Goal: Task Accomplishment & Management: Manage account settings

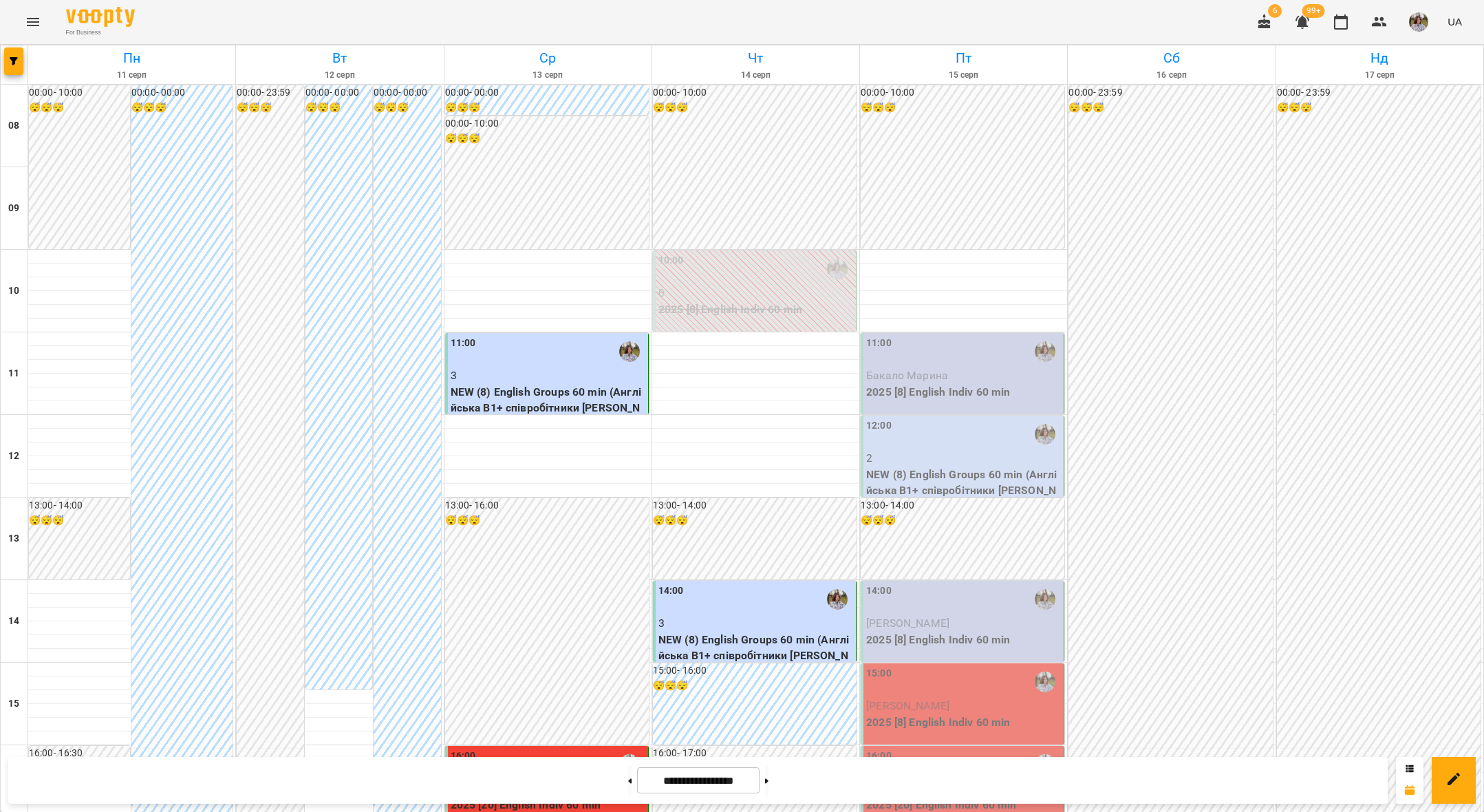
scroll to position [37, 0]
click at [947, 336] on div "11:00" at bounding box center [963, 352] width 195 height 32
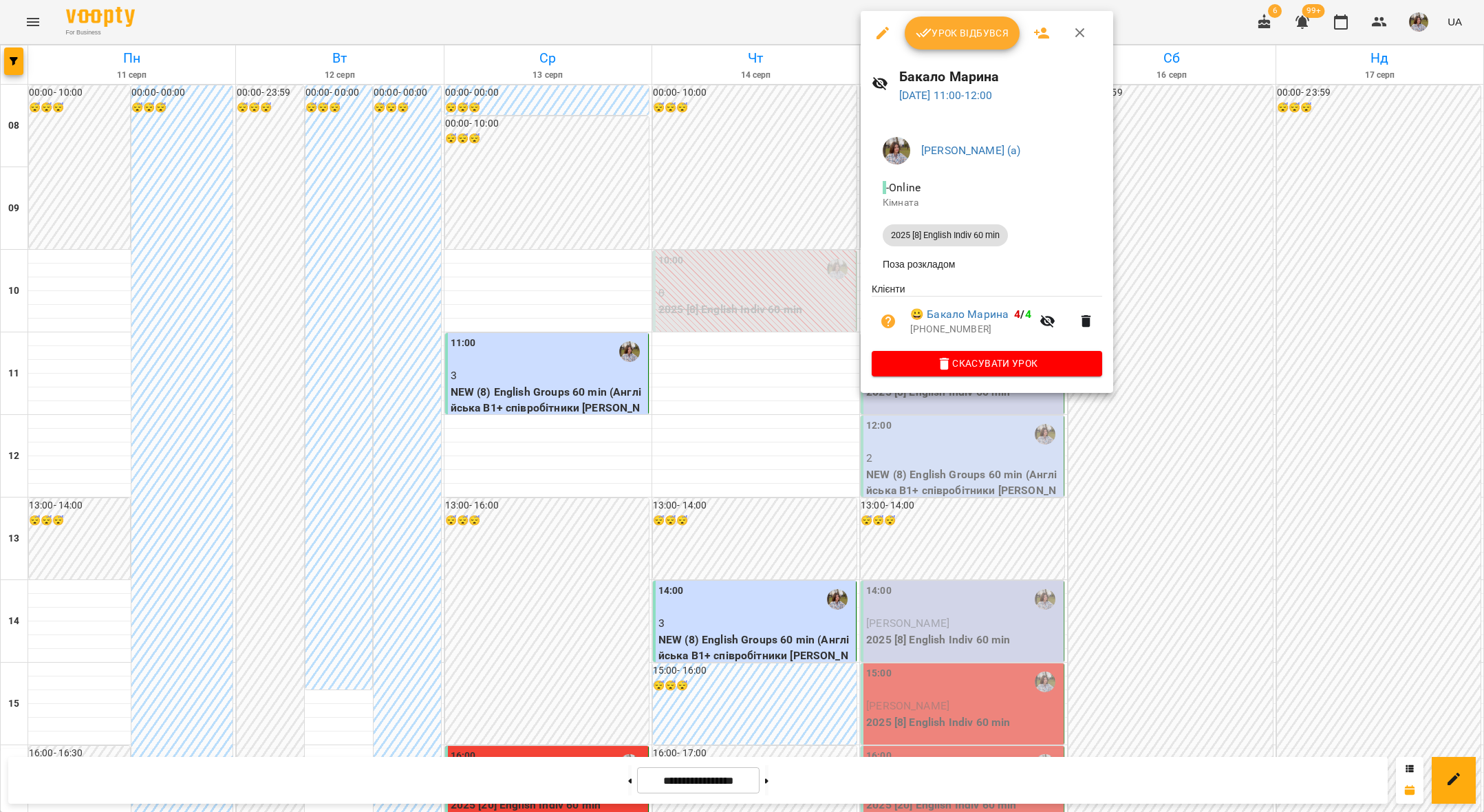
click at [962, 31] on span "Урок відбувся" at bounding box center [962, 33] width 94 height 17
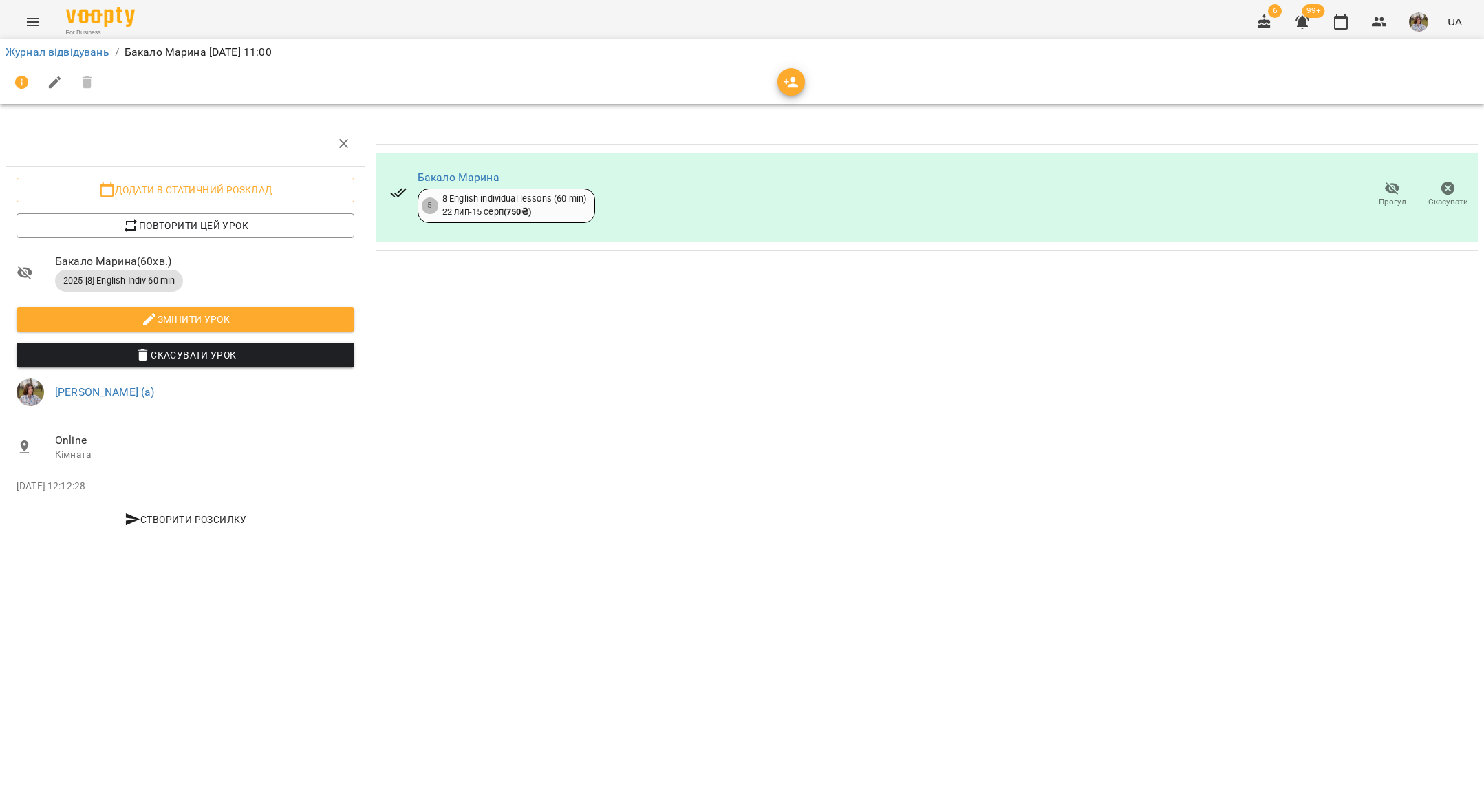
click at [34, 26] on icon "Menu" at bounding box center [33, 22] width 17 height 17
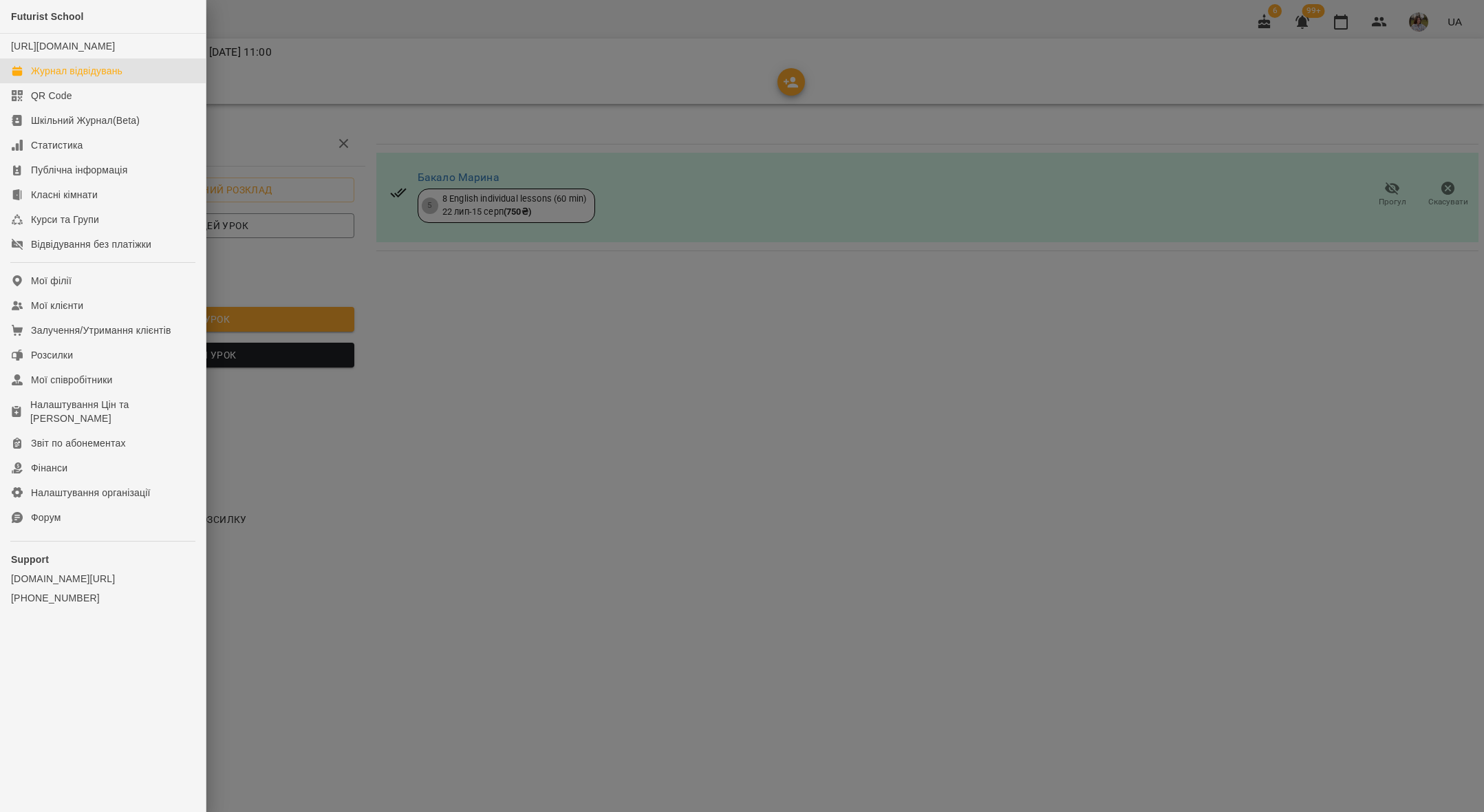
click at [36, 78] on div "Журнал відвідувань" at bounding box center [77, 71] width 92 height 14
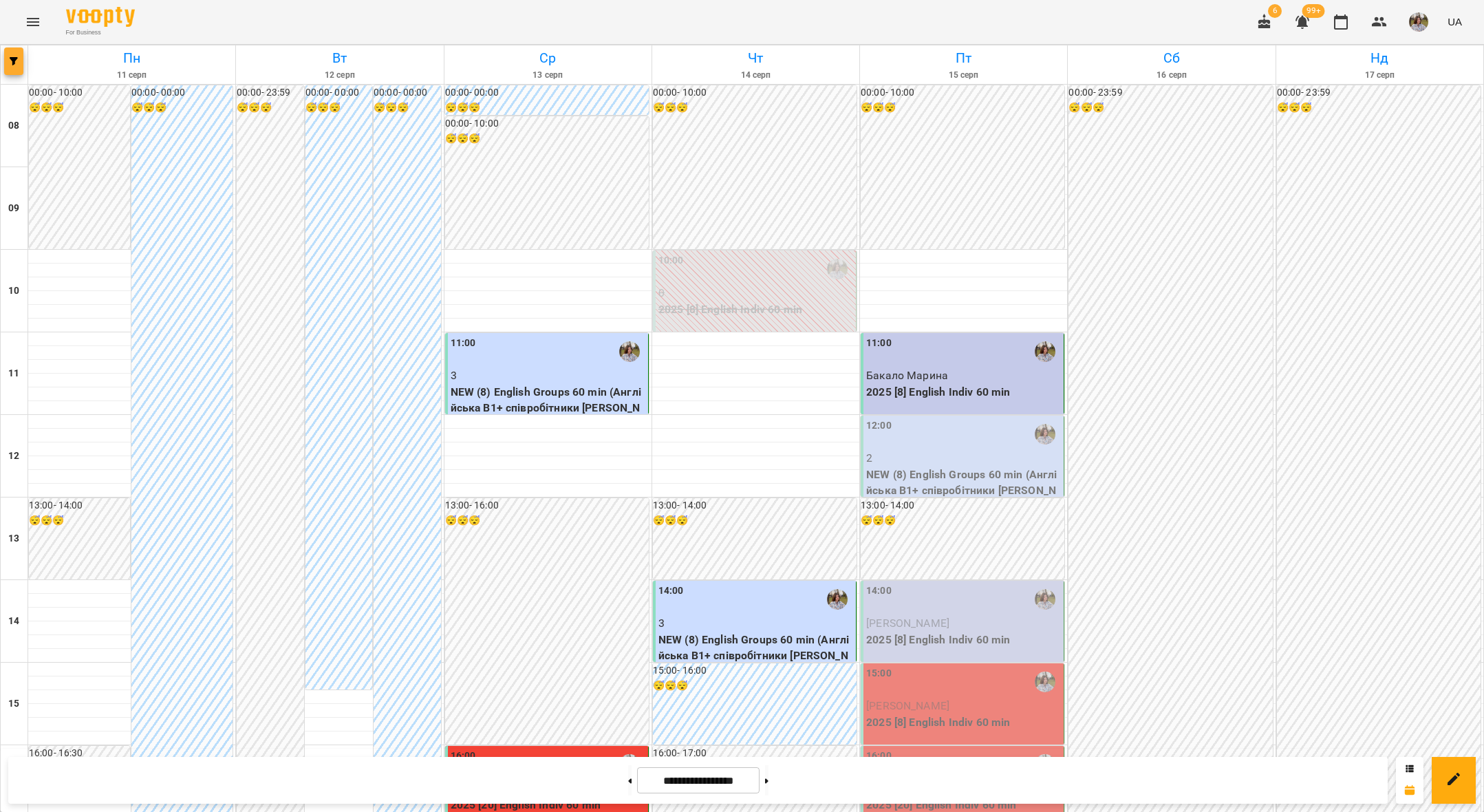
click at [13, 59] on icon "button" at bounding box center [14, 61] width 8 height 8
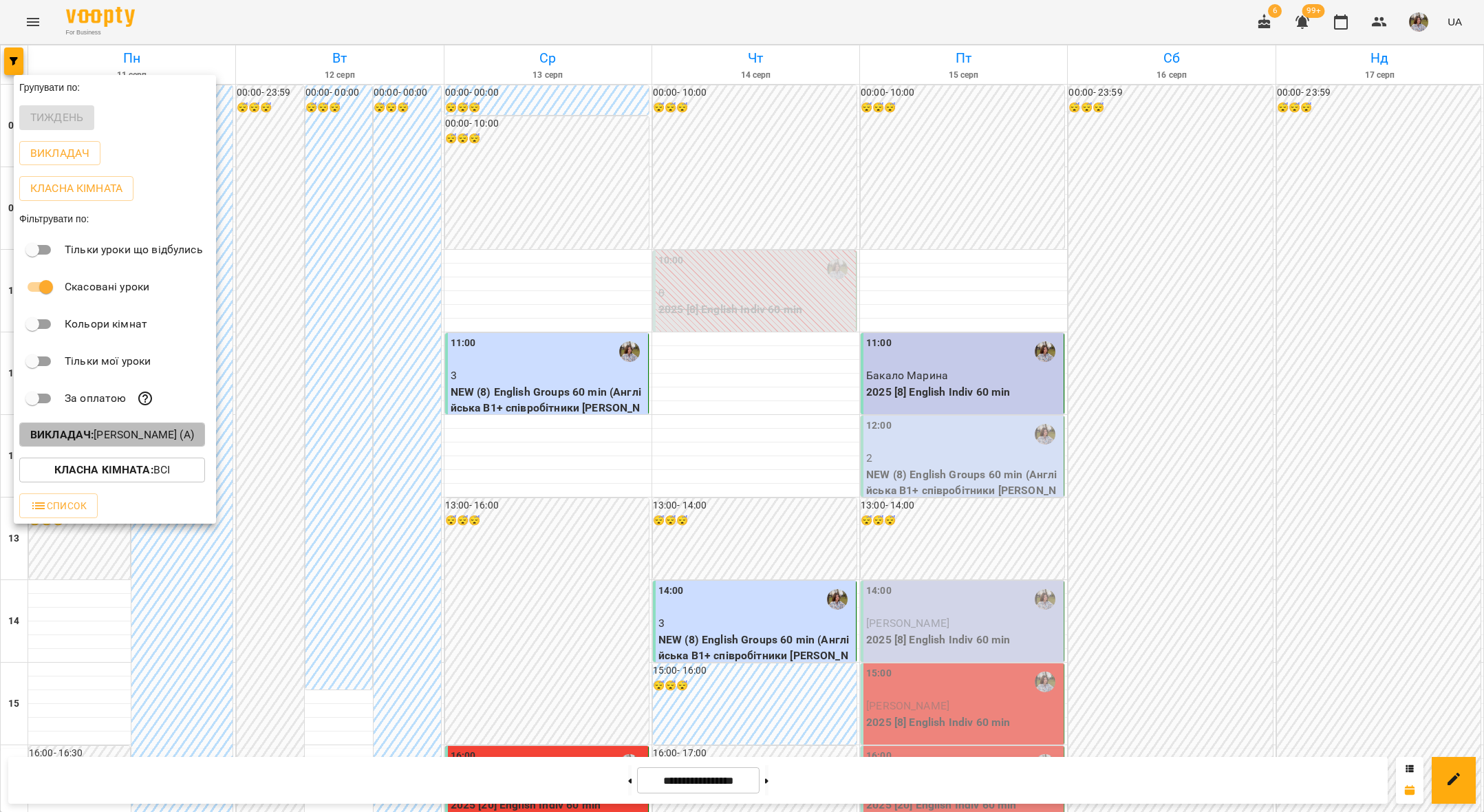
click at [91, 435] on b "Викладач :" at bounding box center [62, 434] width 63 height 13
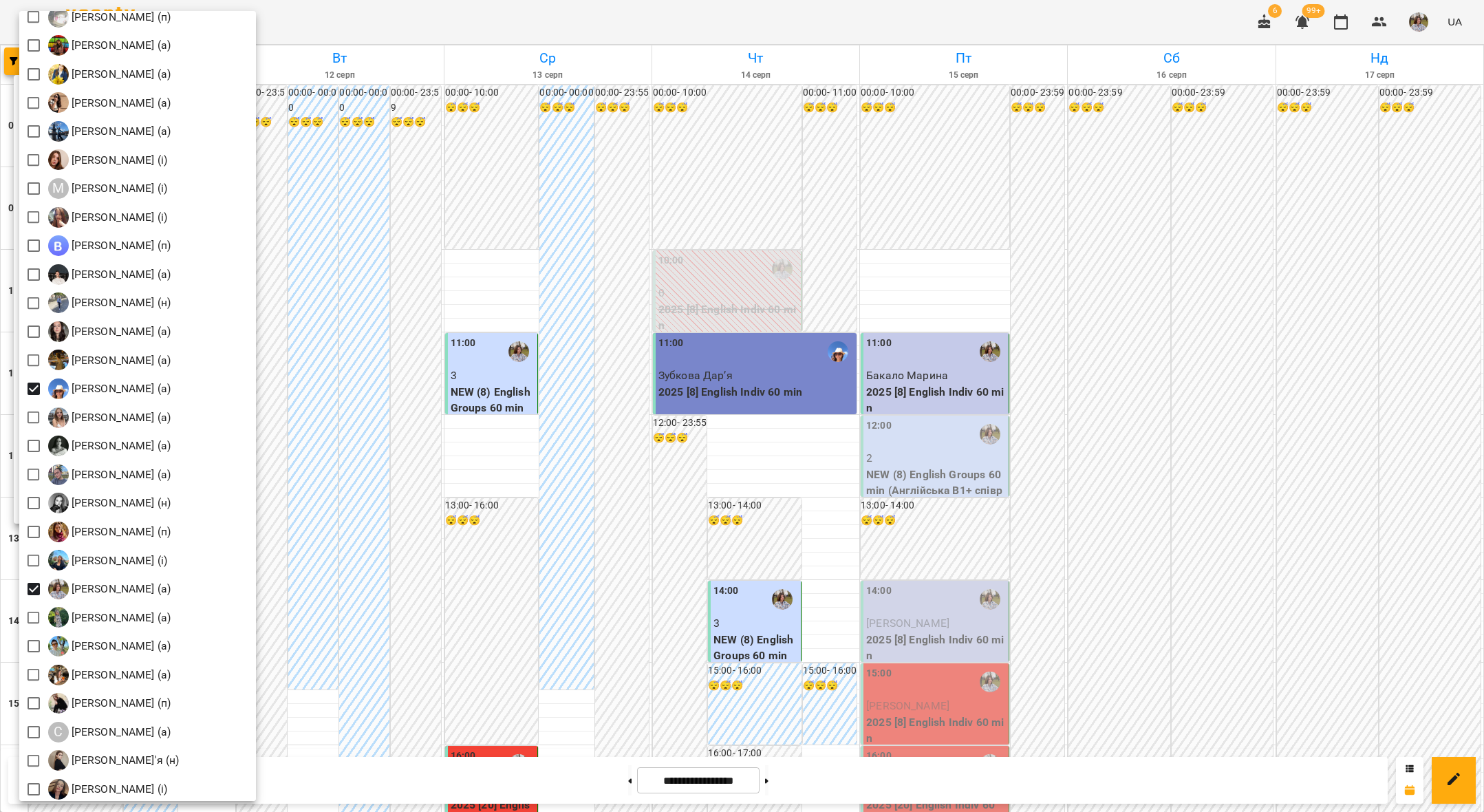
scroll to position [1672, 0]
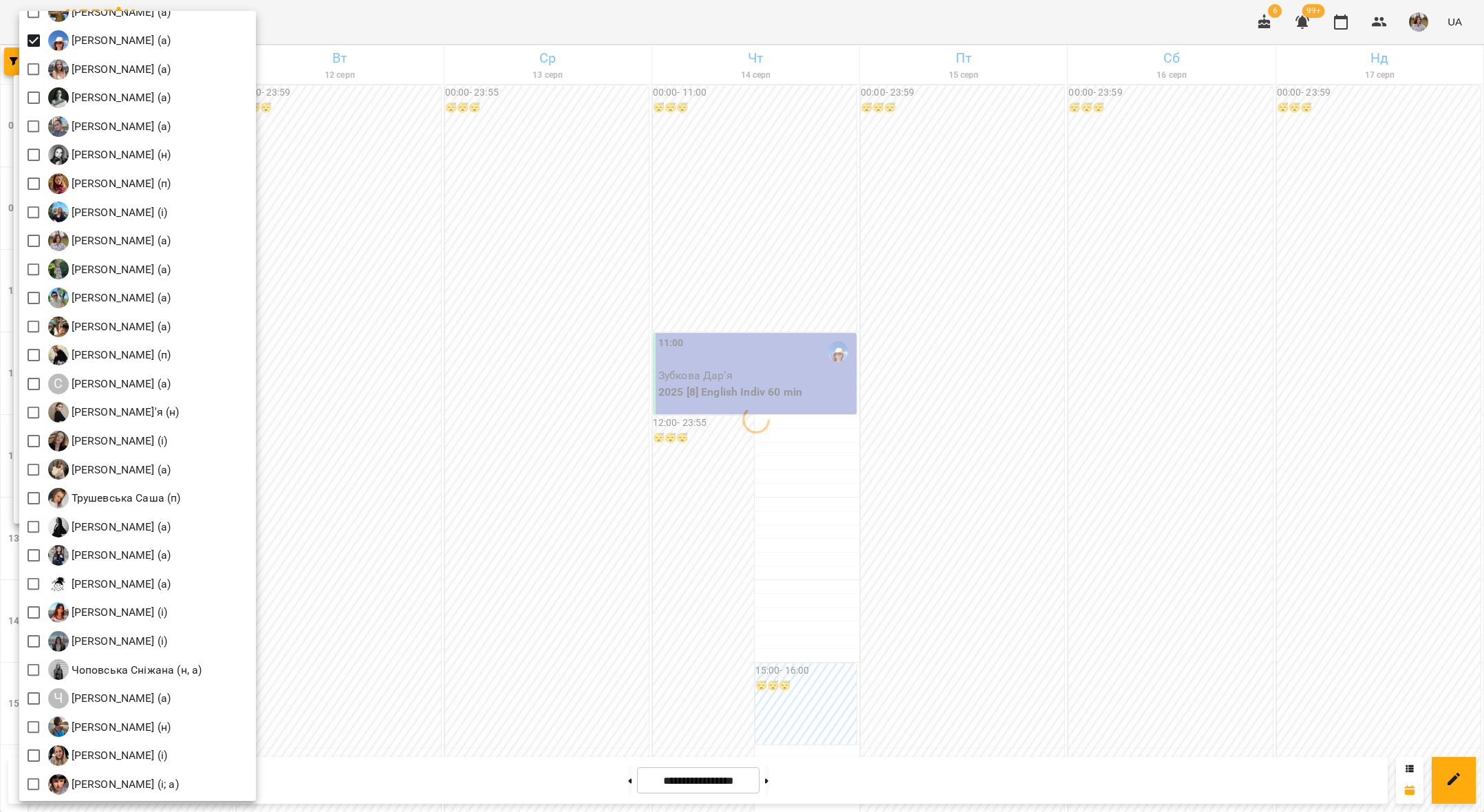
click at [395, 274] on div at bounding box center [742, 406] width 1484 height 812
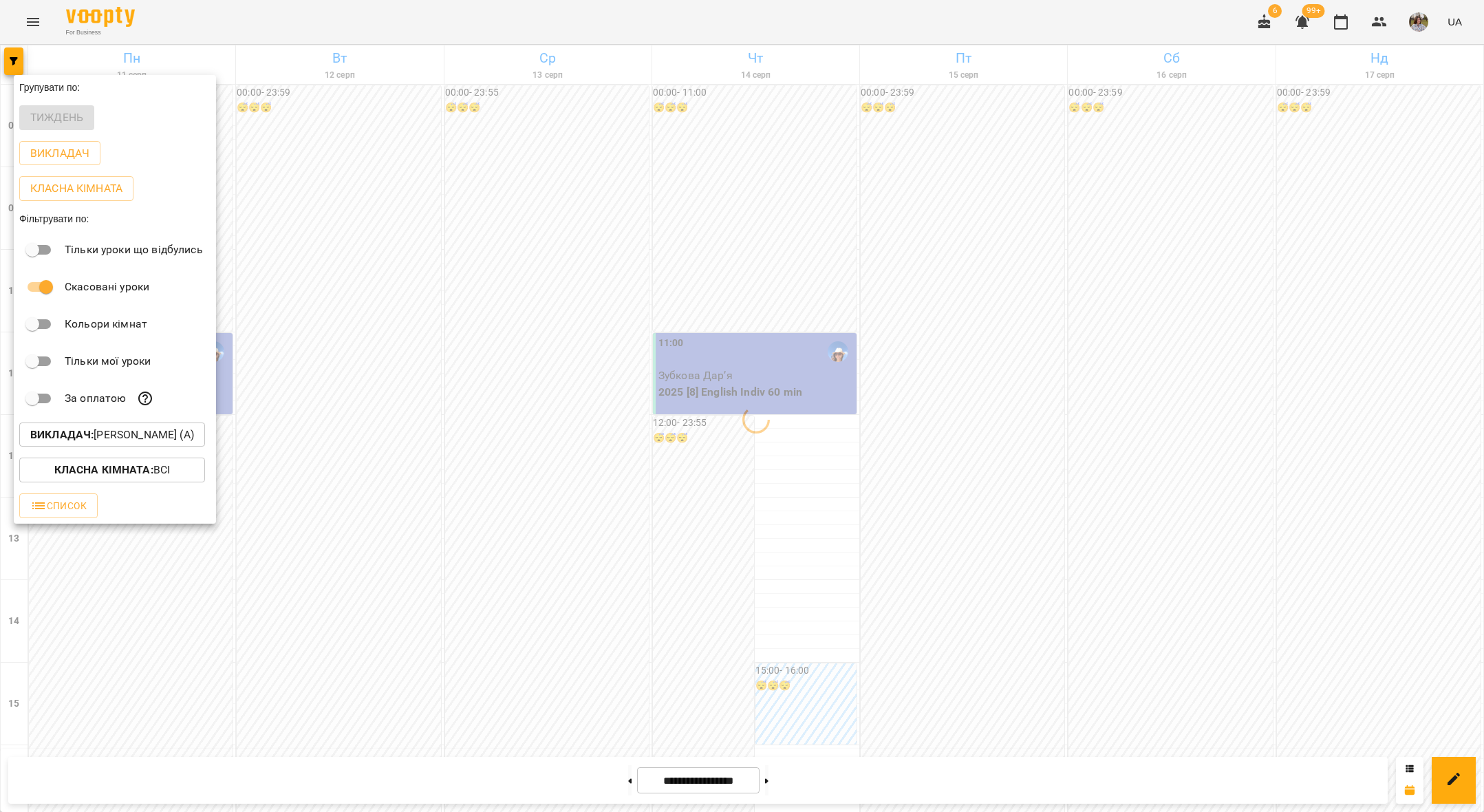
click at [395, 274] on div at bounding box center [742, 406] width 1484 height 812
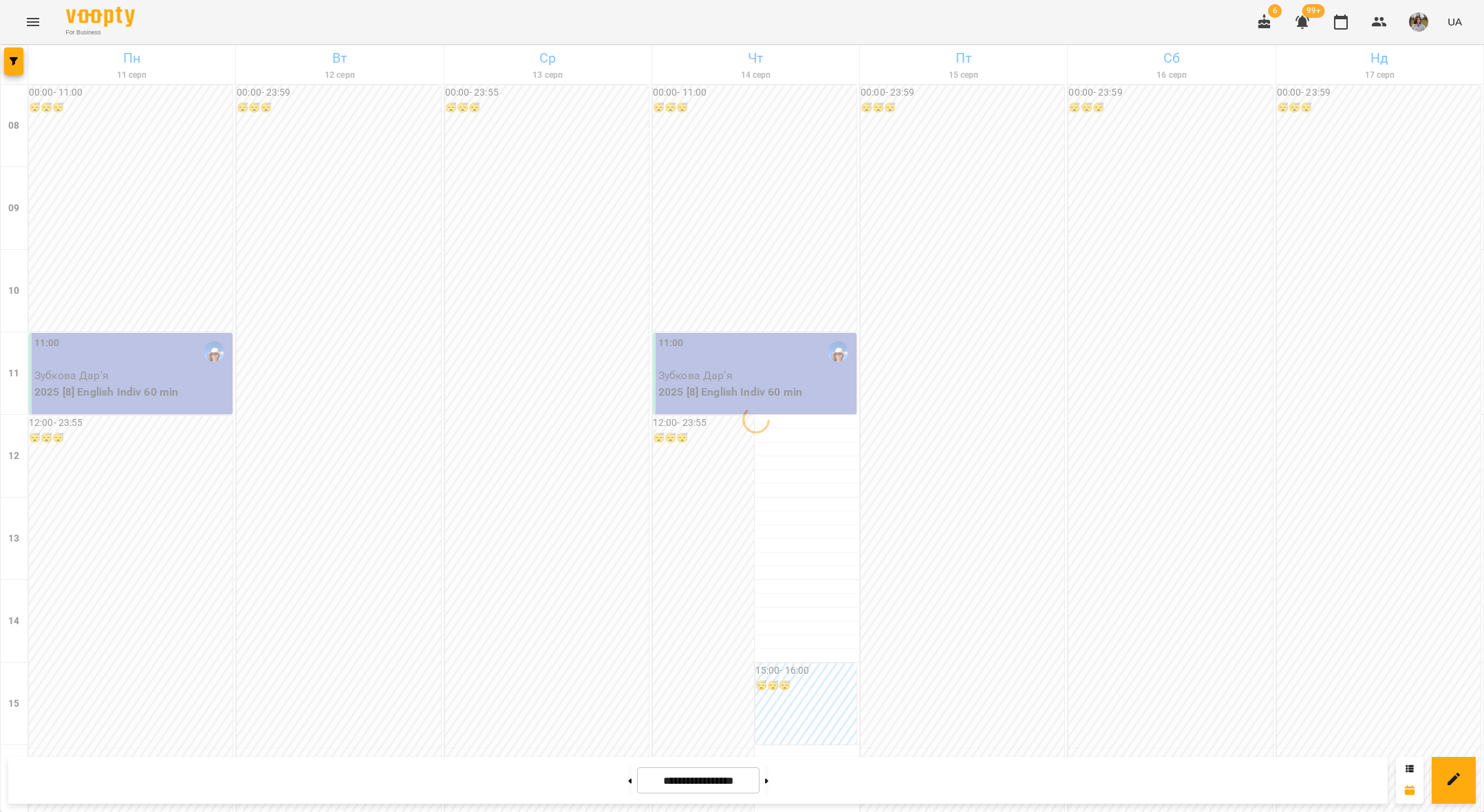
scroll to position [413, 0]
click at [769, 778] on button at bounding box center [766, 780] width 3 height 30
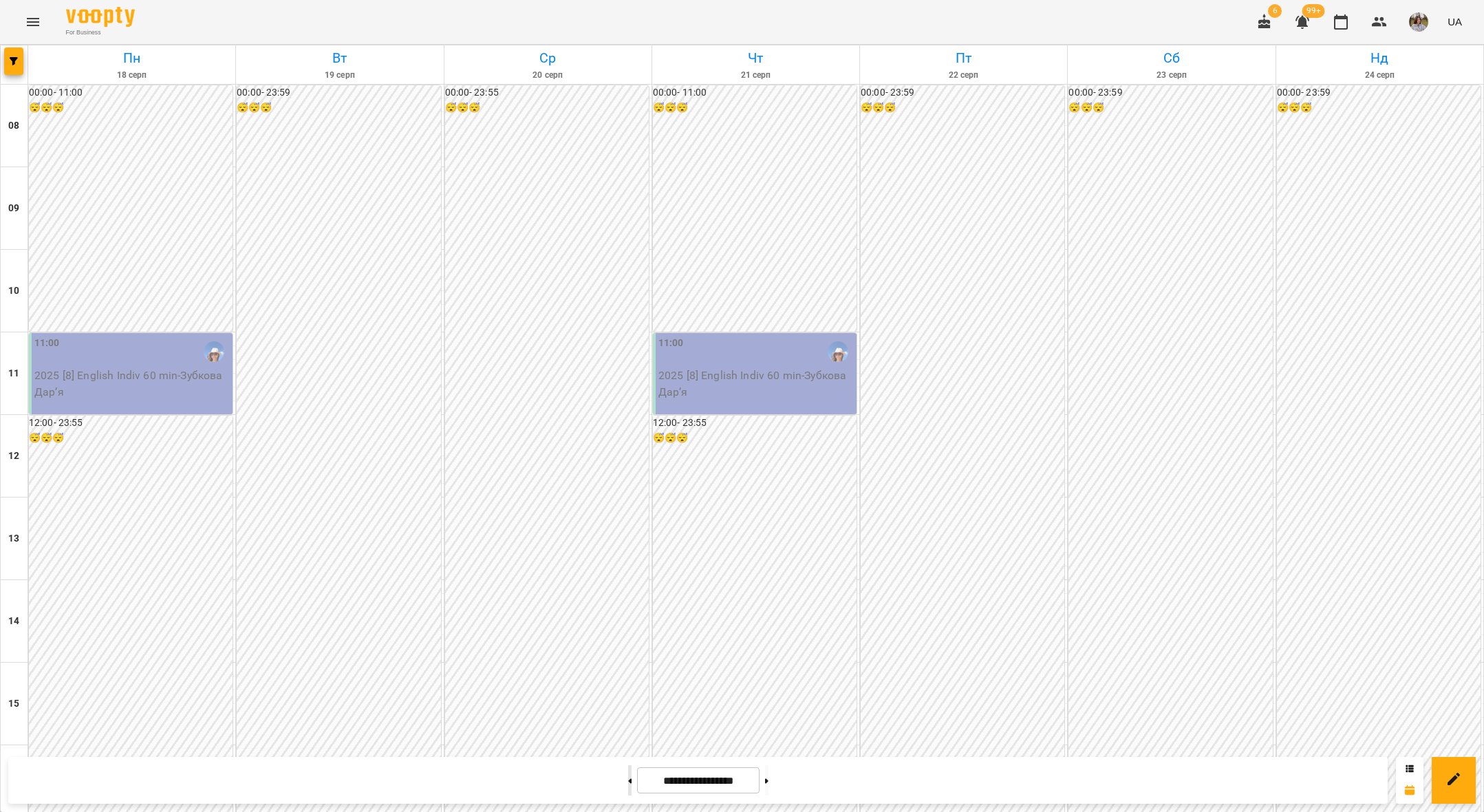
click at [628, 781] on icon at bounding box center [629, 780] width 3 height 5
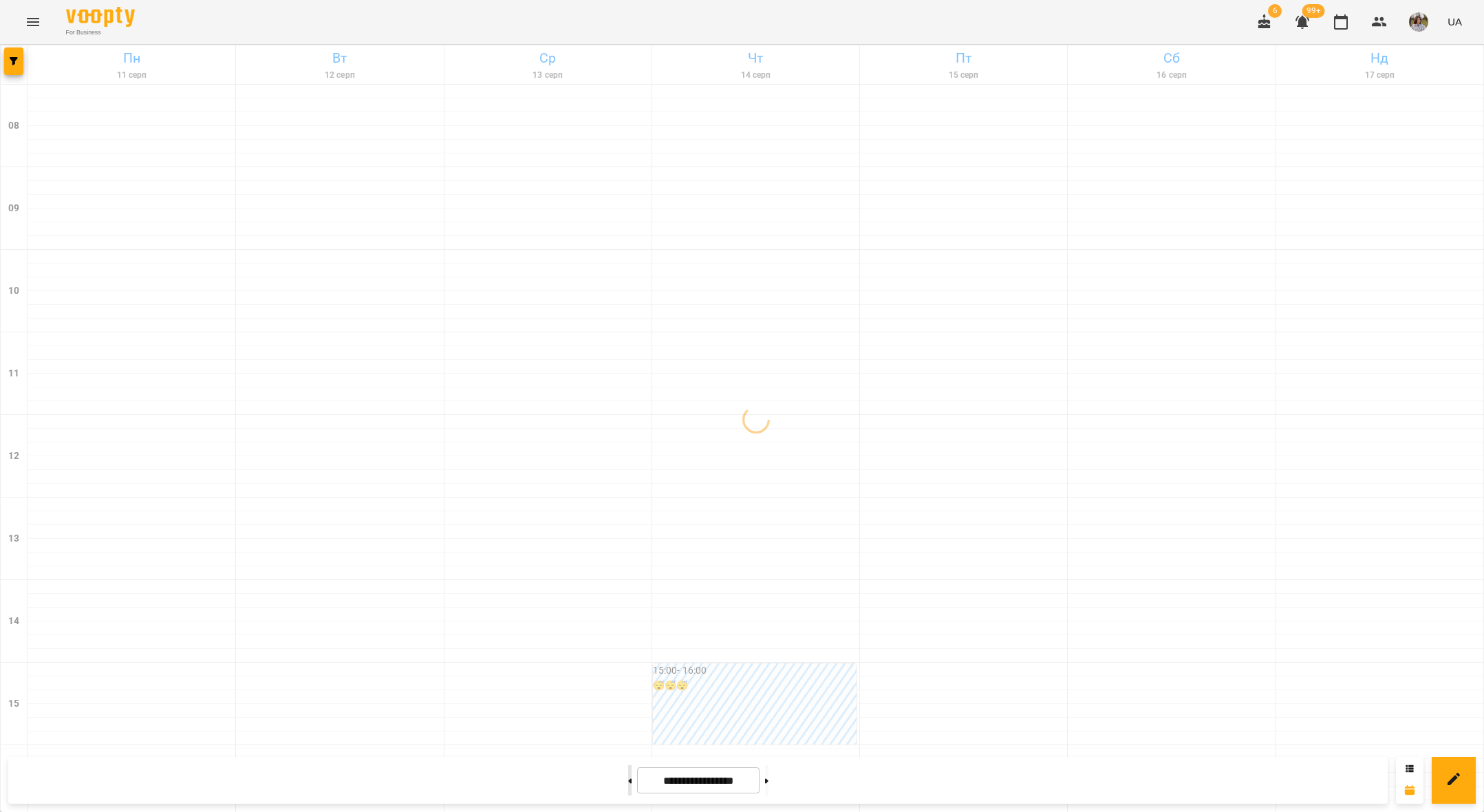
click at [628, 781] on icon at bounding box center [629, 780] width 3 height 5
type input "**********"
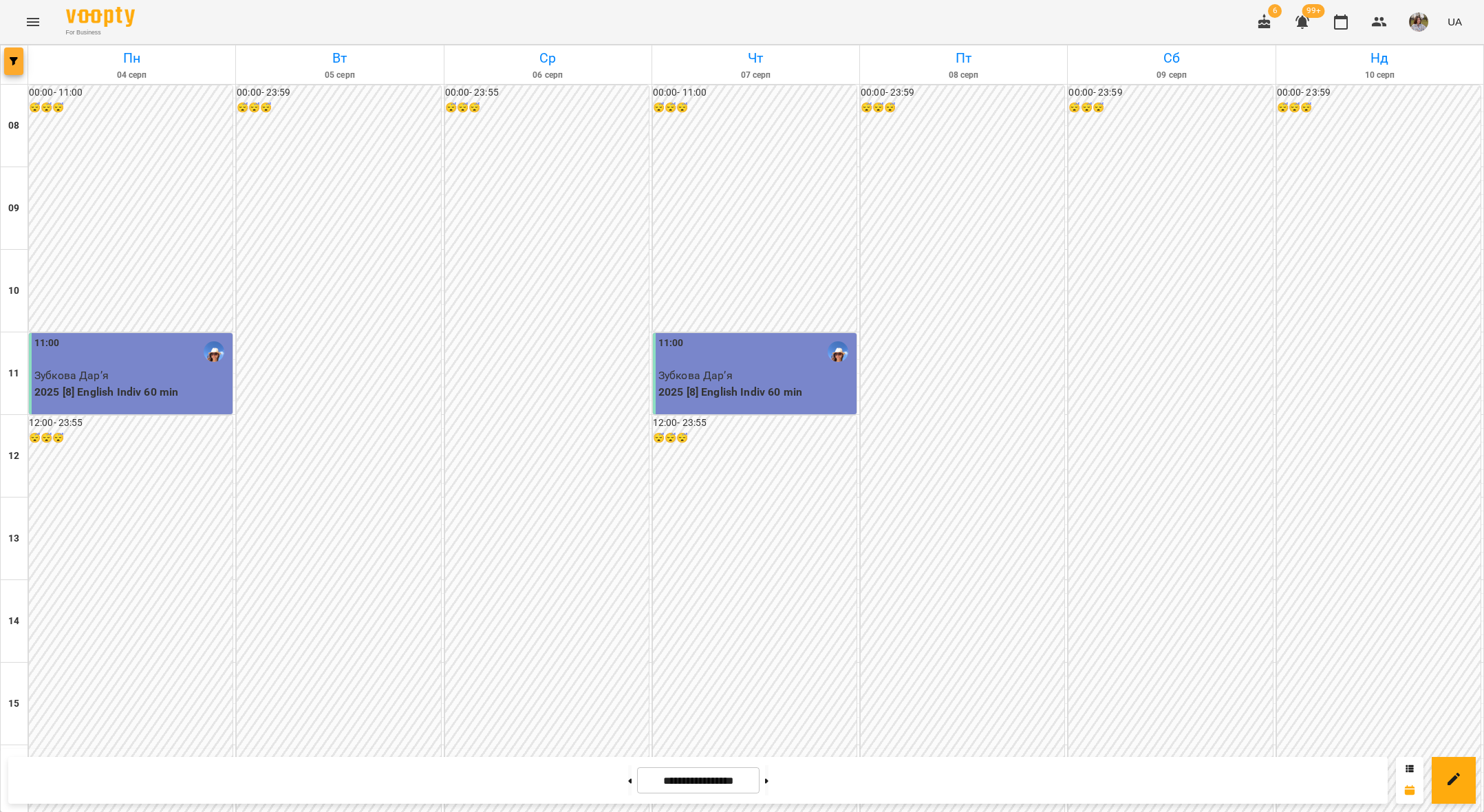
click at [21, 70] on button "button" at bounding box center [14, 61] width 19 height 28
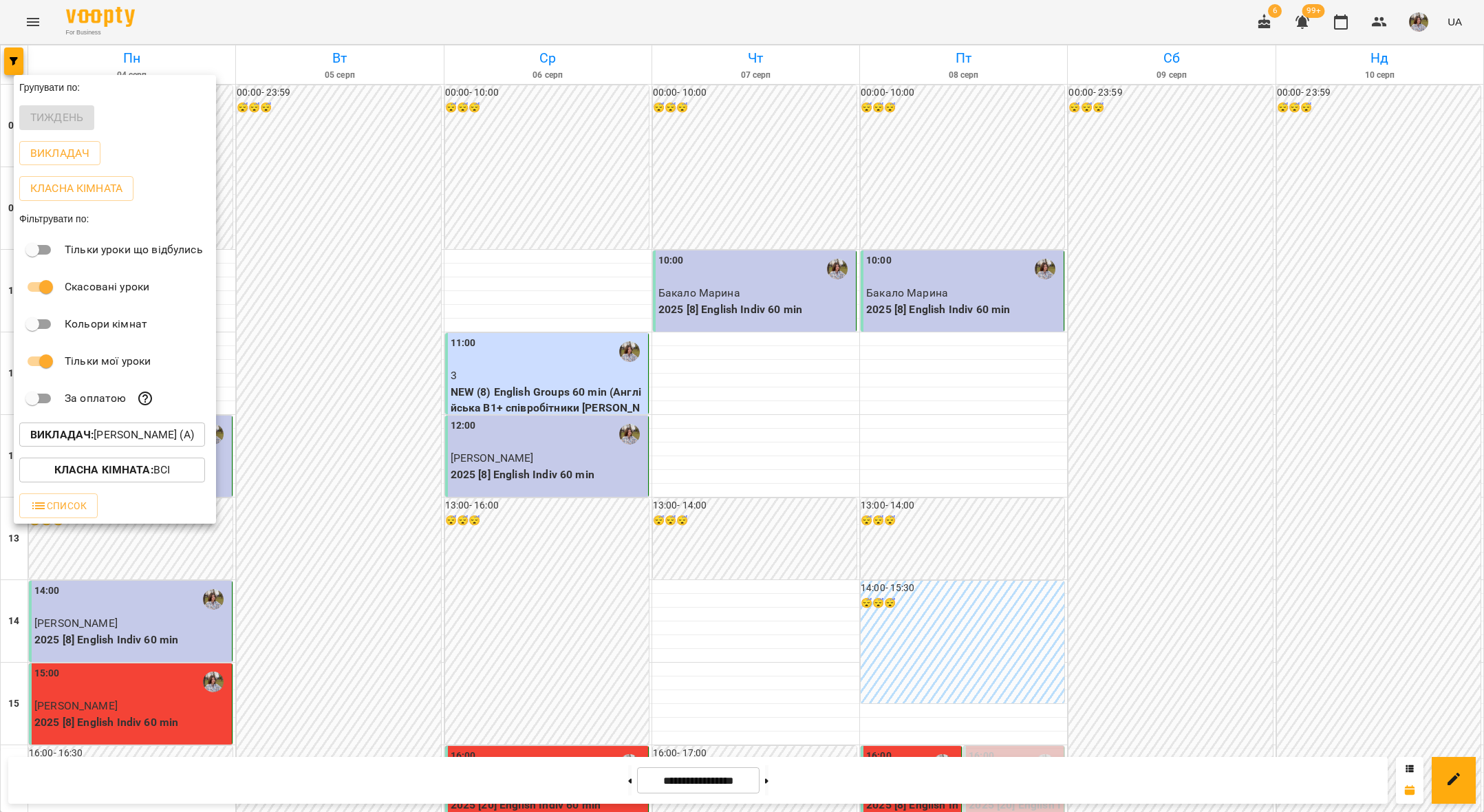
click at [73, 434] on b "Викладач :" at bounding box center [62, 434] width 63 height 13
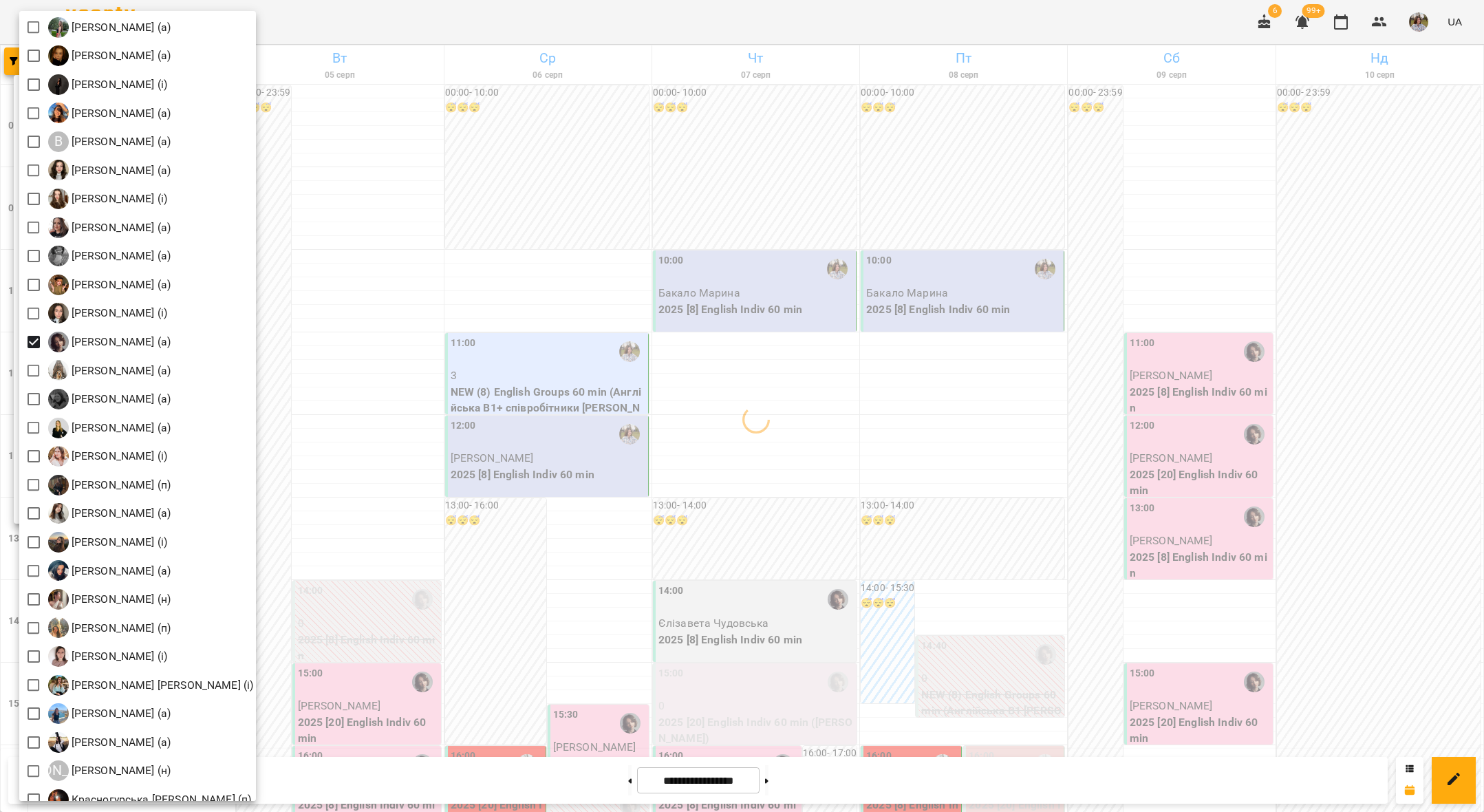
scroll to position [1672, 0]
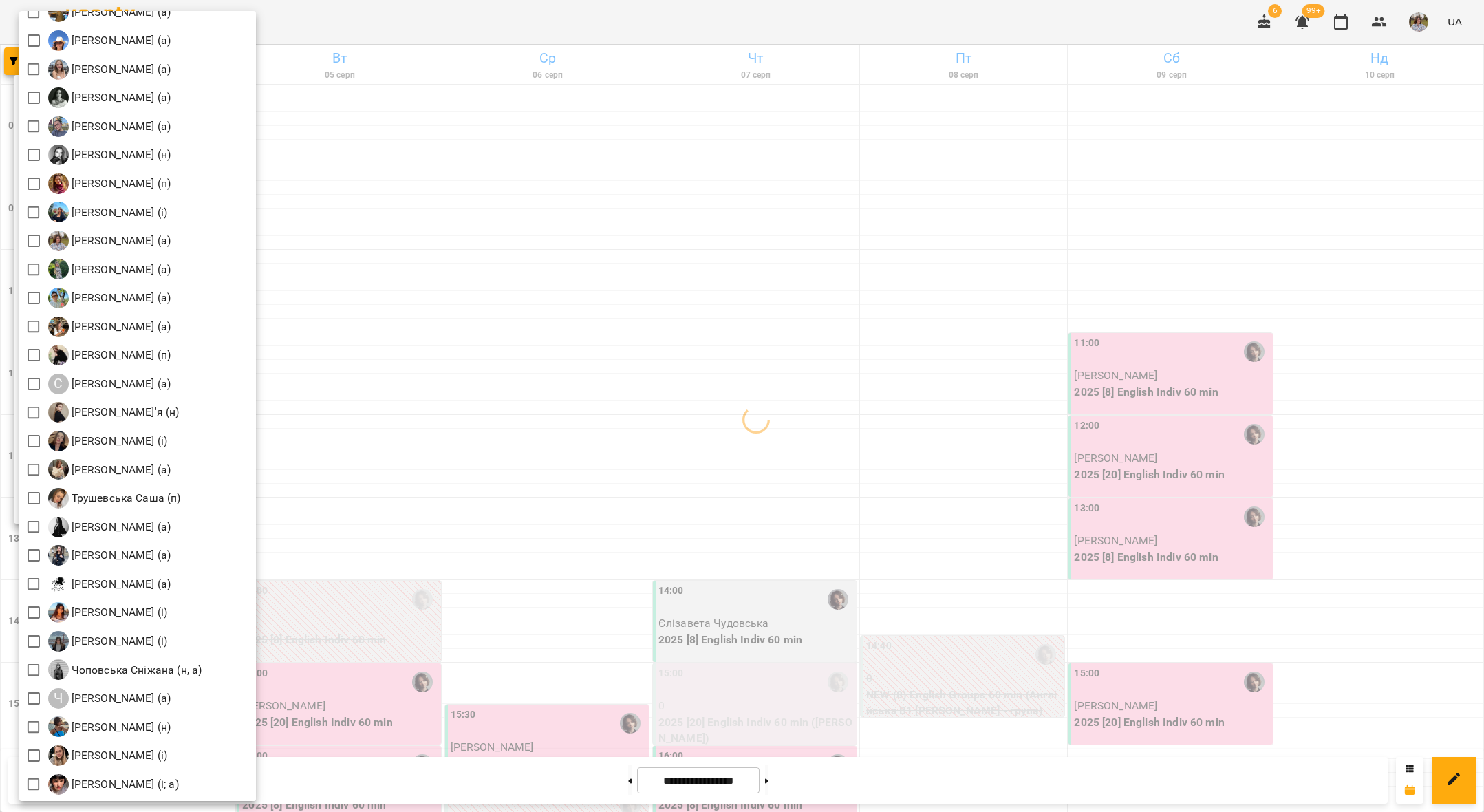
click at [355, 278] on div at bounding box center [742, 406] width 1484 height 812
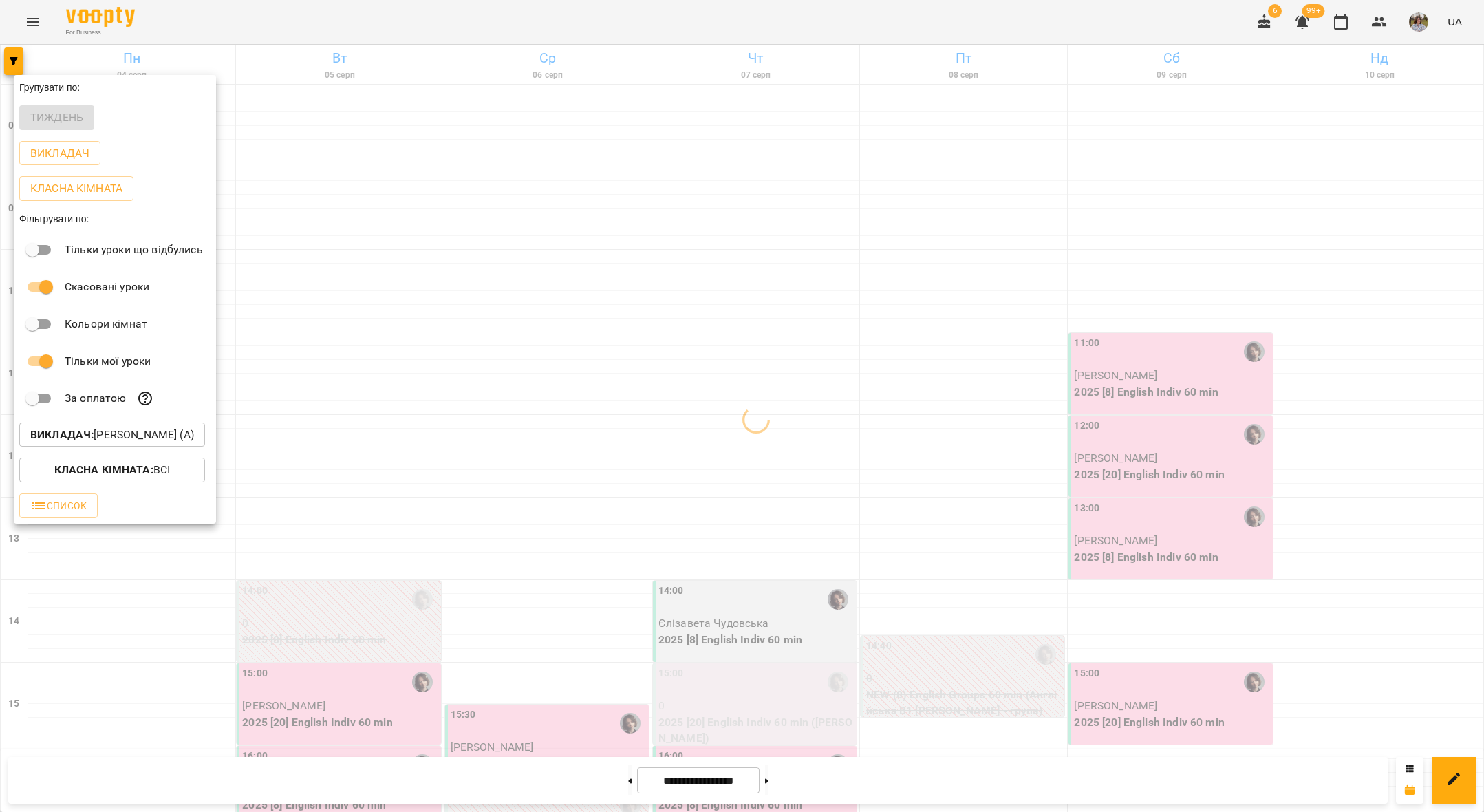
click at [420, 310] on div at bounding box center [742, 406] width 1484 height 812
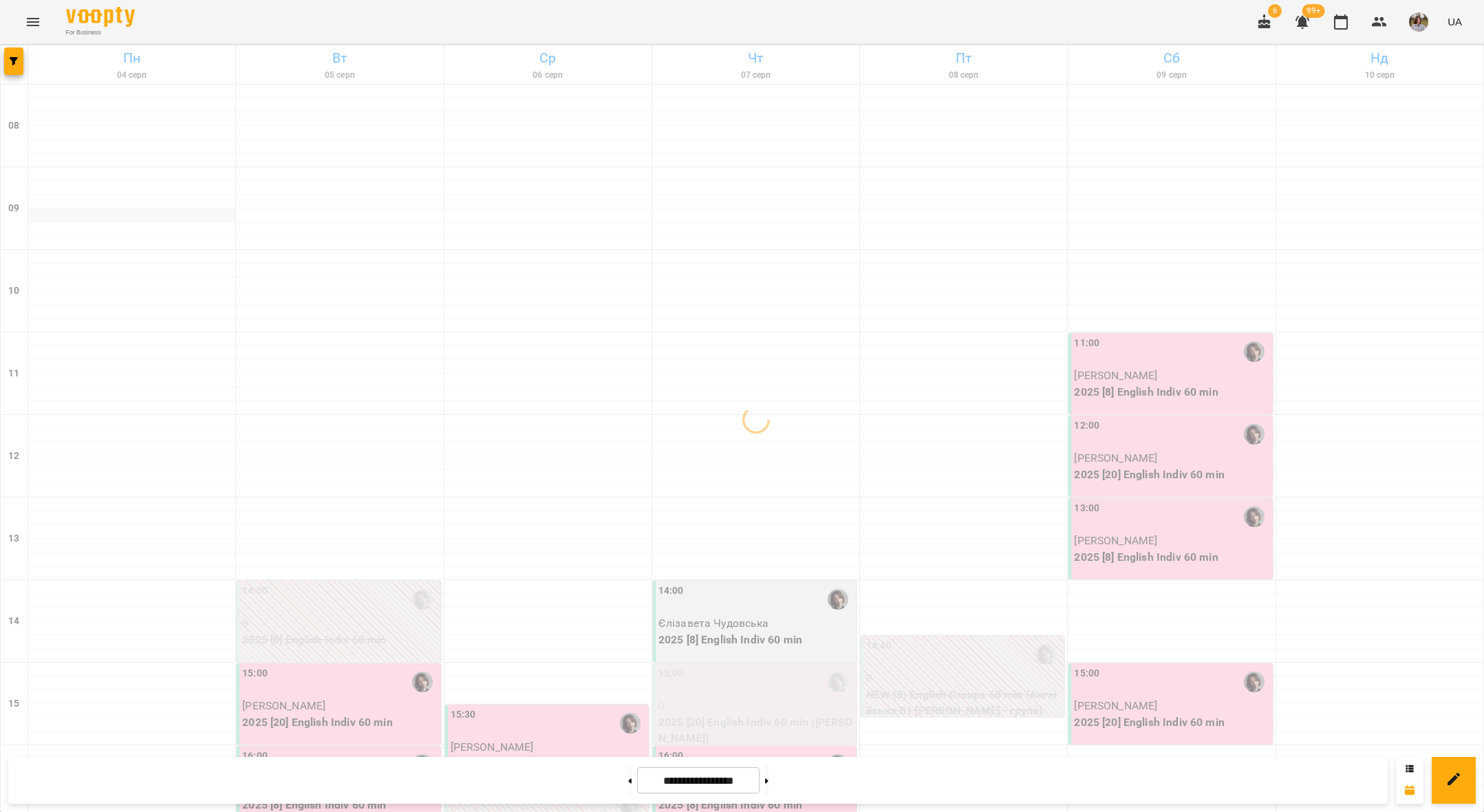
scroll to position [38, 0]
click at [15, 65] on icon "button" at bounding box center [14, 61] width 8 height 8
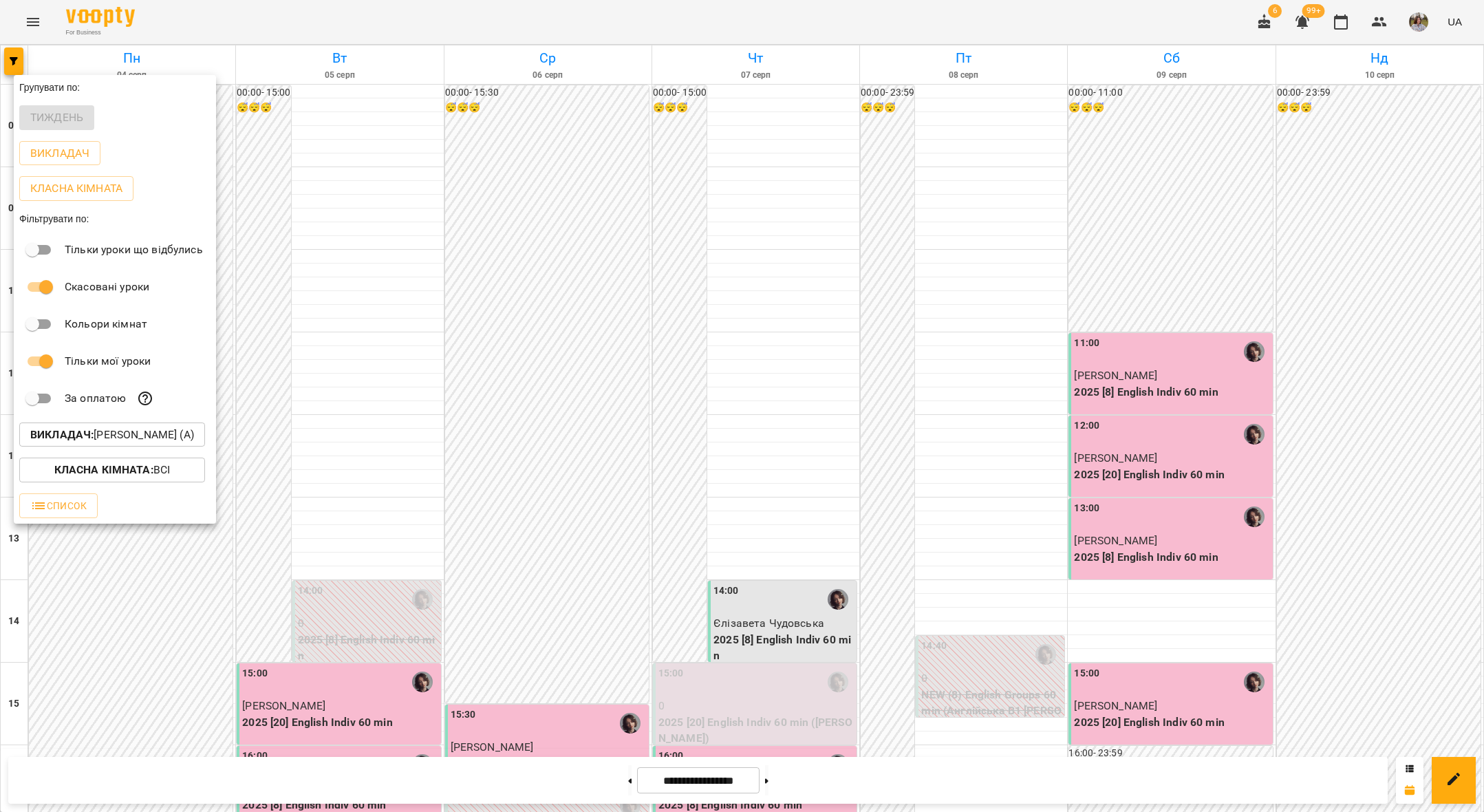
click at [113, 439] on p "Викладач : [PERSON_NAME] (а)" at bounding box center [112, 435] width 164 height 17
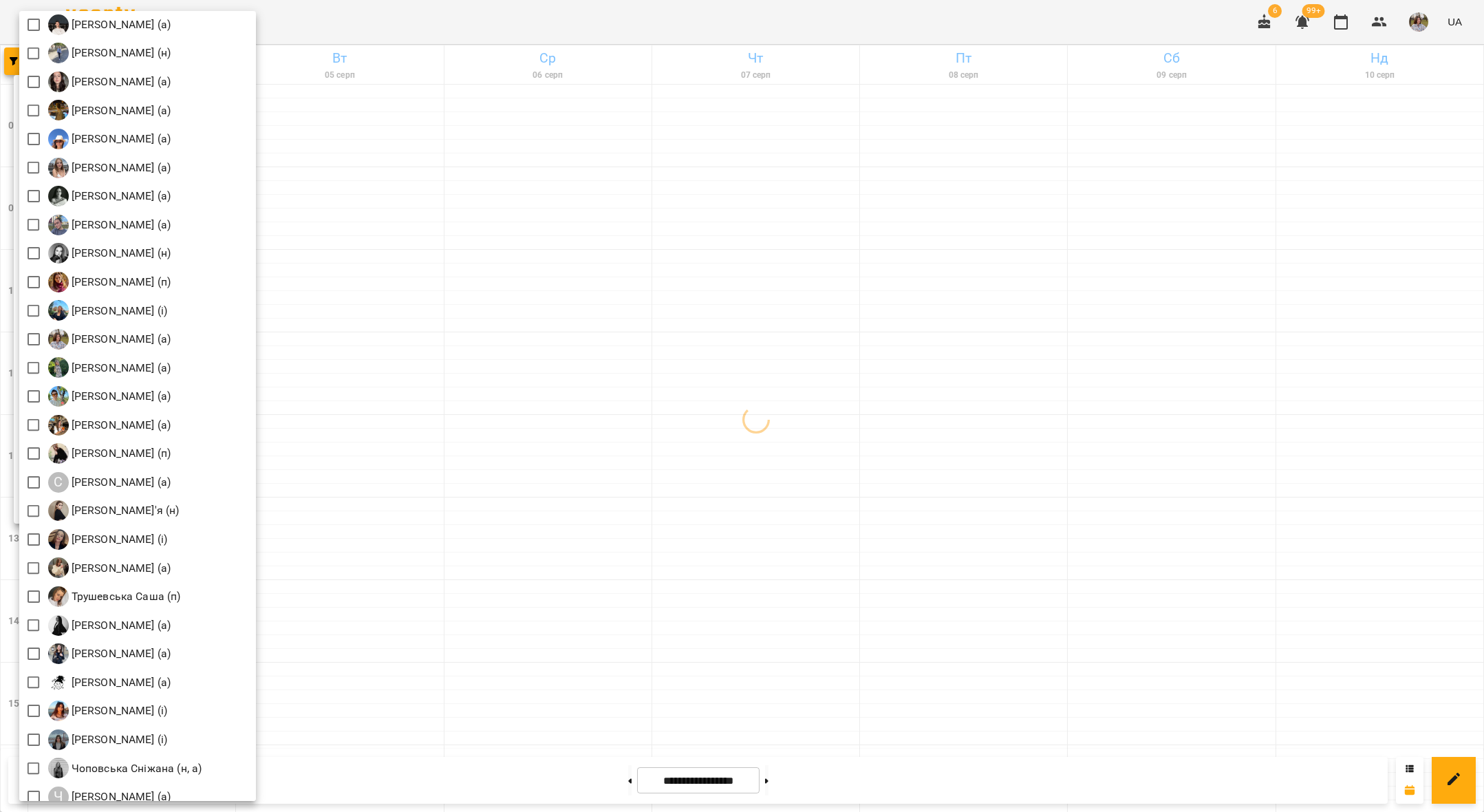
scroll to position [1672, 0]
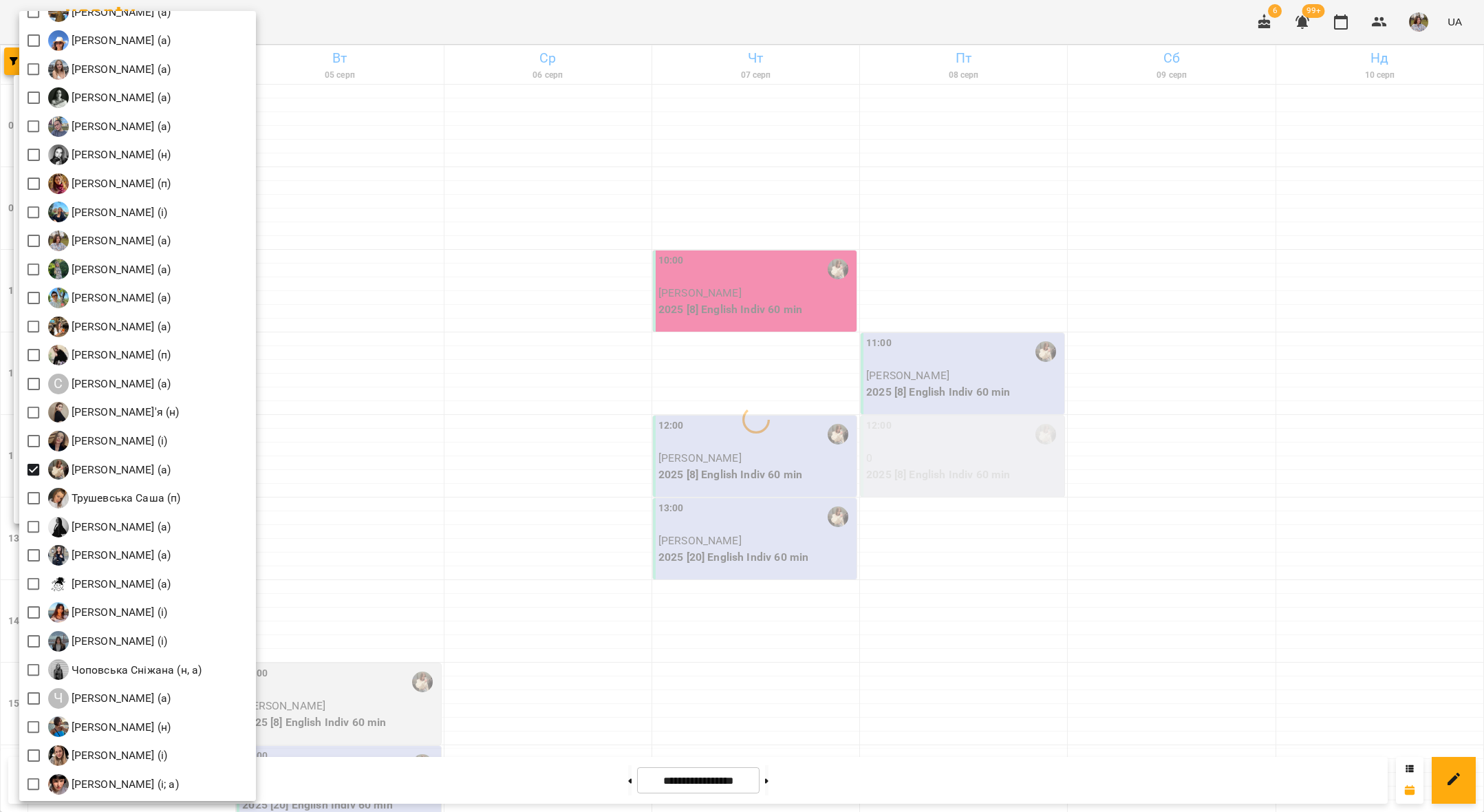
click at [456, 362] on div at bounding box center [742, 406] width 1484 height 812
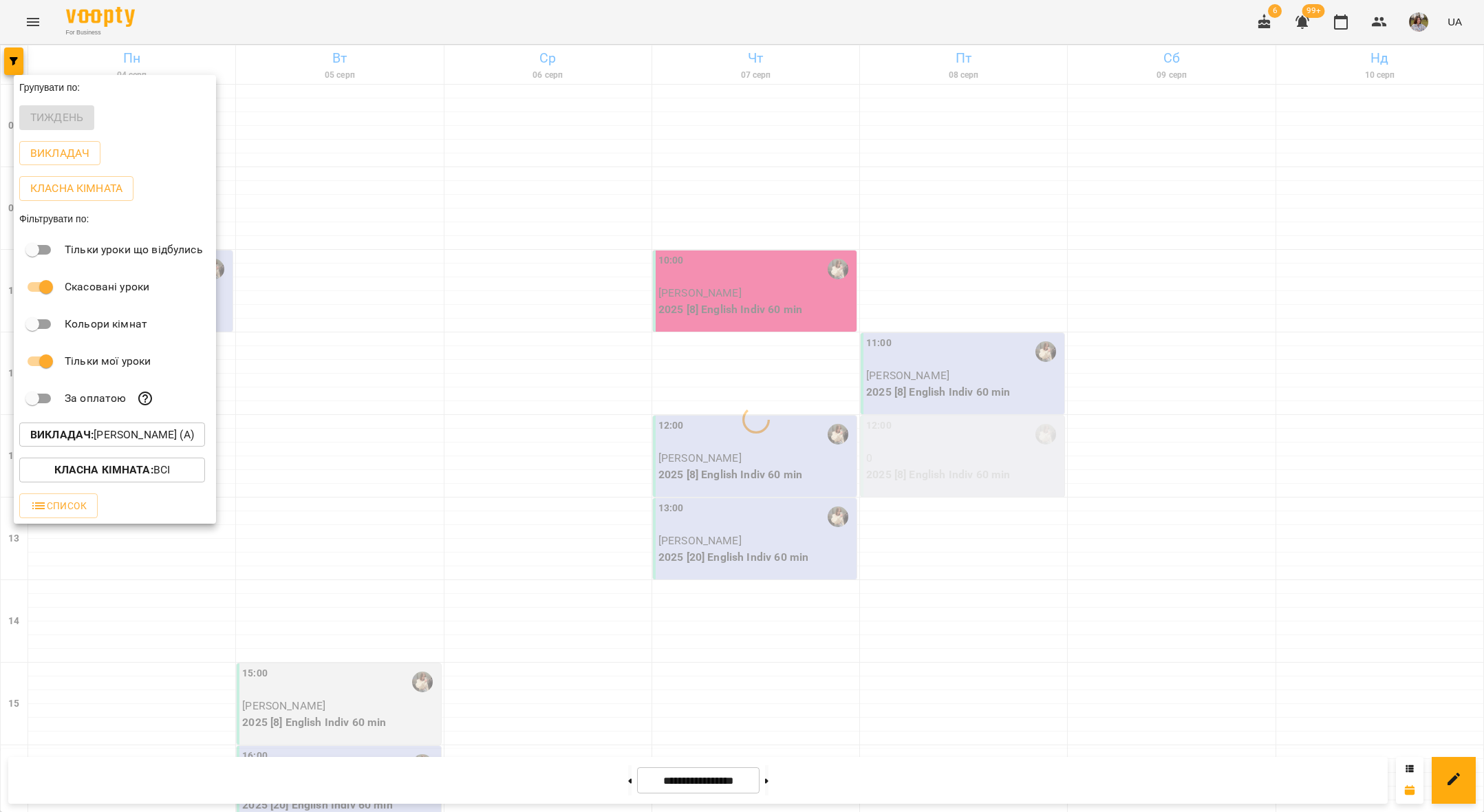
click at [456, 362] on div at bounding box center [742, 406] width 1484 height 812
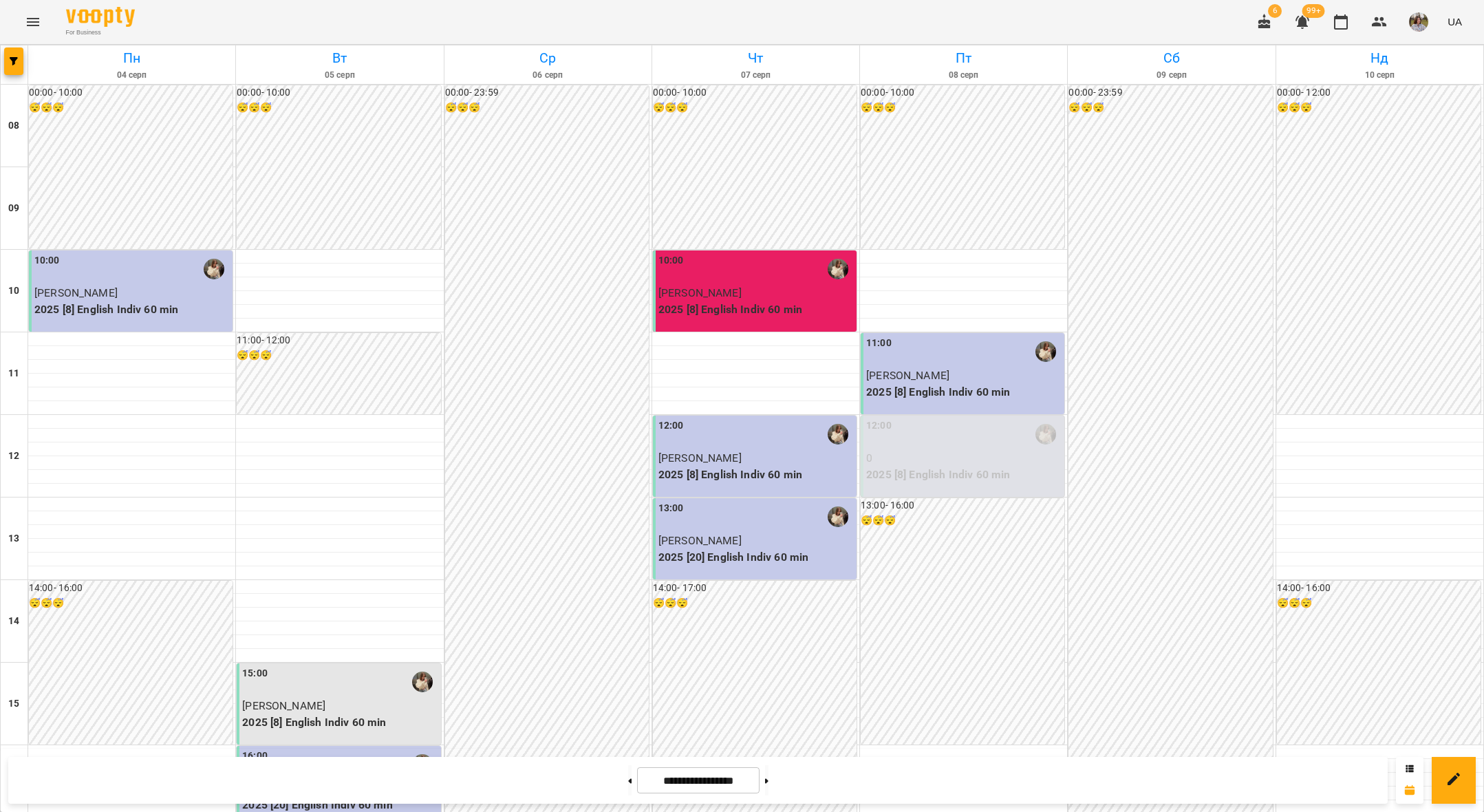
scroll to position [0, 0]
click at [23, 73] on button "button" at bounding box center [14, 61] width 19 height 28
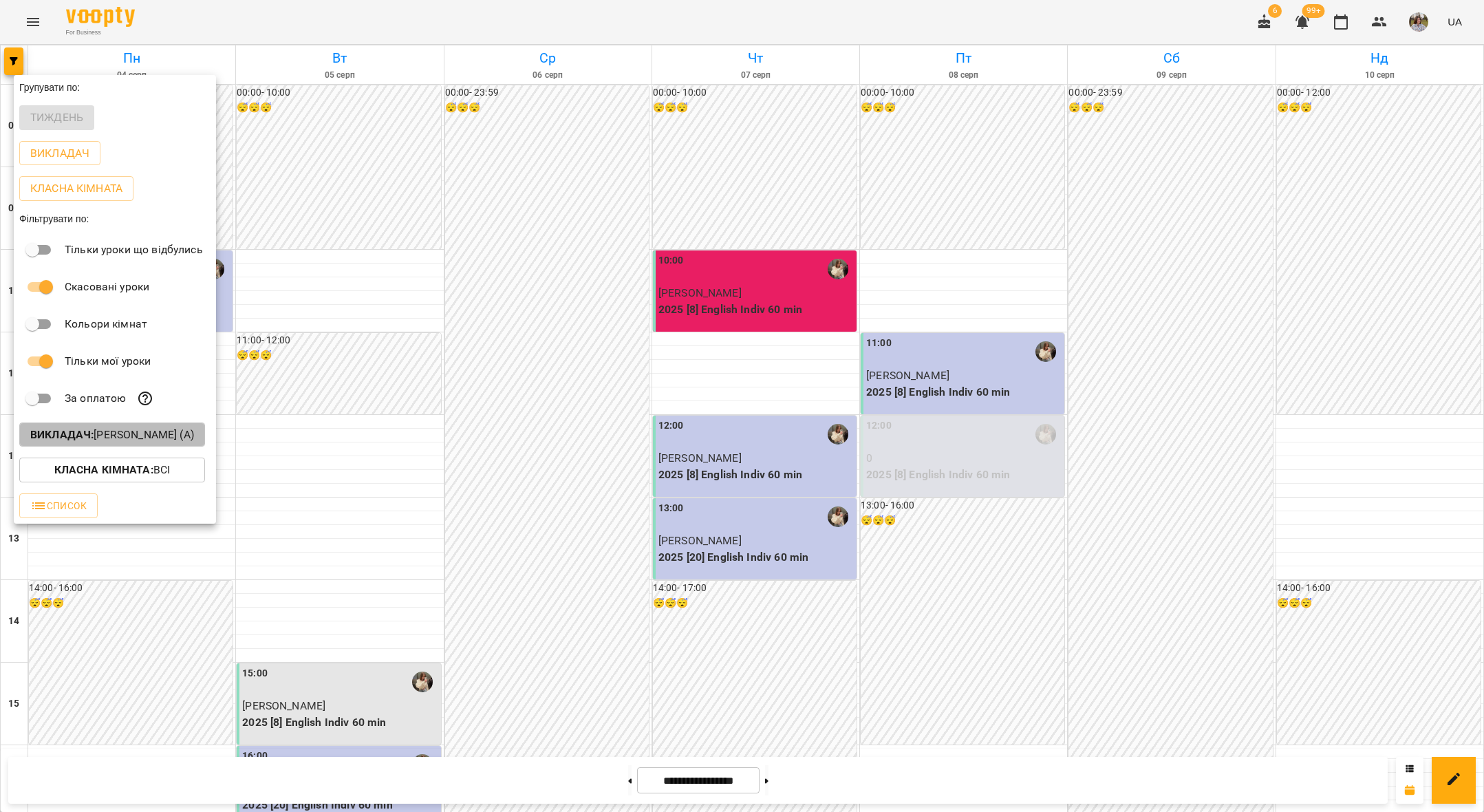
click at [108, 436] on p "Викладач : [PERSON_NAME] (а)" at bounding box center [112, 435] width 164 height 17
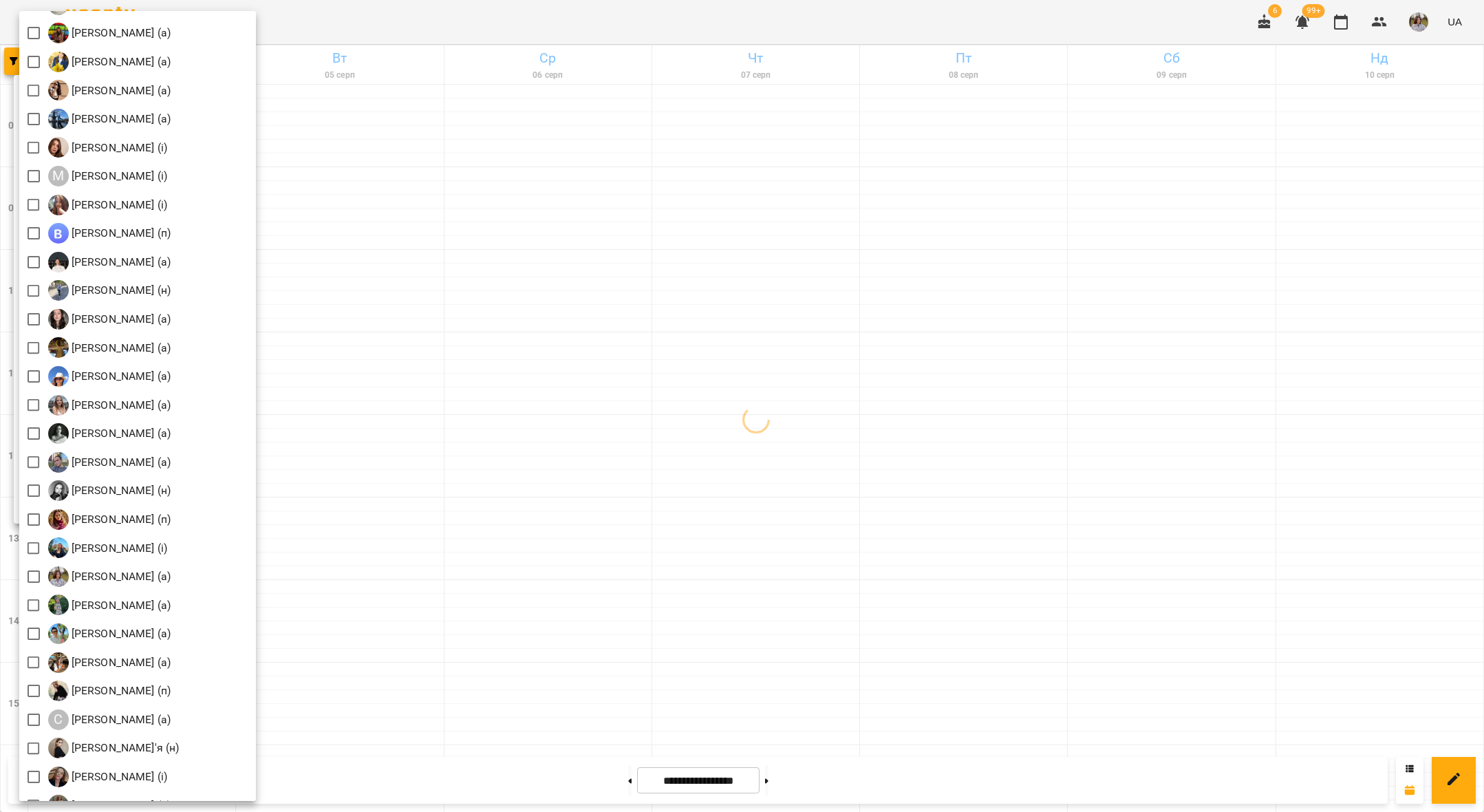
scroll to position [1334, 0]
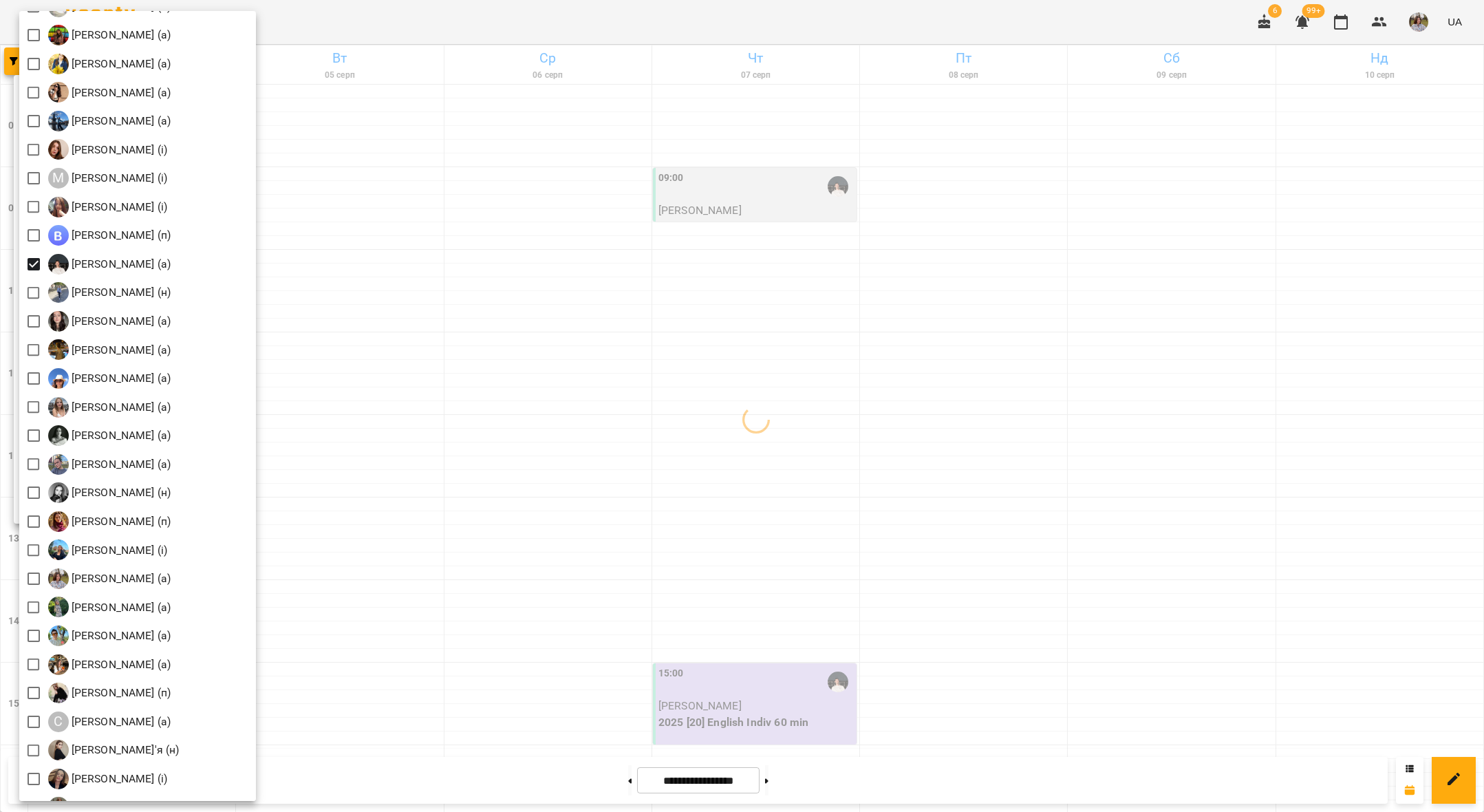
click at [448, 391] on div at bounding box center [742, 406] width 1484 height 812
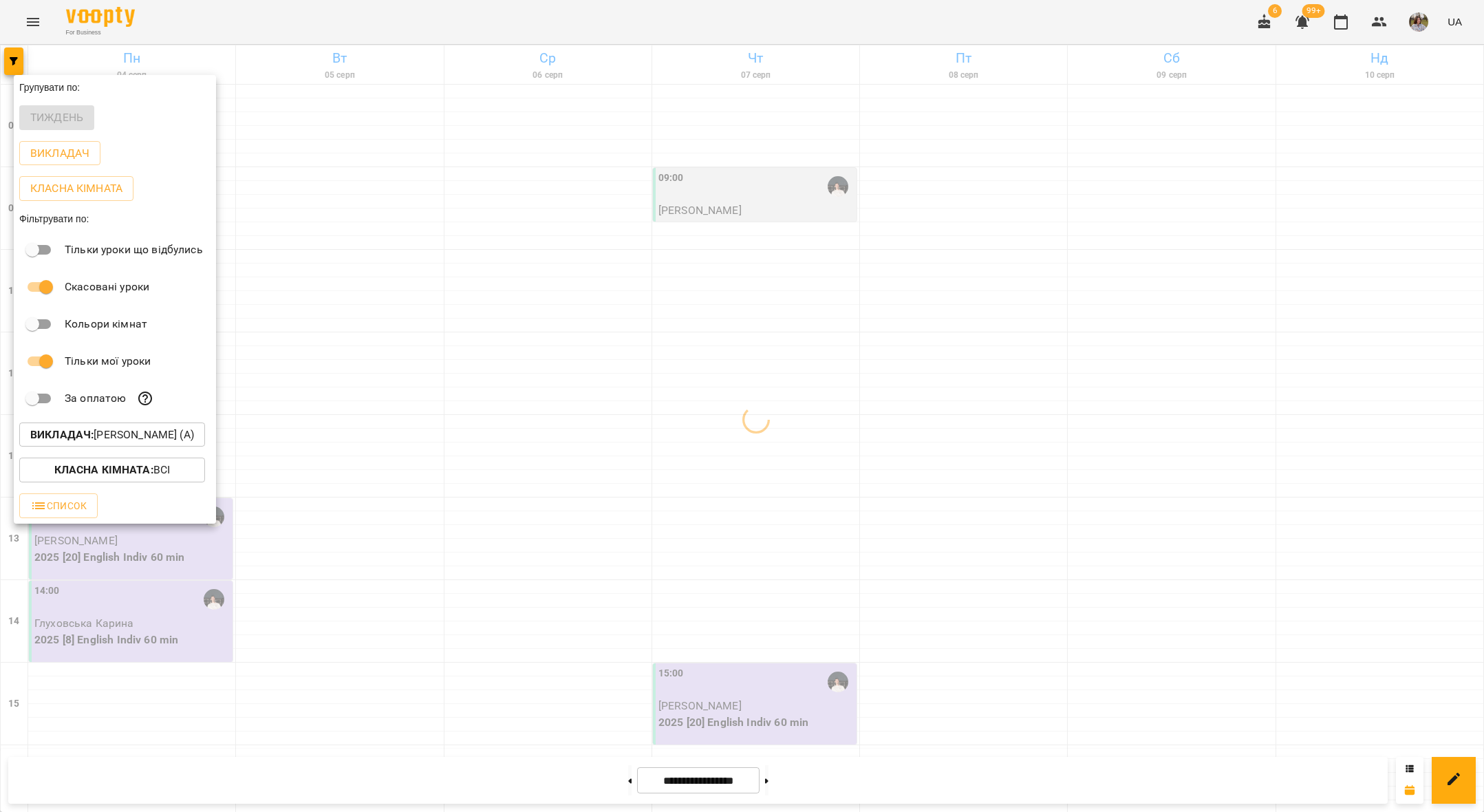
click at [448, 391] on div at bounding box center [742, 406] width 1484 height 812
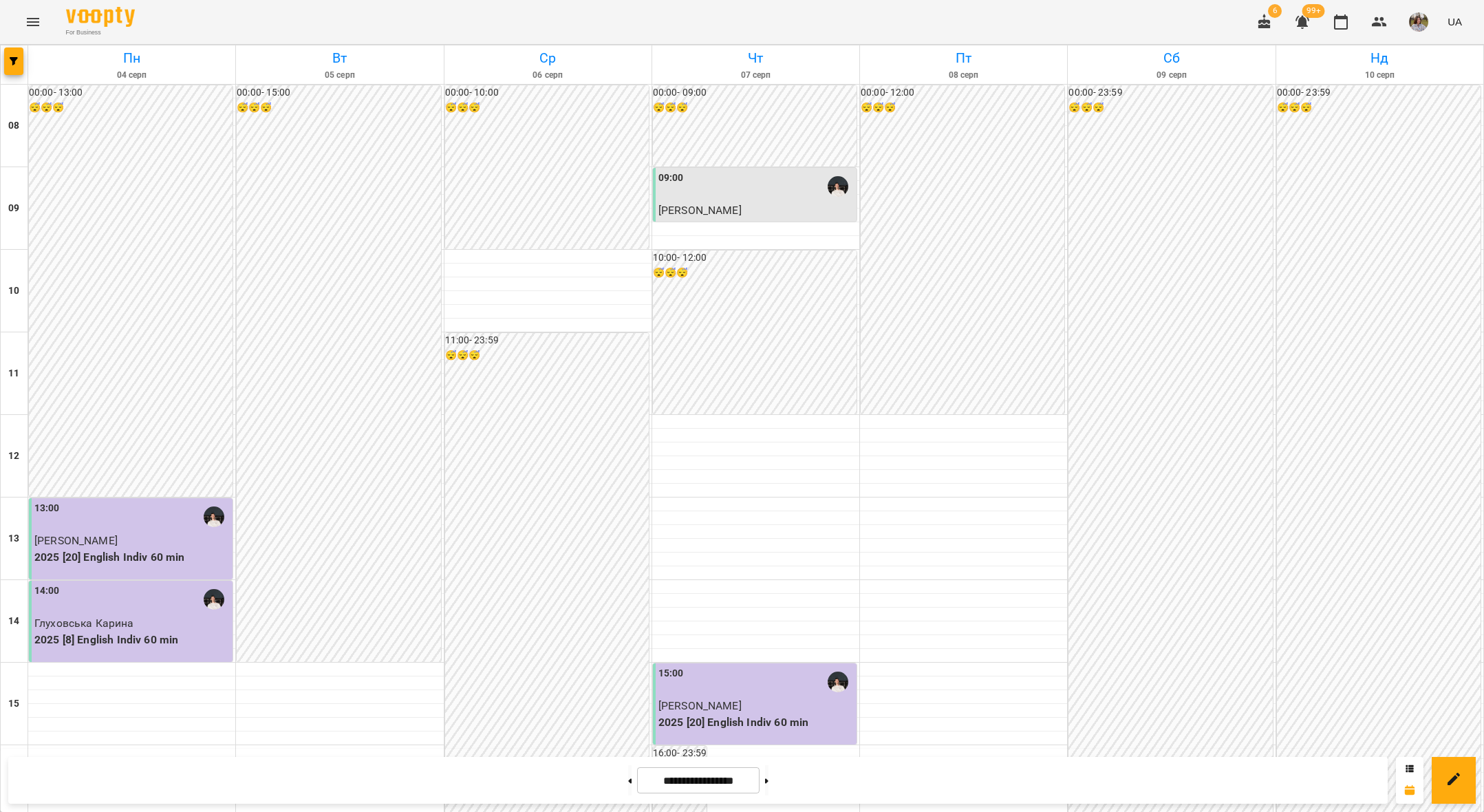
scroll to position [466, 0]
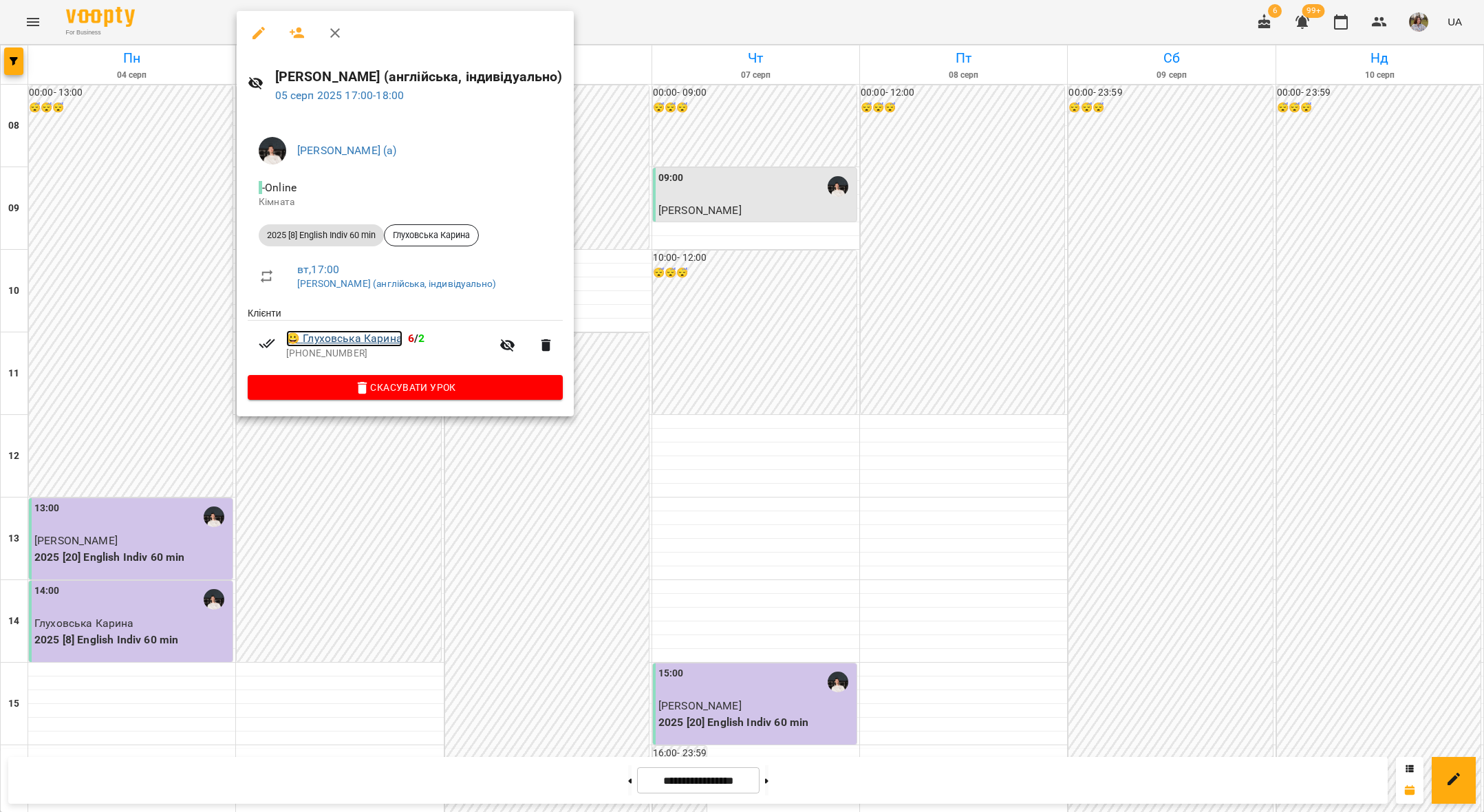
click at [348, 344] on link "😀 [PERSON_NAME]" at bounding box center [344, 339] width 117 height 17
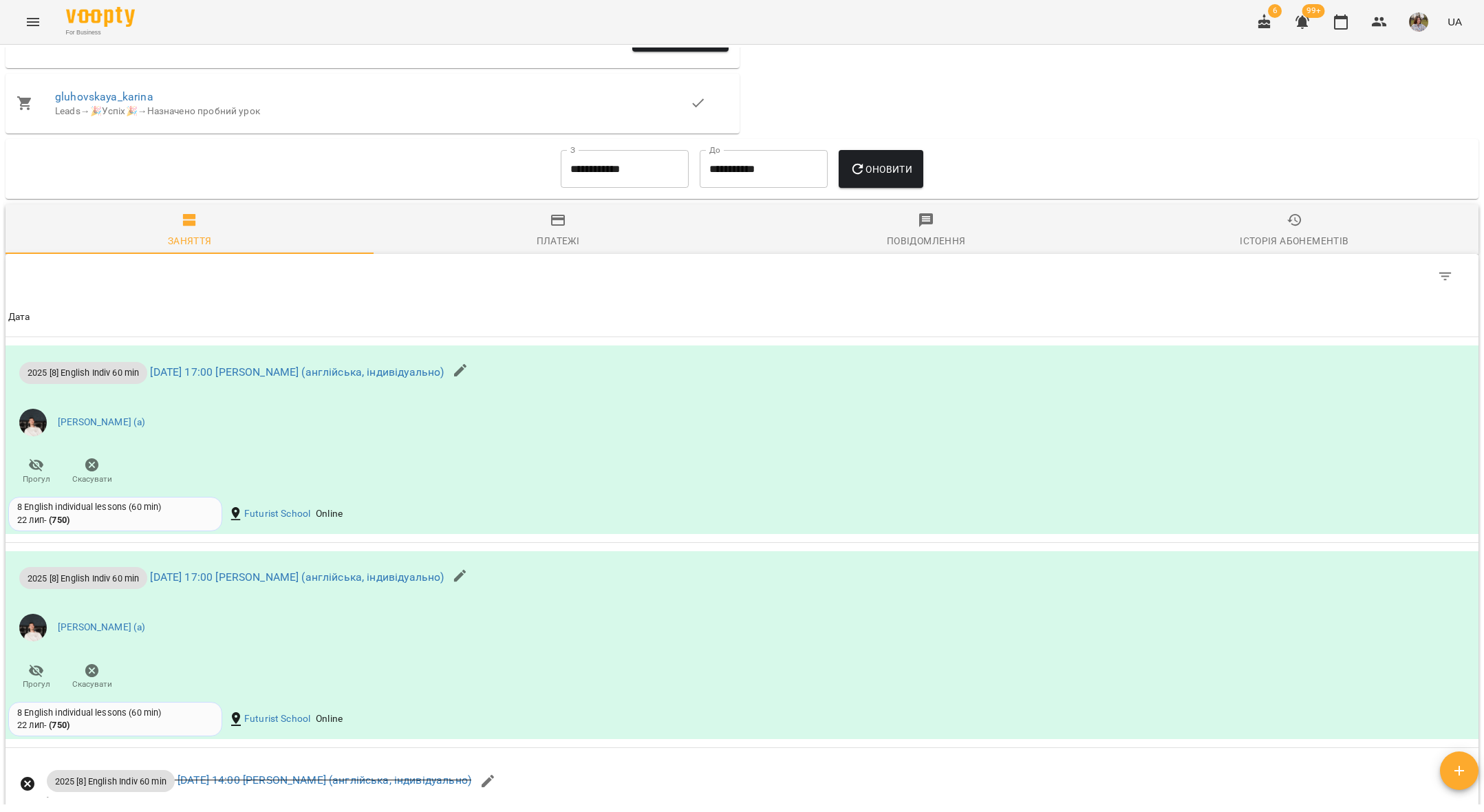
scroll to position [962, 0]
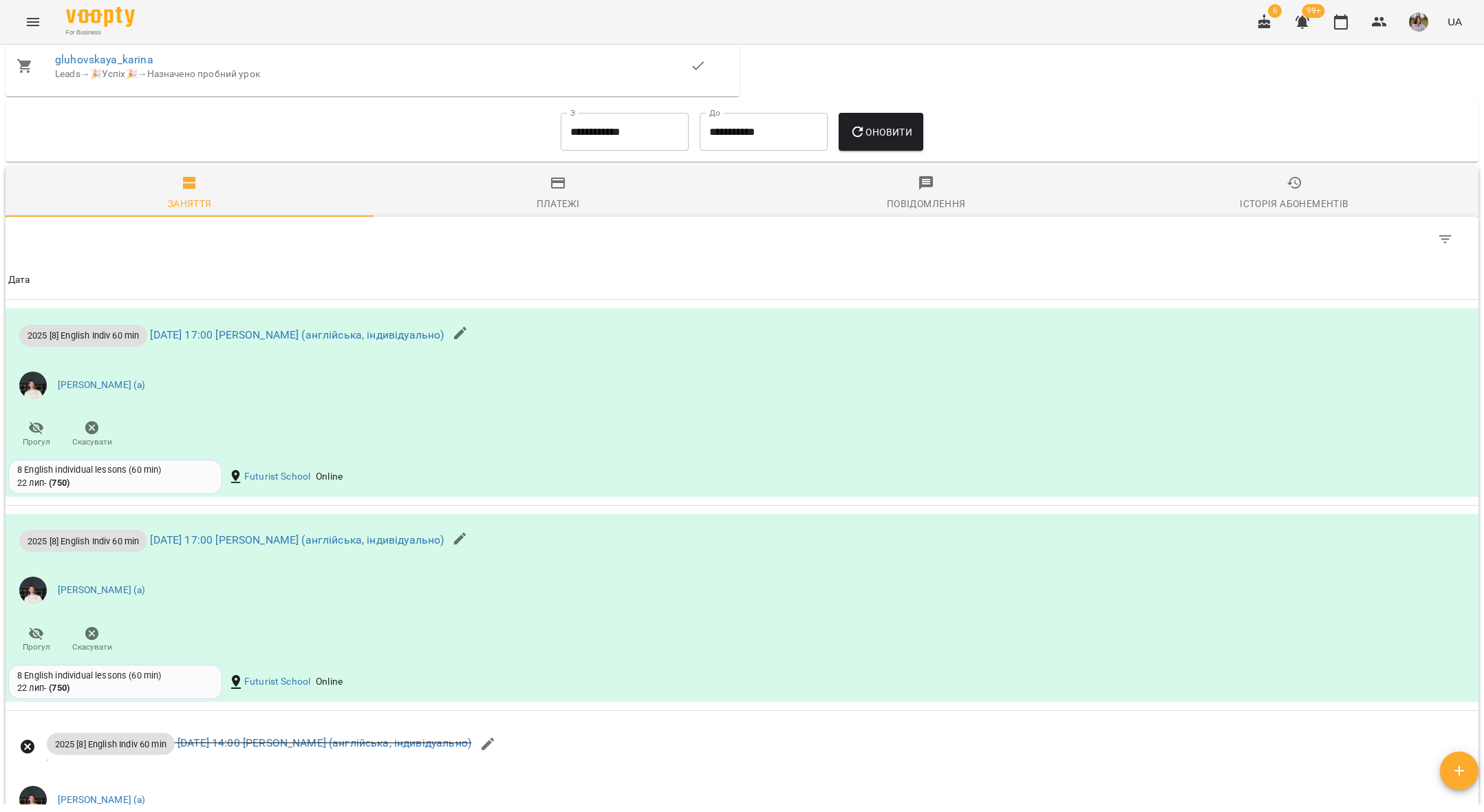
click at [609, 148] on input "**********" at bounding box center [624, 132] width 128 height 39
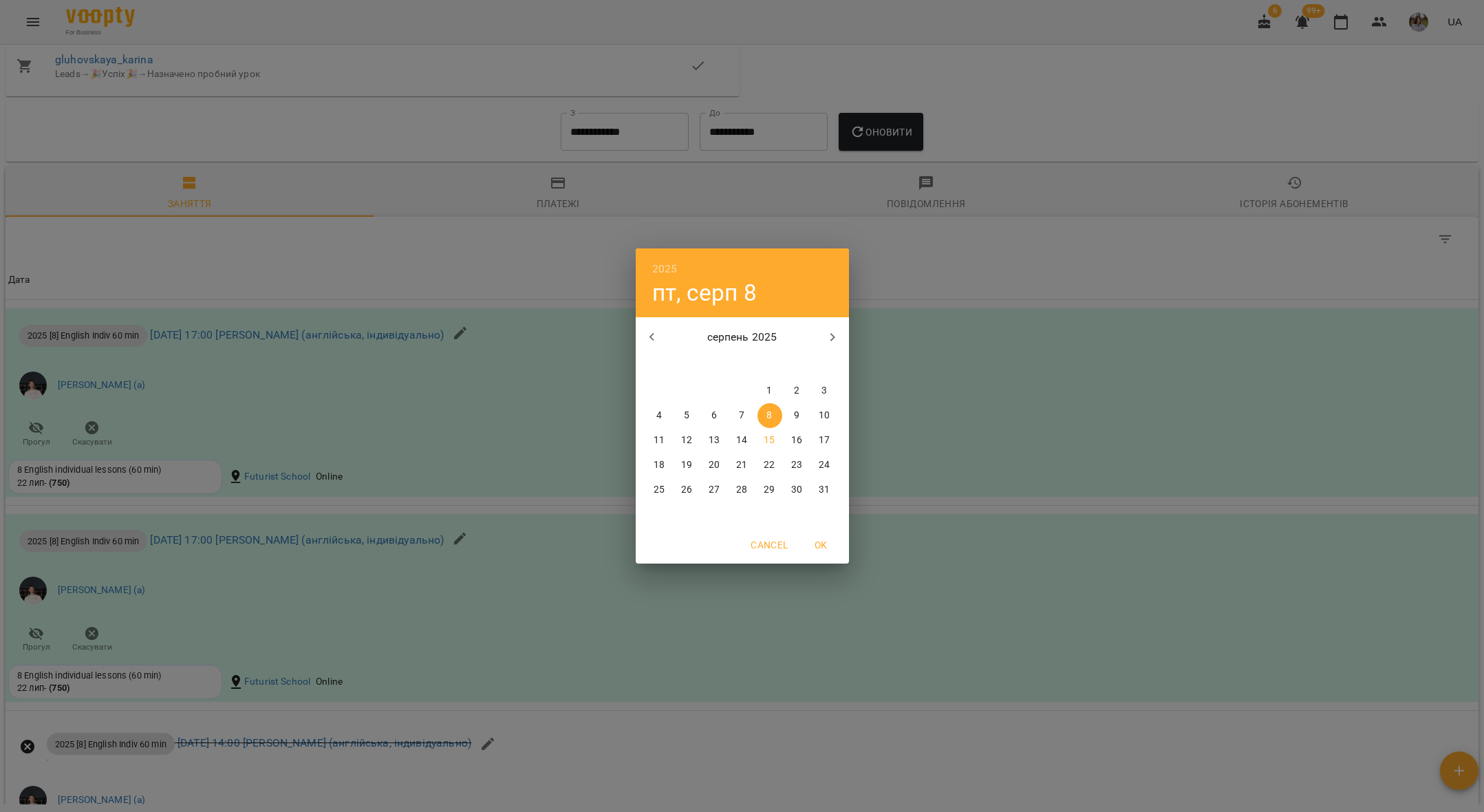
click at [653, 335] on icon "button" at bounding box center [652, 337] width 17 height 17
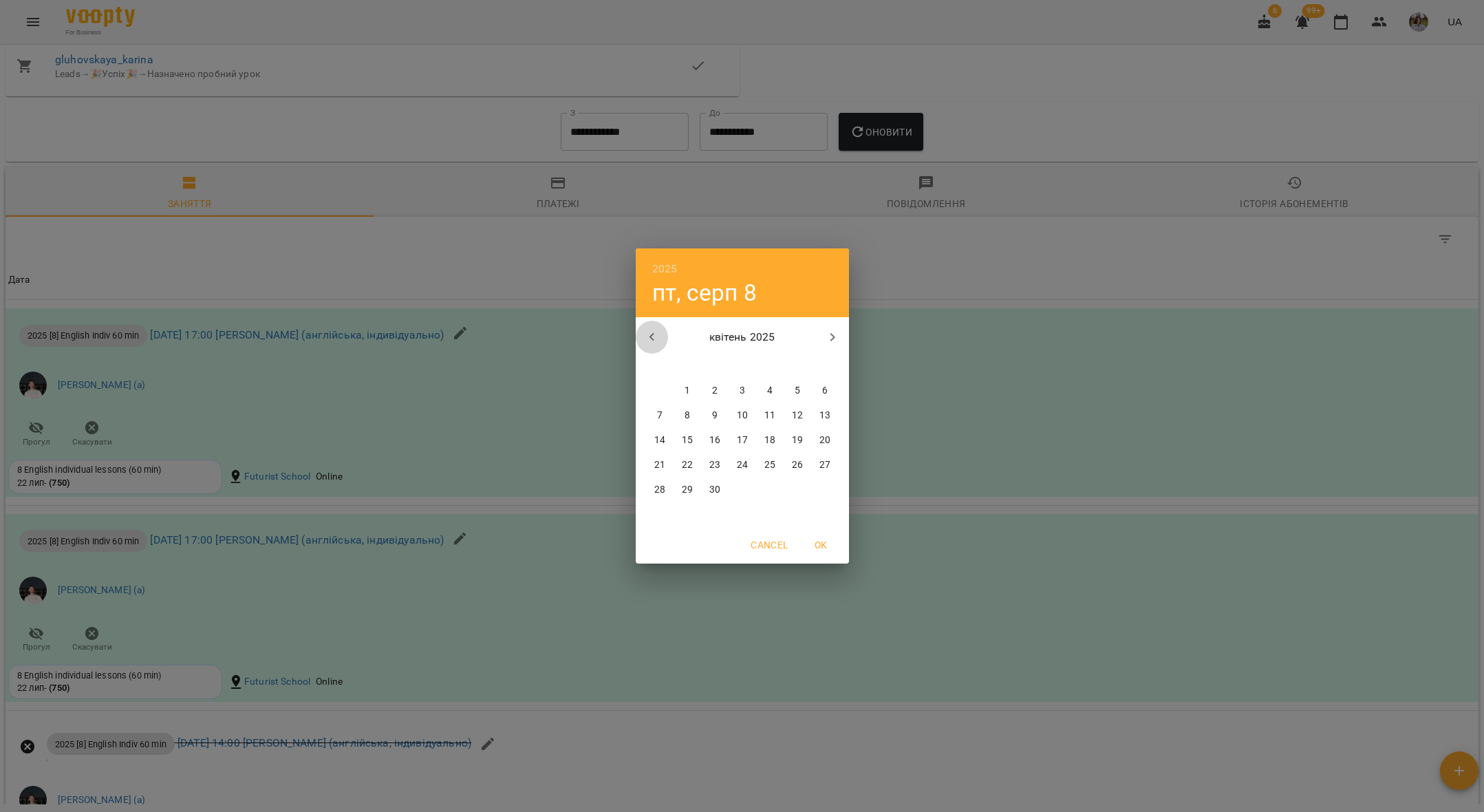
click at [653, 335] on icon "button" at bounding box center [652, 337] width 17 height 17
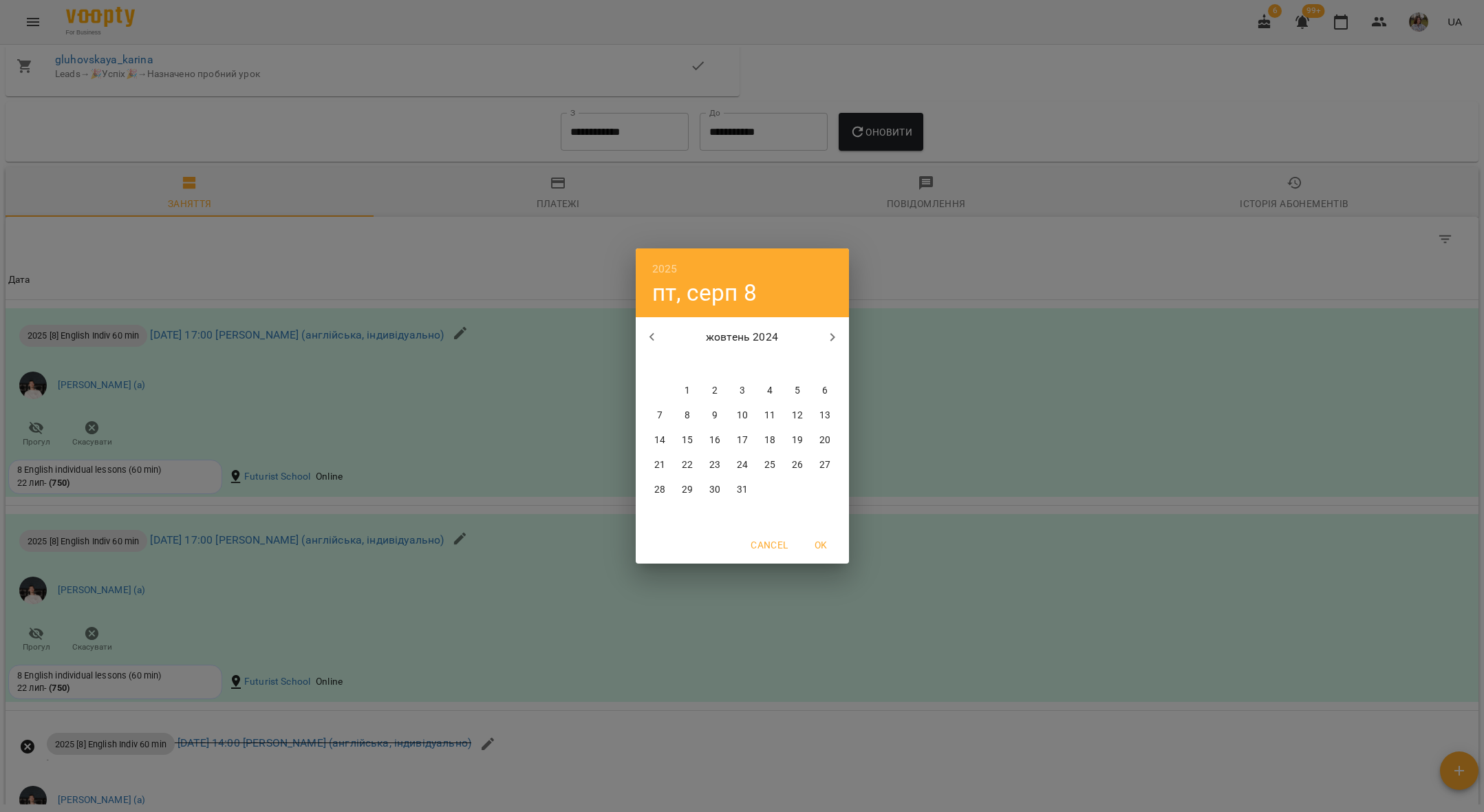
click at [653, 335] on icon "button" at bounding box center [652, 337] width 17 height 17
click at [653, 336] on icon "button" at bounding box center [652, 337] width 17 height 17
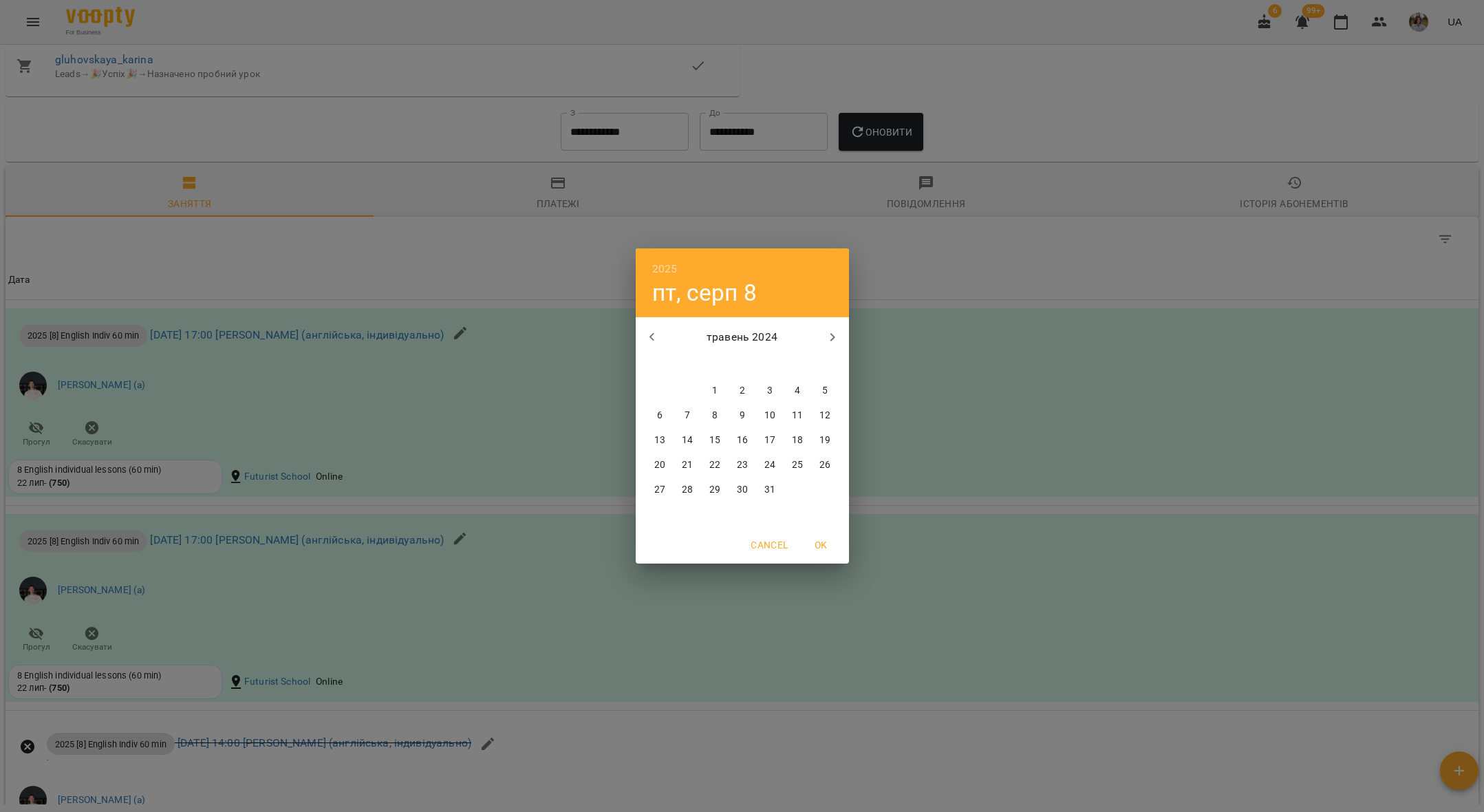
click at [653, 336] on icon "button" at bounding box center [652, 337] width 17 height 17
click at [768, 391] on p "5" at bounding box center [769, 390] width 6 height 14
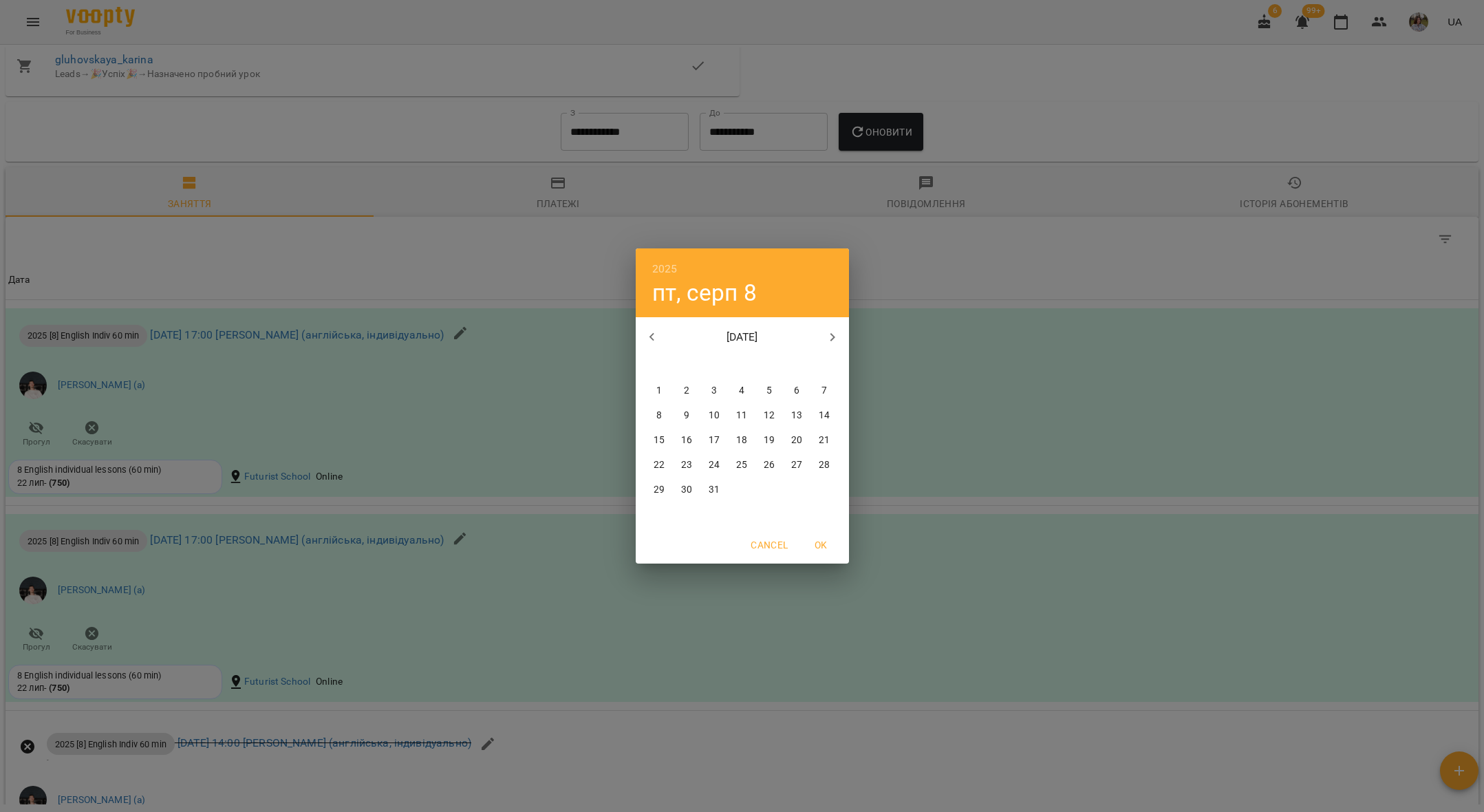
type input "**********"
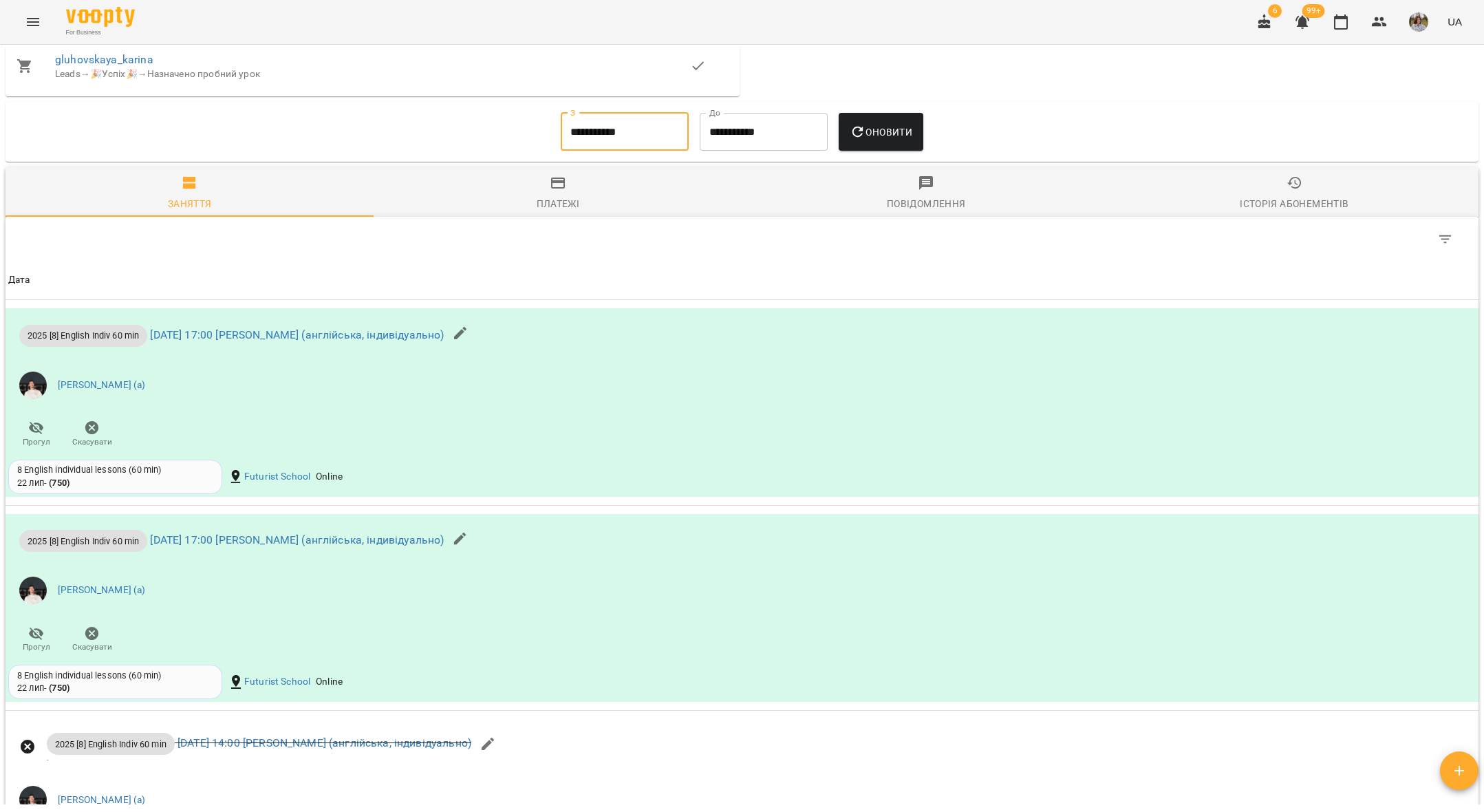
click at [849, 137] on button "Оновити" at bounding box center [881, 132] width 85 height 39
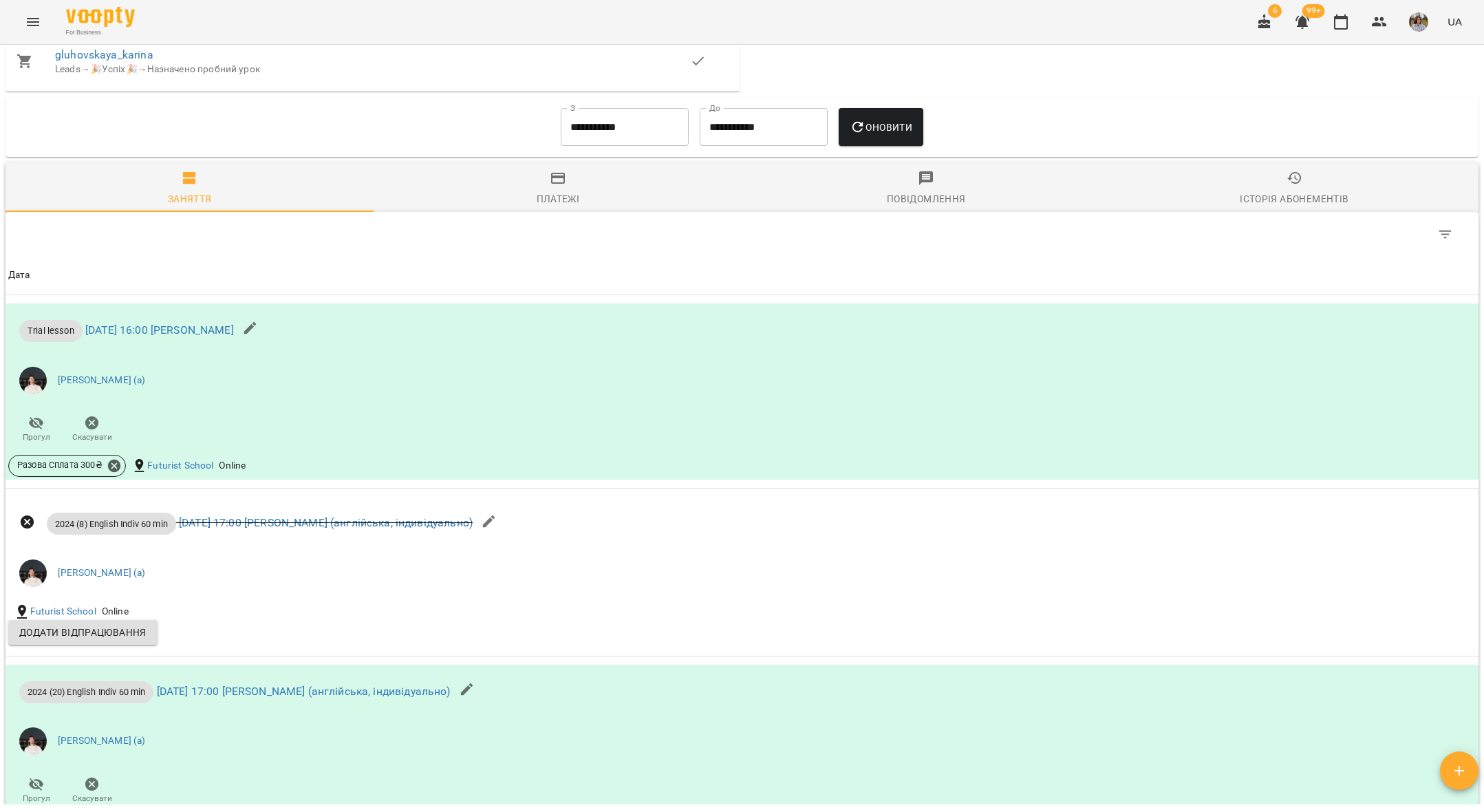
scroll to position [969, 0]
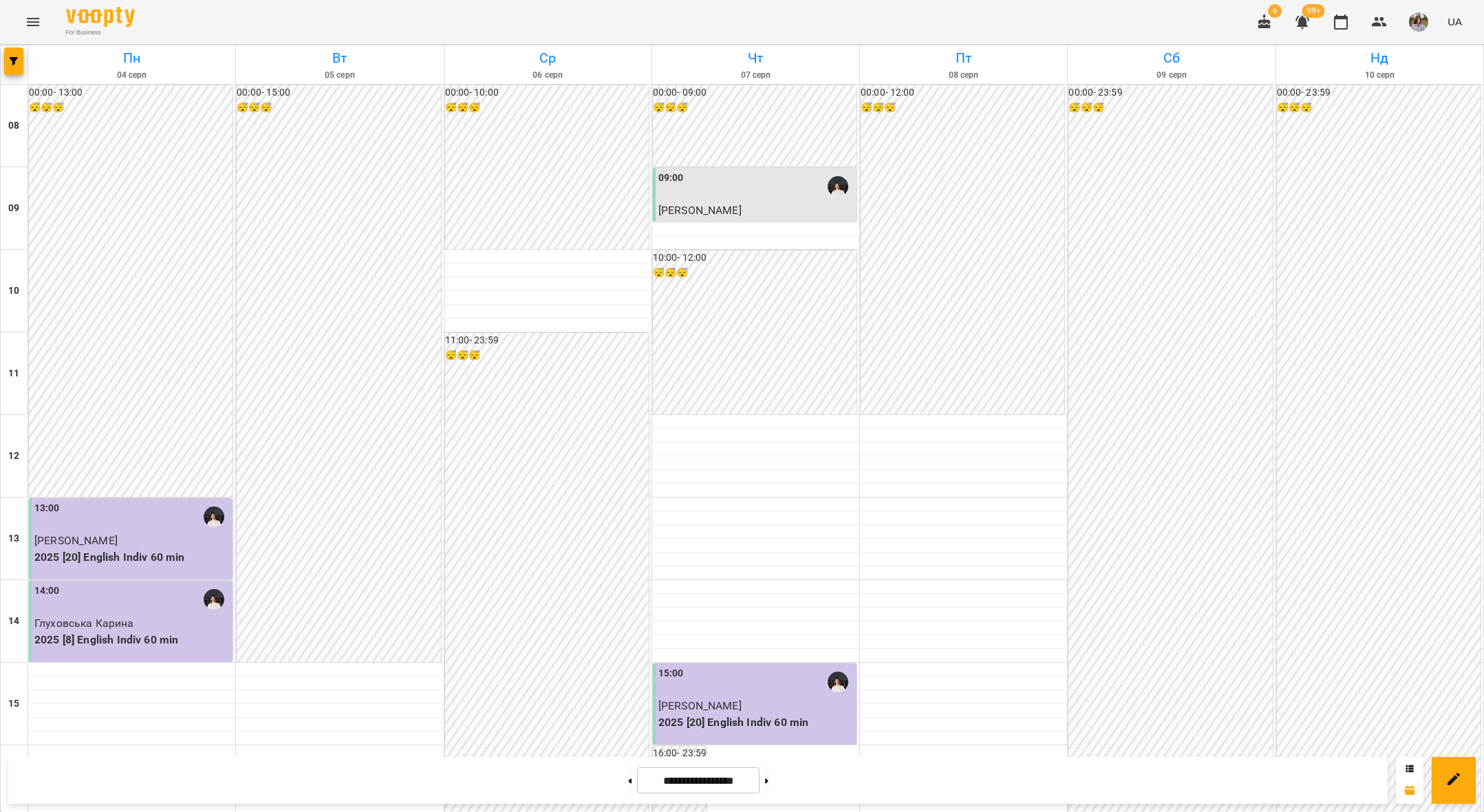
scroll to position [553, 0]
click at [769, 778] on icon at bounding box center [766, 781] width 3 height 6
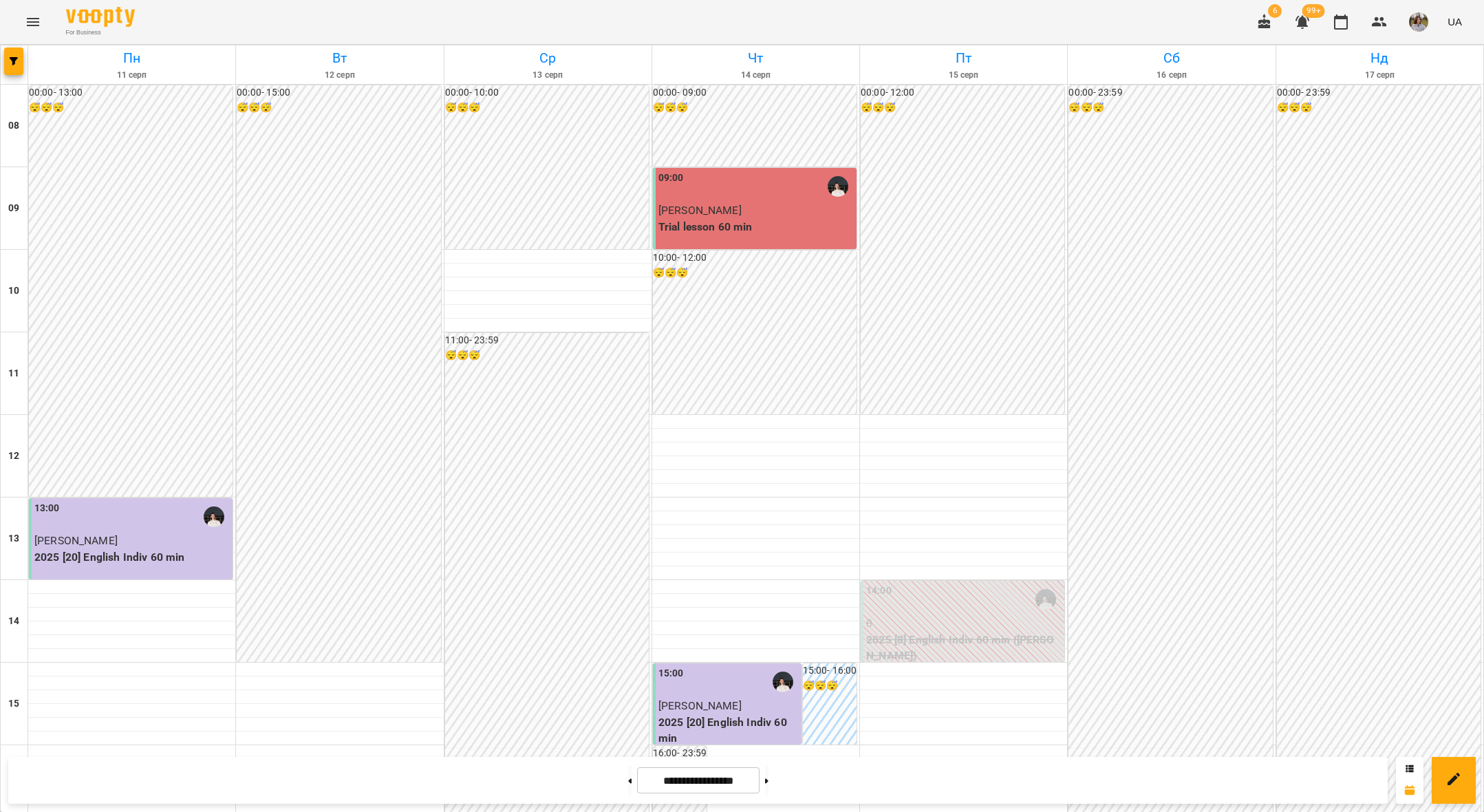
scroll to position [465, 0]
click at [628, 782] on icon at bounding box center [629, 780] width 3 height 5
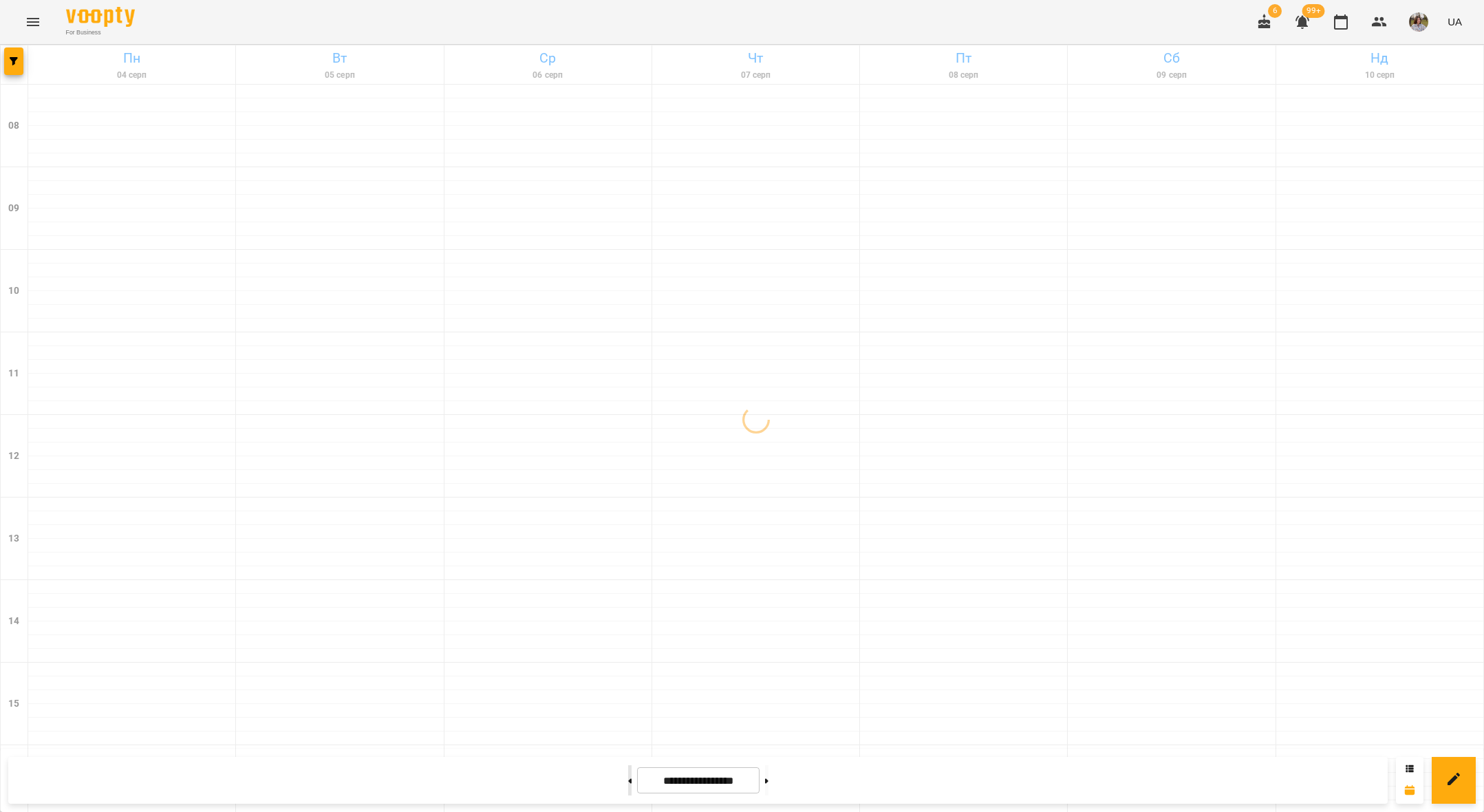
click at [628, 782] on icon at bounding box center [629, 780] width 3 height 5
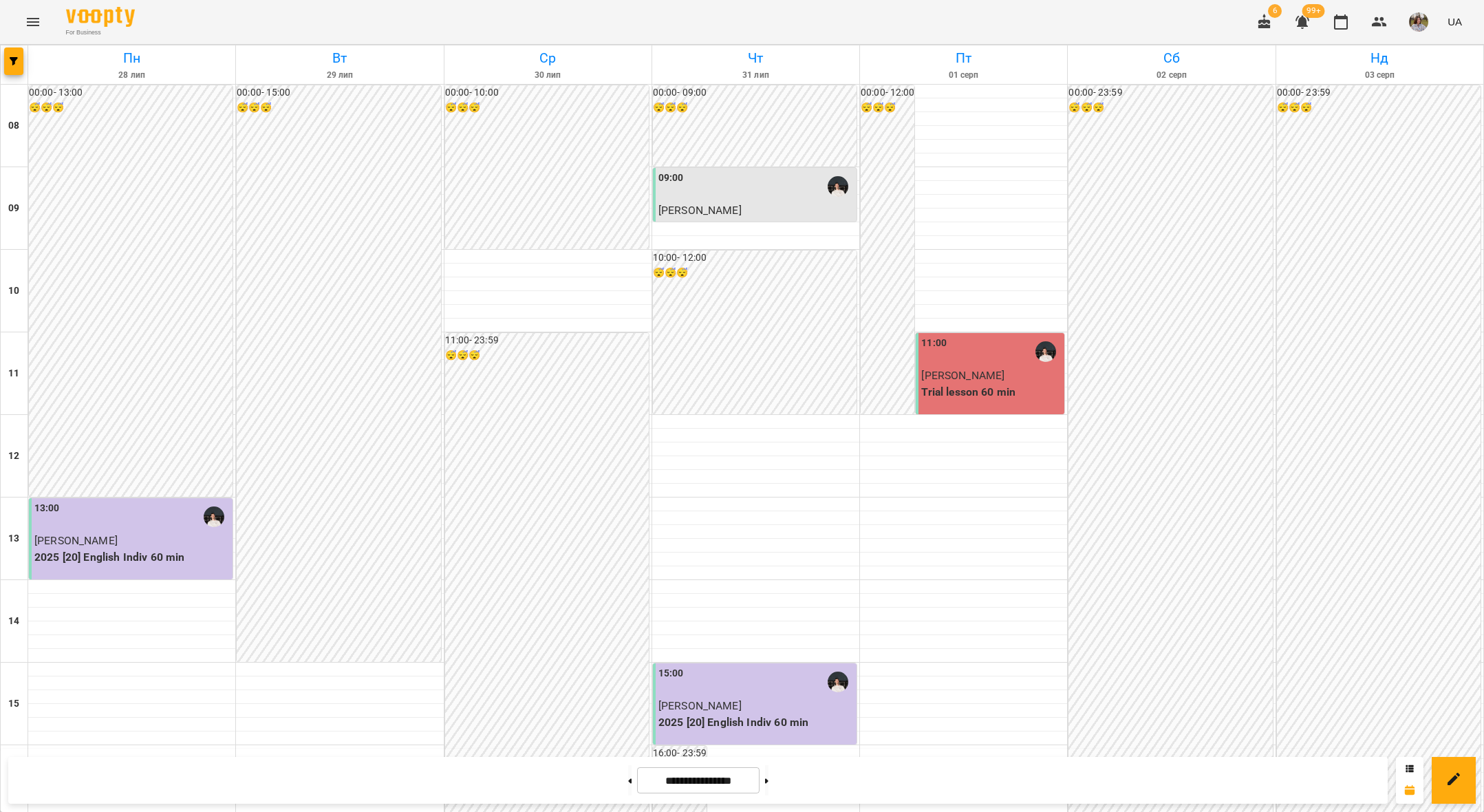
scroll to position [425, 0]
click at [628, 785] on button at bounding box center [629, 780] width 3 height 30
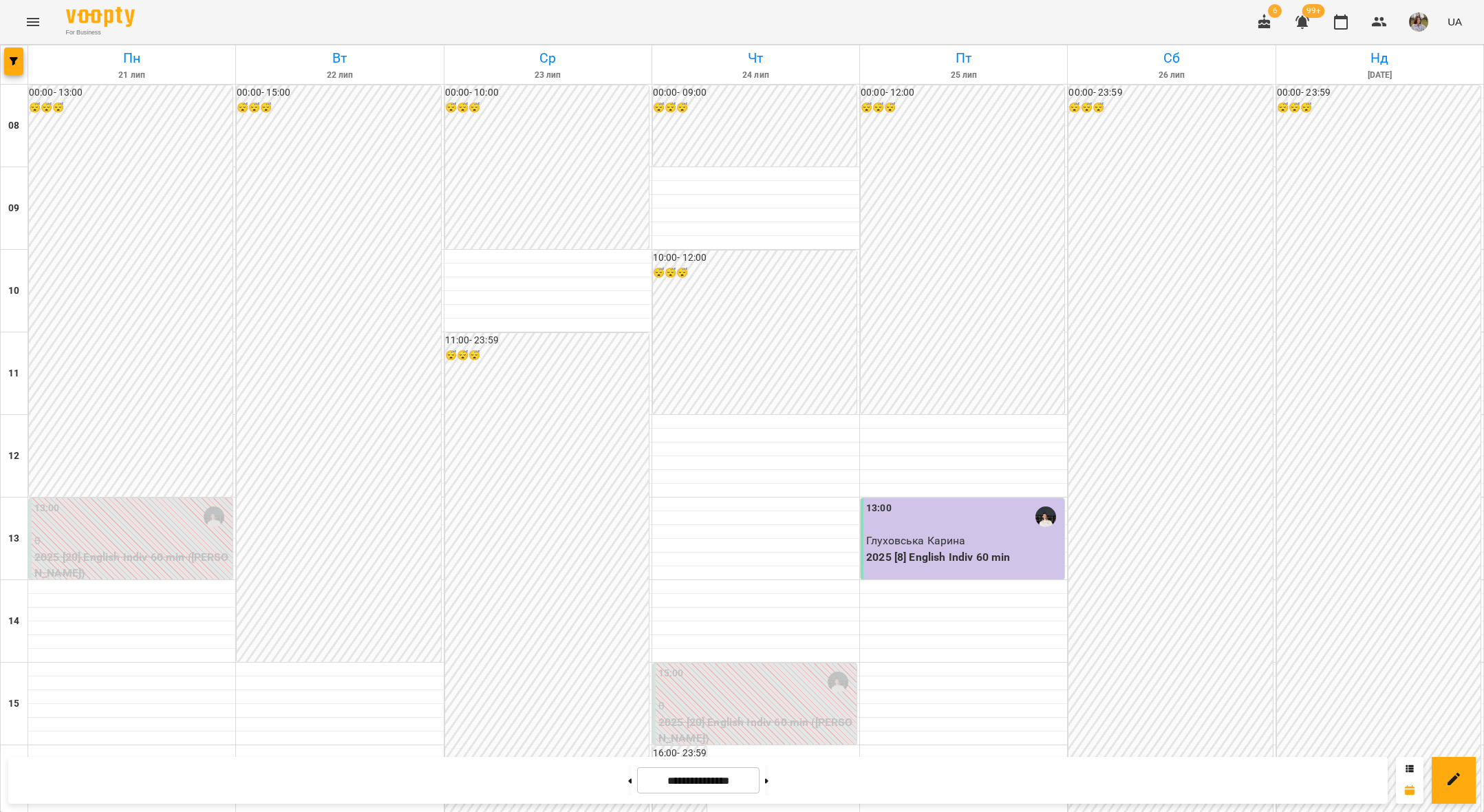
scroll to position [0, 0]
click at [13, 63] on icon "button" at bounding box center [14, 61] width 8 height 8
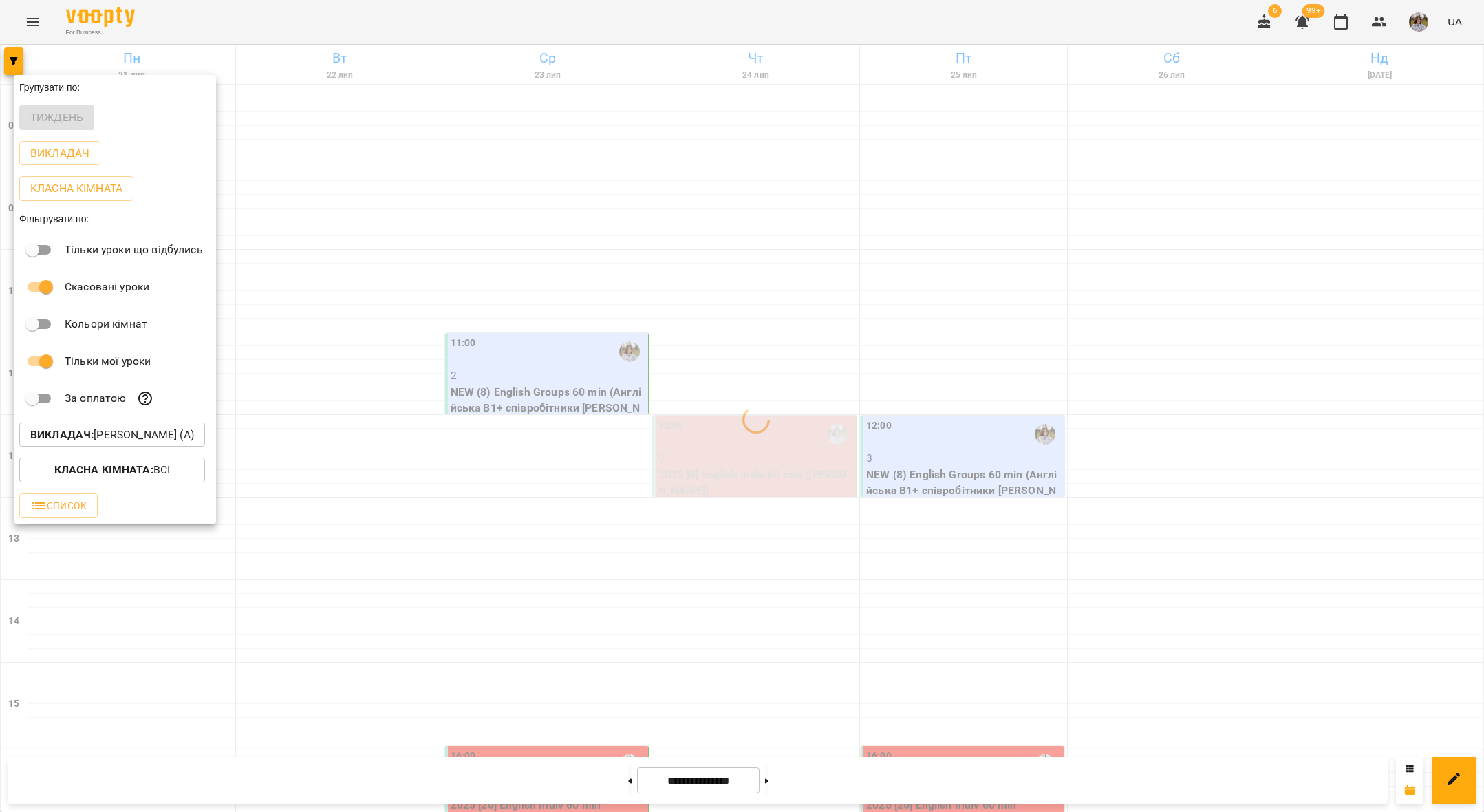
click at [442, 276] on div at bounding box center [742, 406] width 1484 height 812
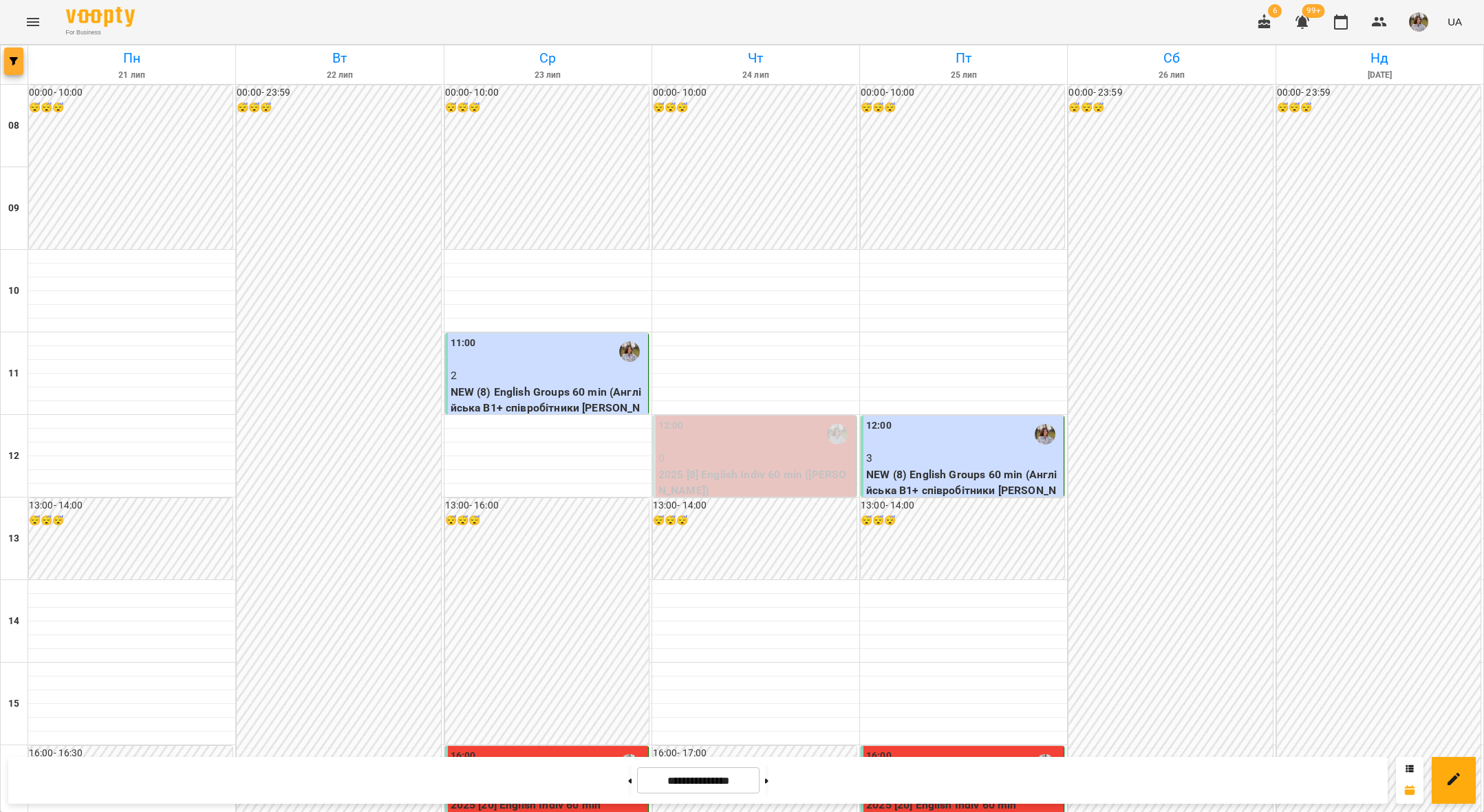
click at [19, 59] on span "button" at bounding box center [14, 61] width 19 height 8
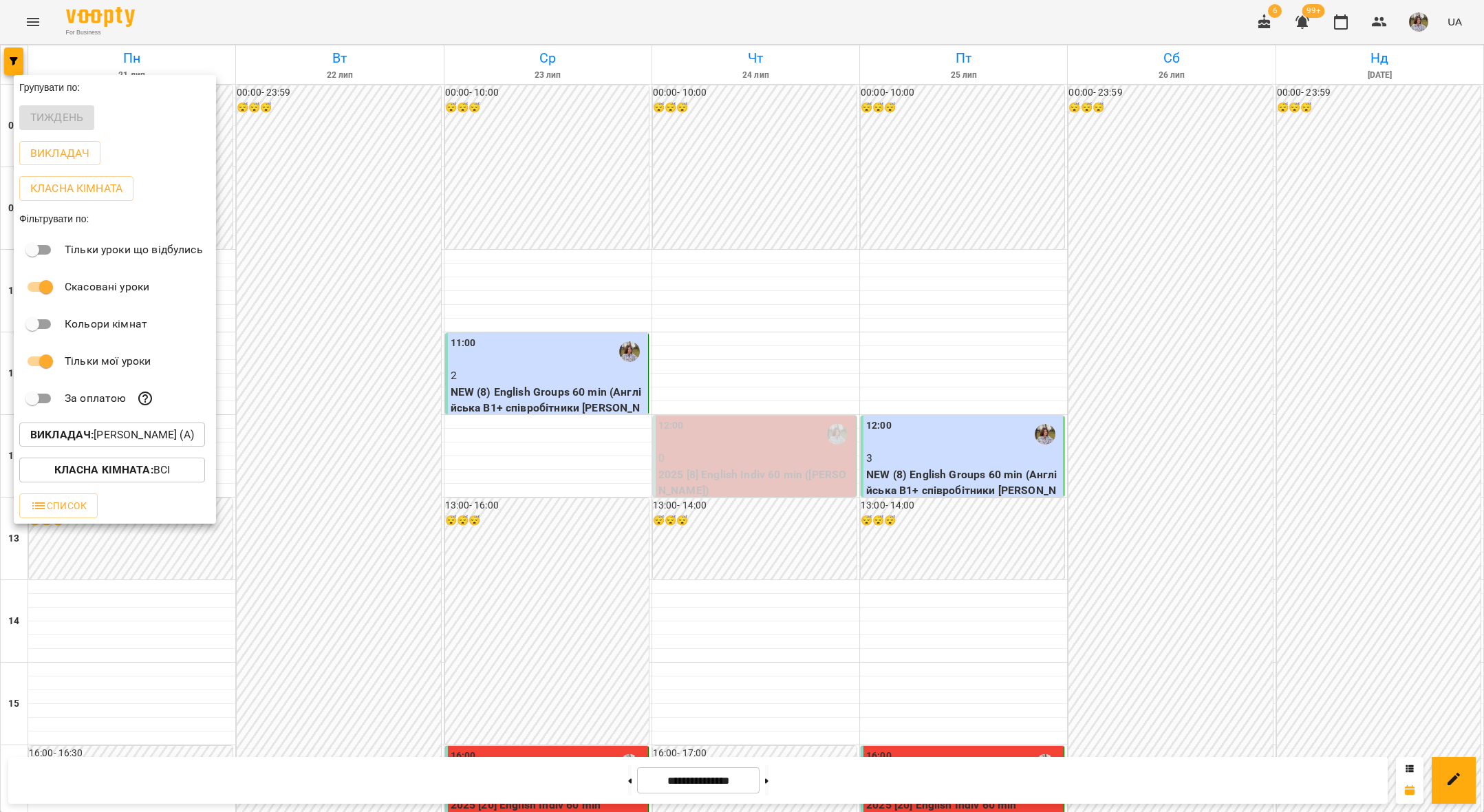
click at [121, 430] on p "Викладач : [PERSON_NAME] (а)" at bounding box center [112, 435] width 164 height 17
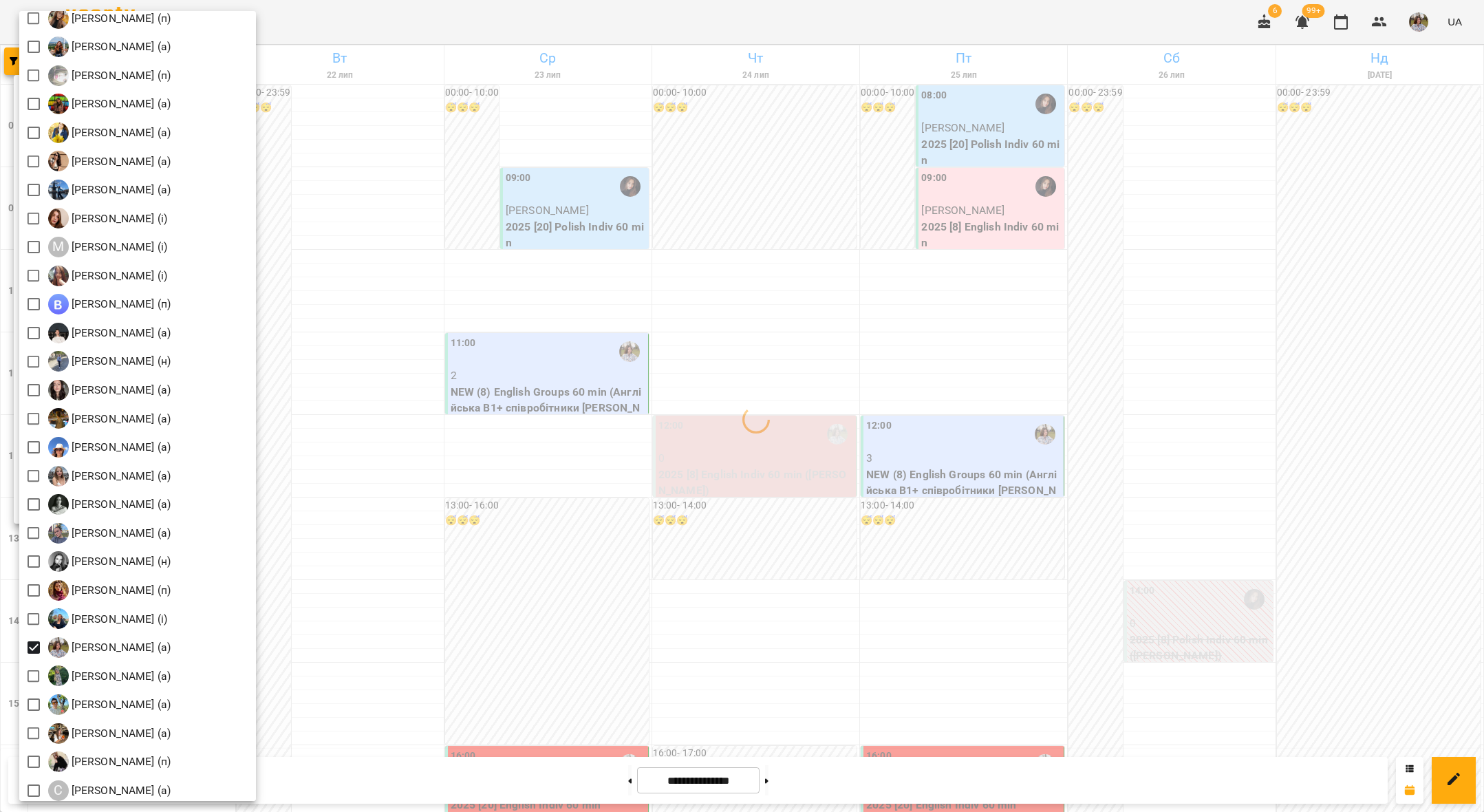
scroll to position [1672, 0]
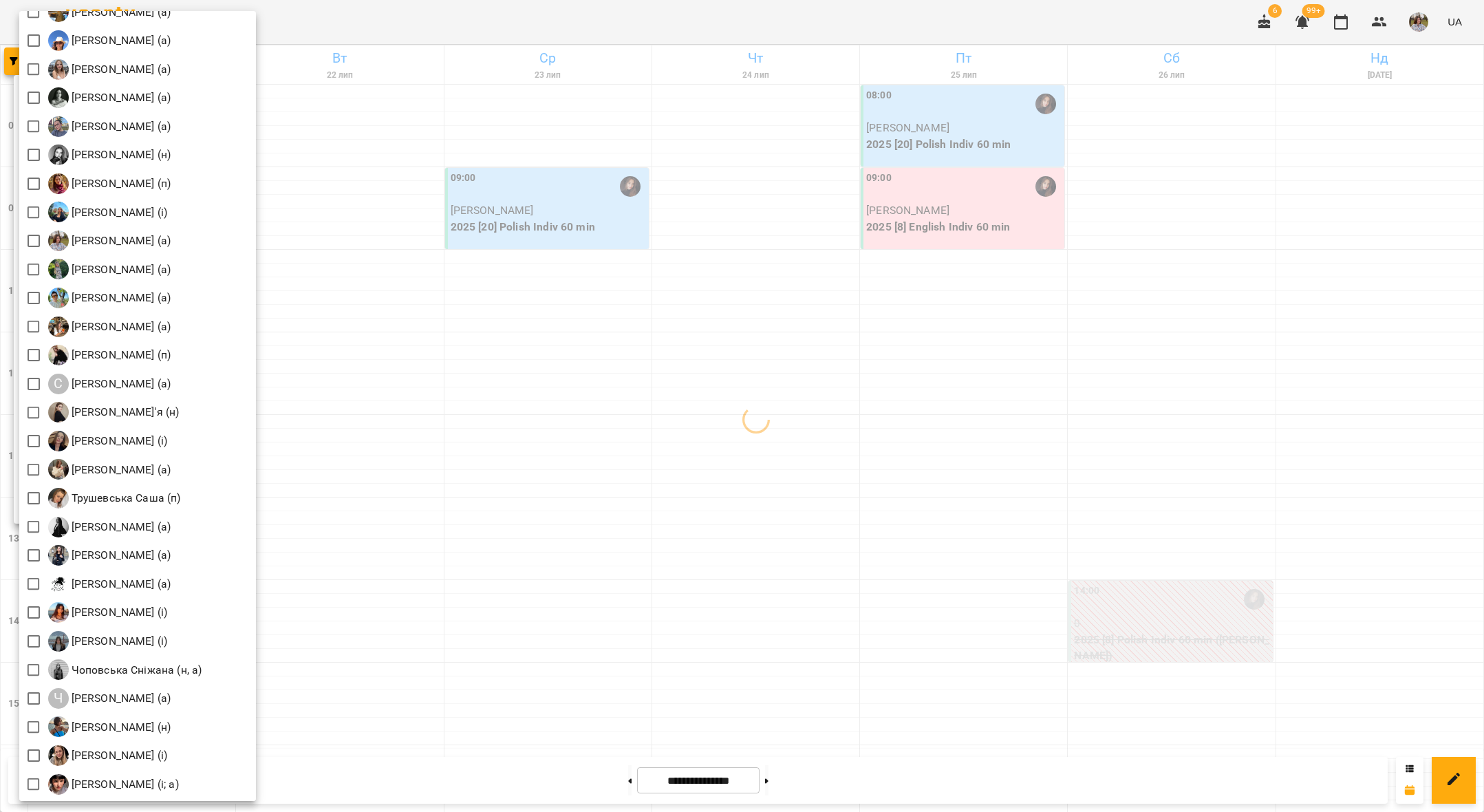
click at [322, 438] on div at bounding box center [742, 406] width 1484 height 812
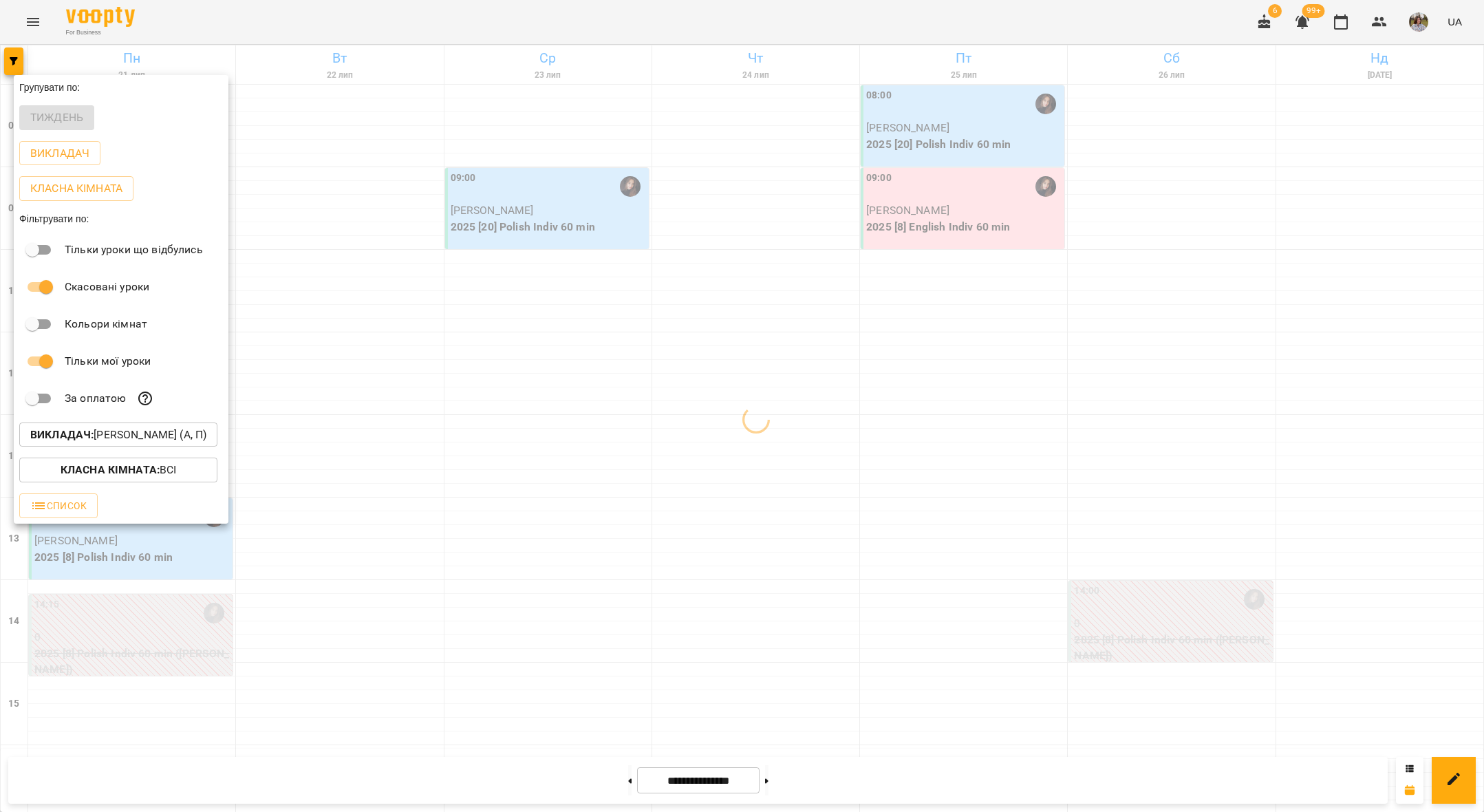
click at [388, 442] on div at bounding box center [742, 406] width 1484 height 812
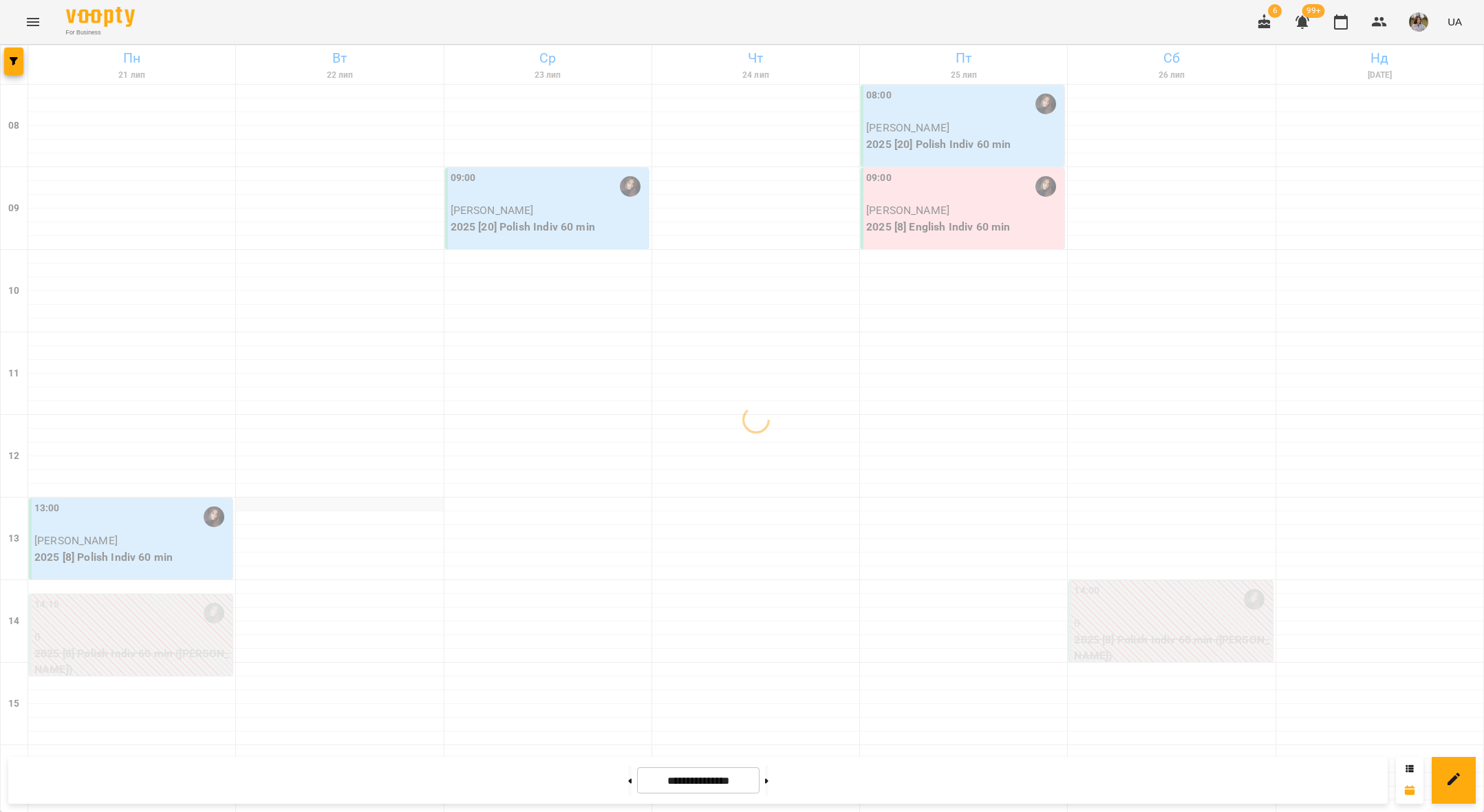
scroll to position [375, 0]
click at [769, 786] on button at bounding box center [766, 780] width 3 height 30
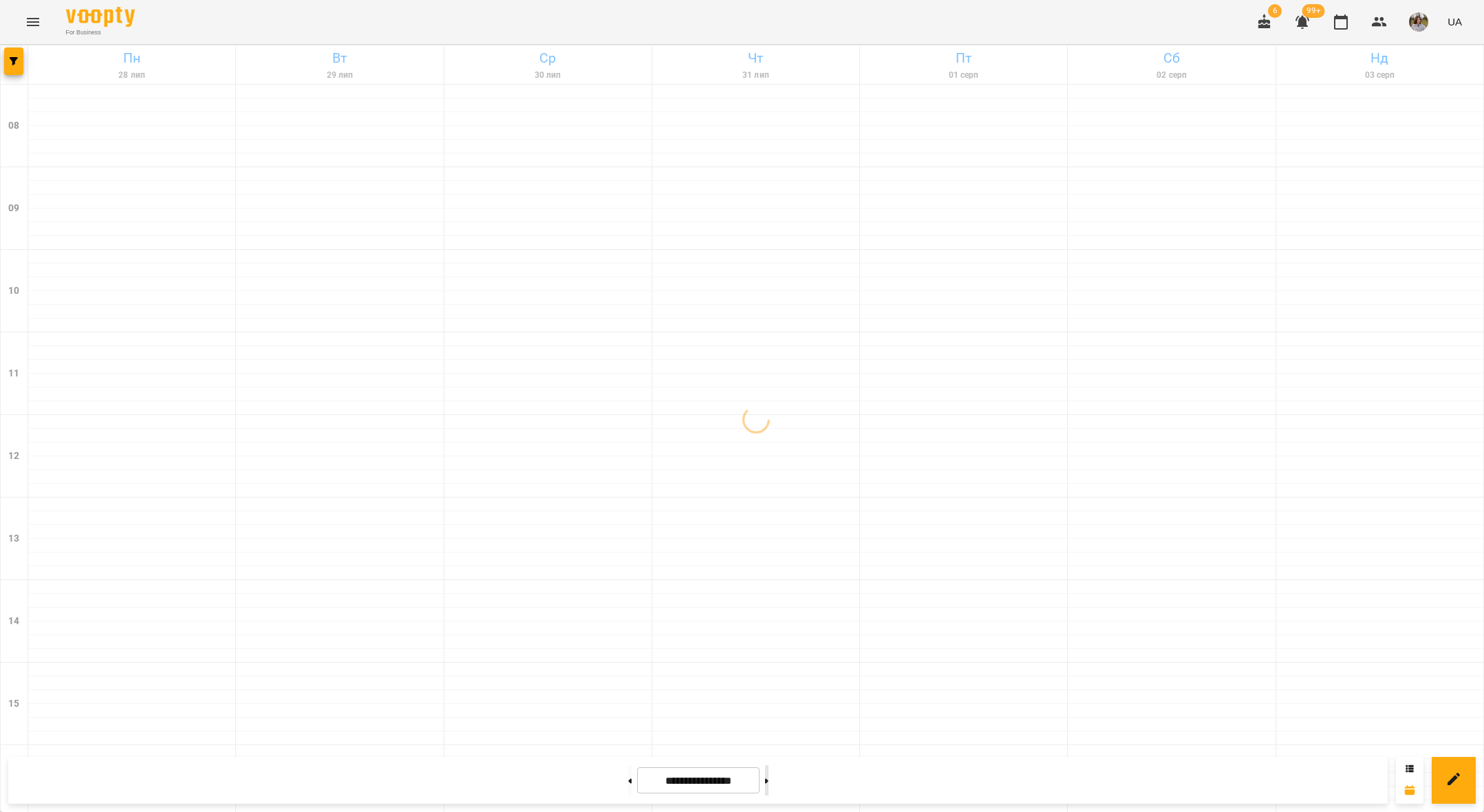
click at [769, 786] on button at bounding box center [766, 780] width 3 height 30
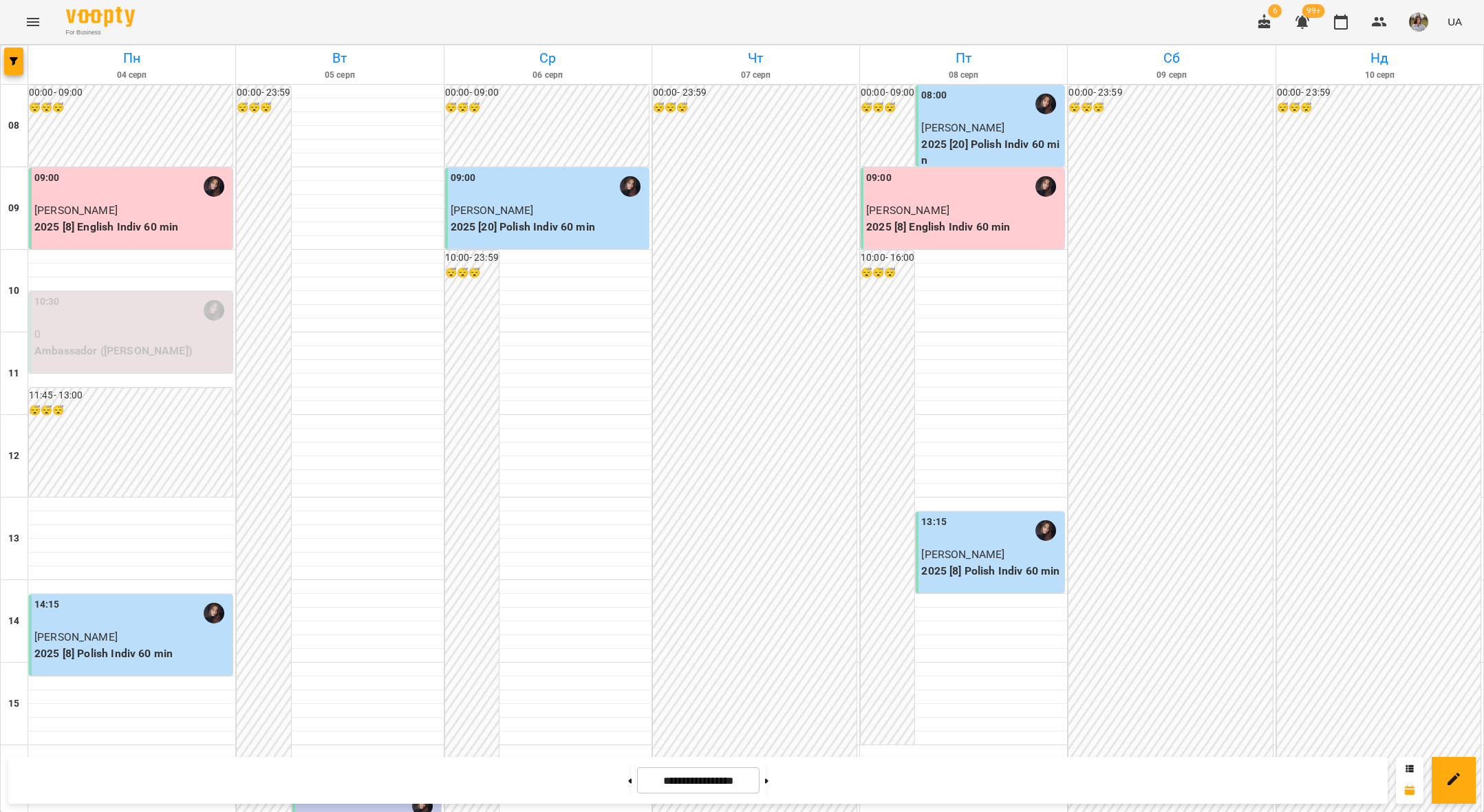
scroll to position [0, 0]
click at [769, 777] on button at bounding box center [766, 780] width 3 height 30
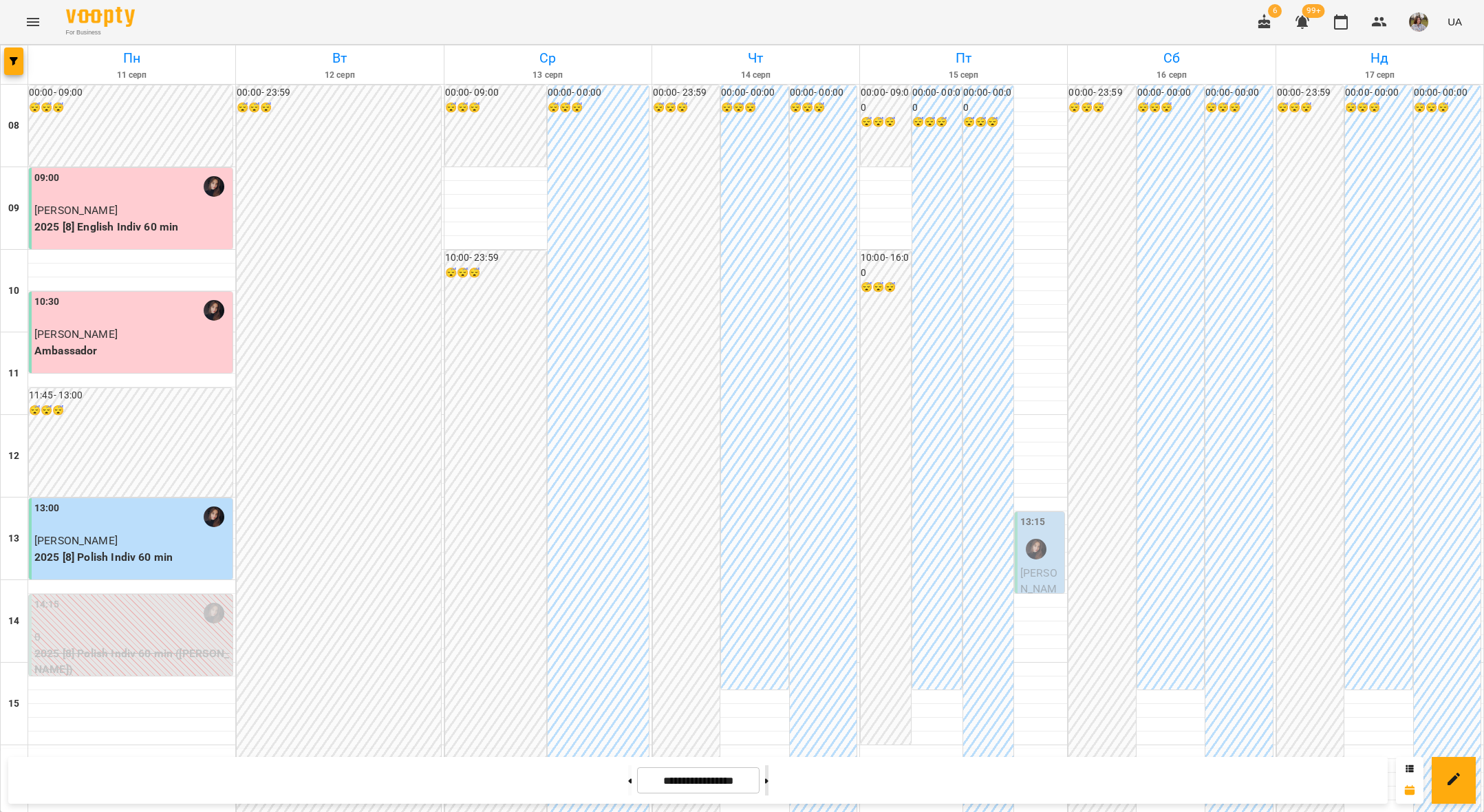
click at [769, 777] on button at bounding box center [766, 780] width 3 height 30
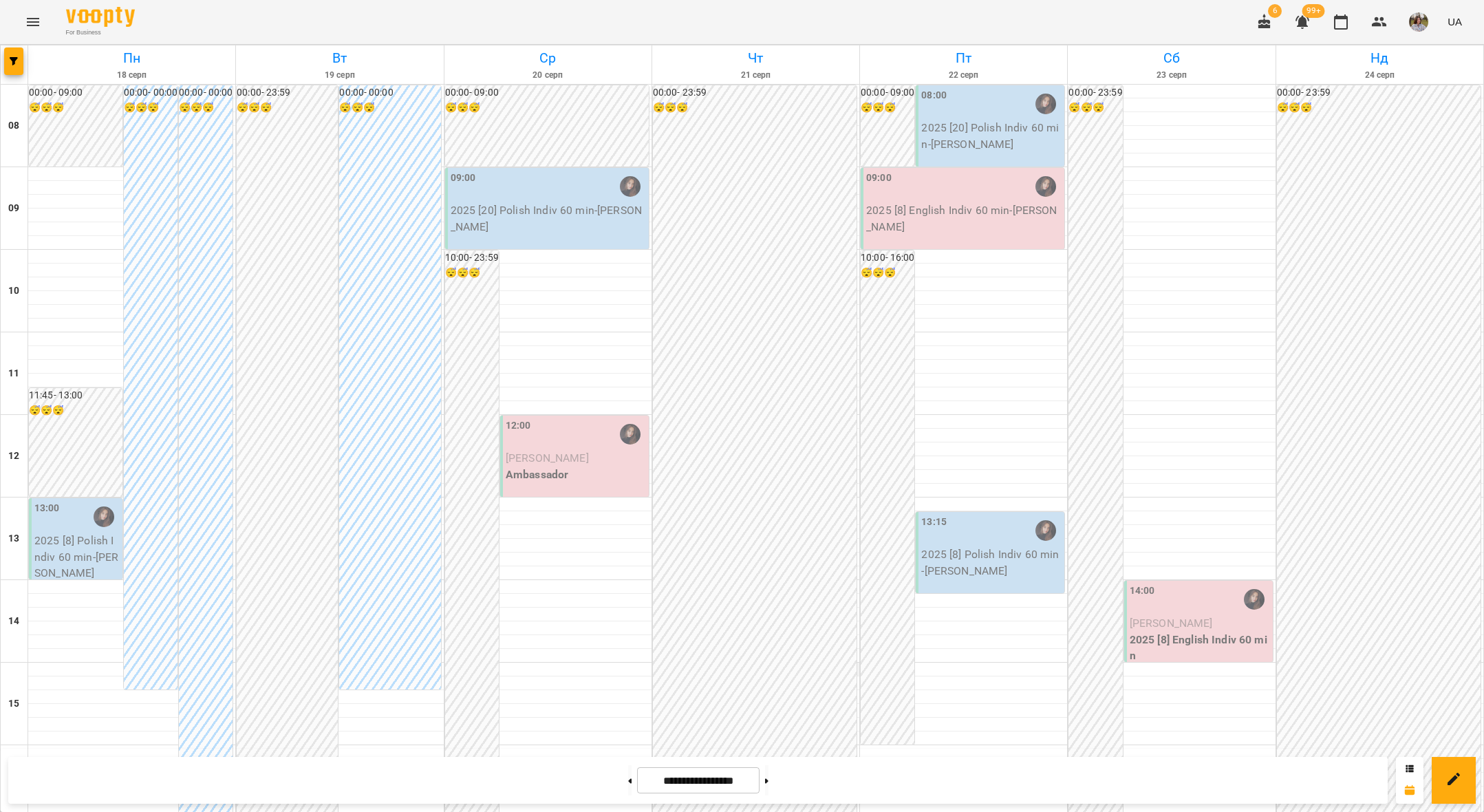
scroll to position [346, 0]
click at [628, 772] on button at bounding box center [629, 780] width 3 height 30
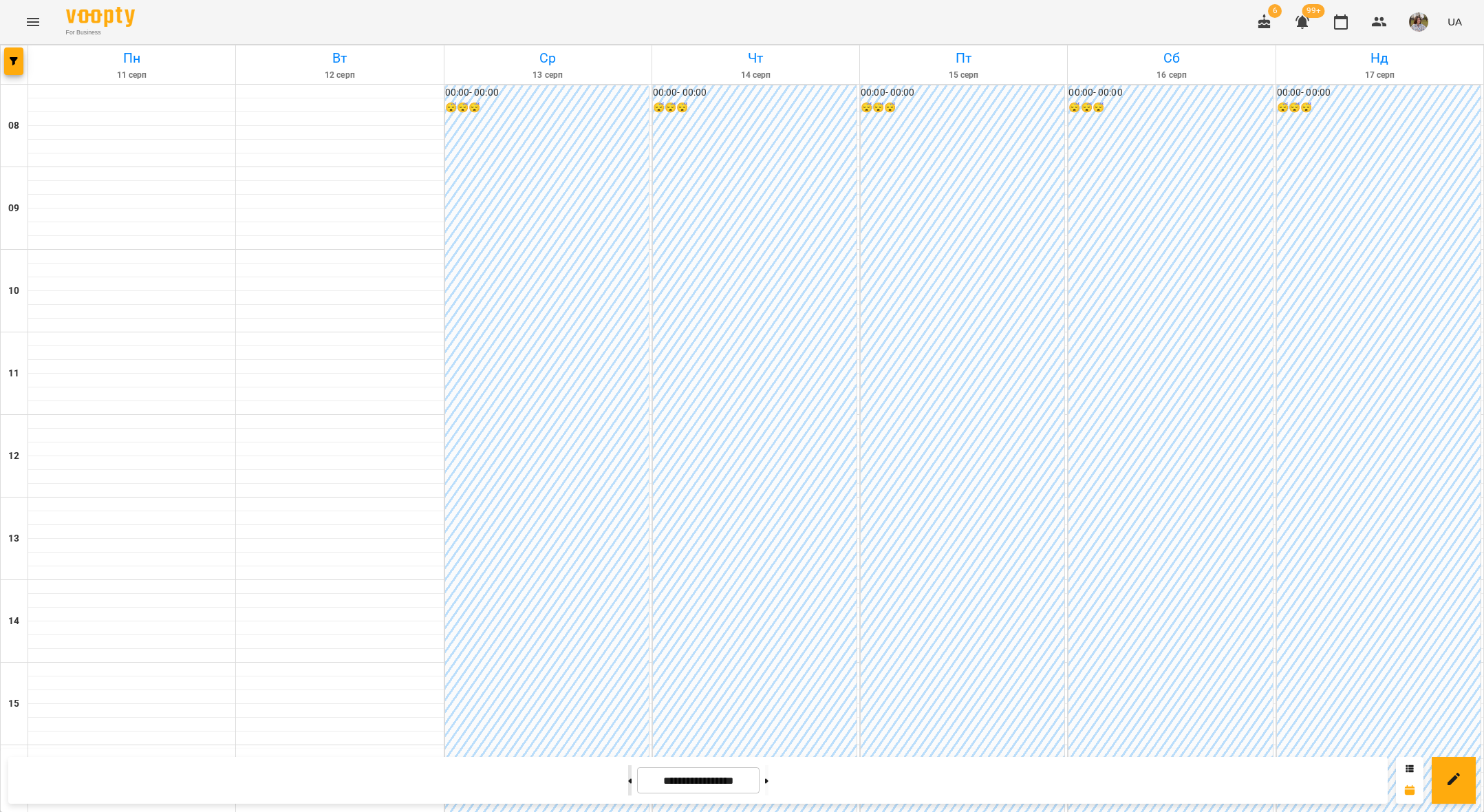
click at [628, 772] on button at bounding box center [629, 780] width 3 height 30
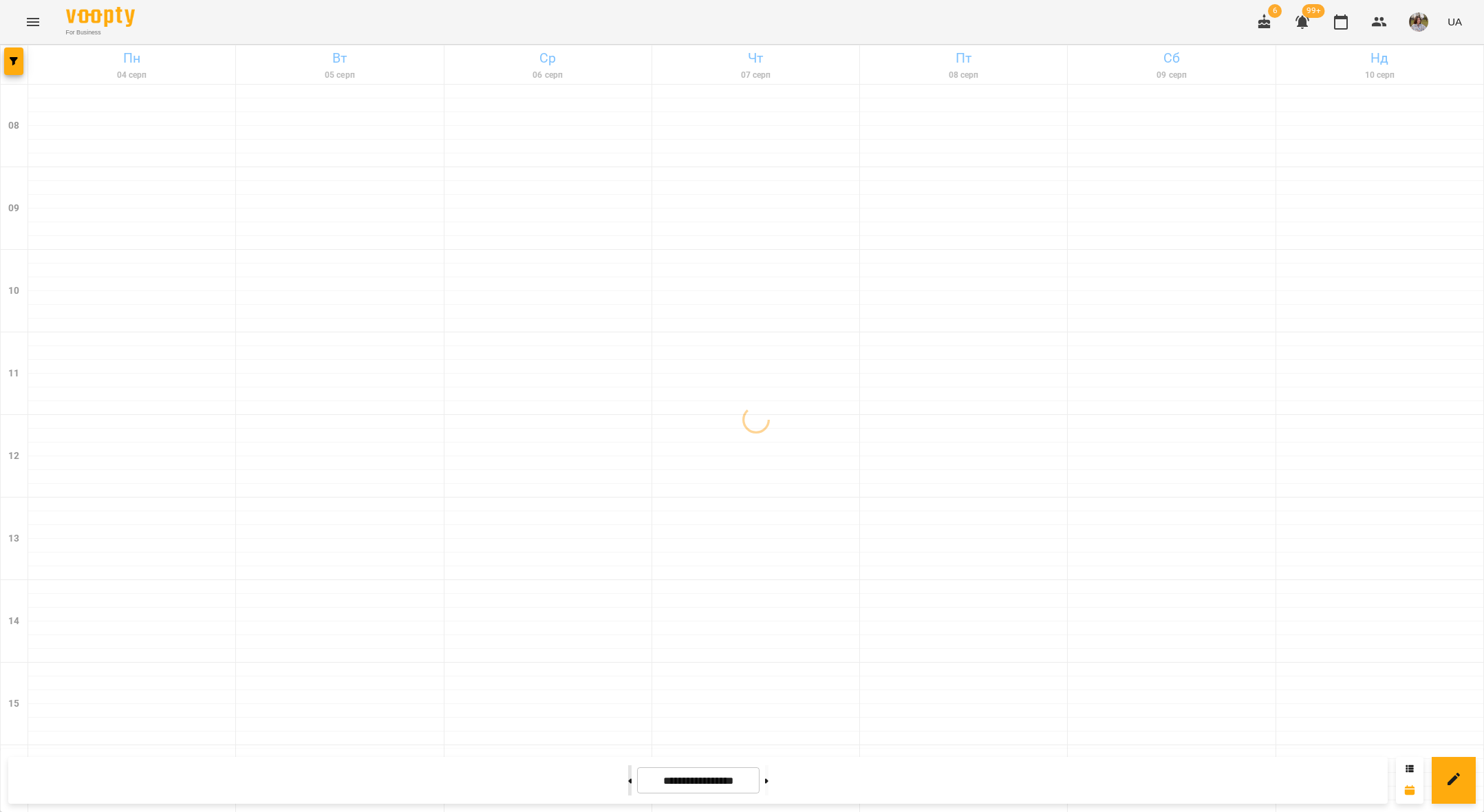
click at [628, 771] on button at bounding box center [629, 780] width 3 height 30
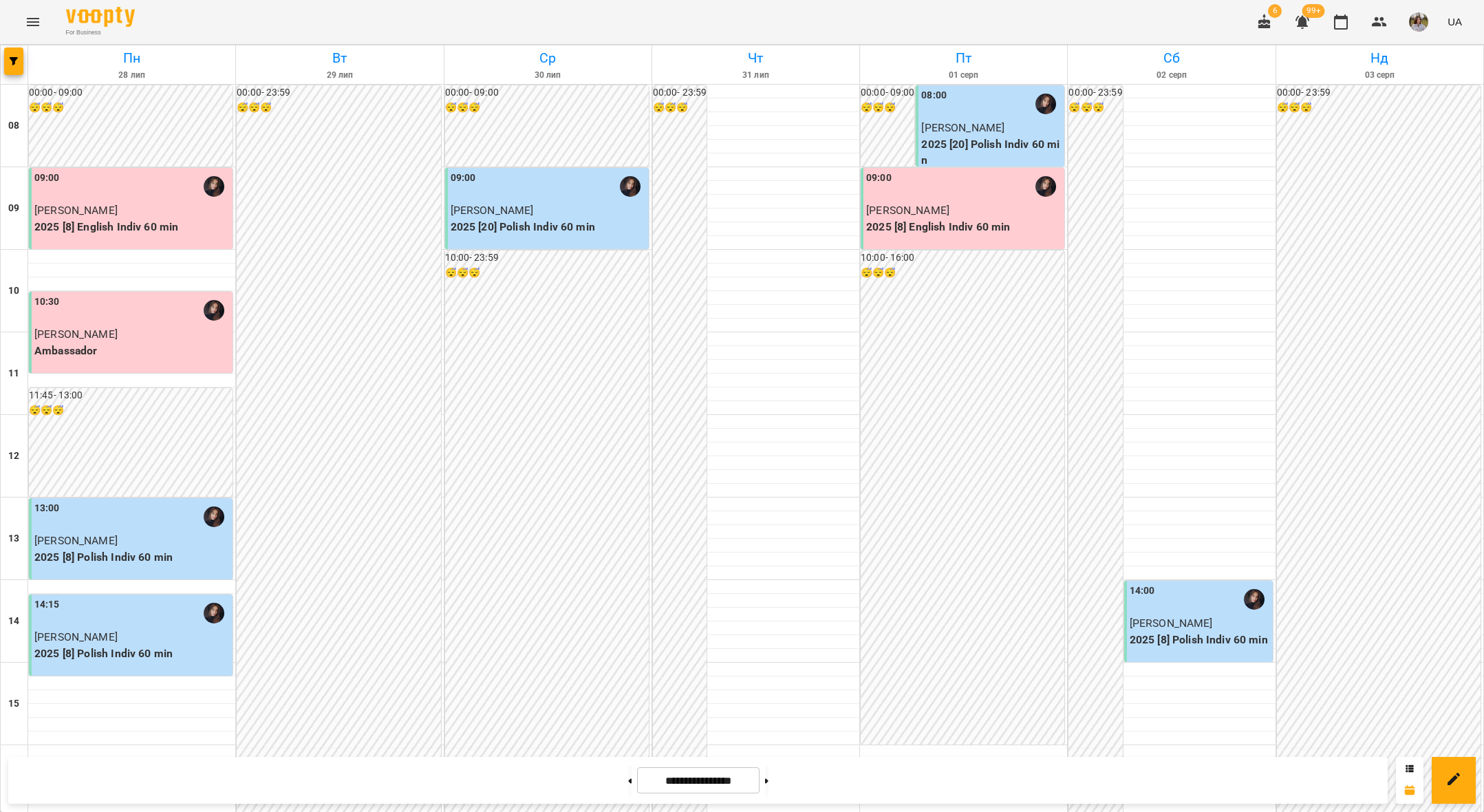
scroll to position [415, 0]
click at [628, 788] on button at bounding box center [629, 780] width 3 height 30
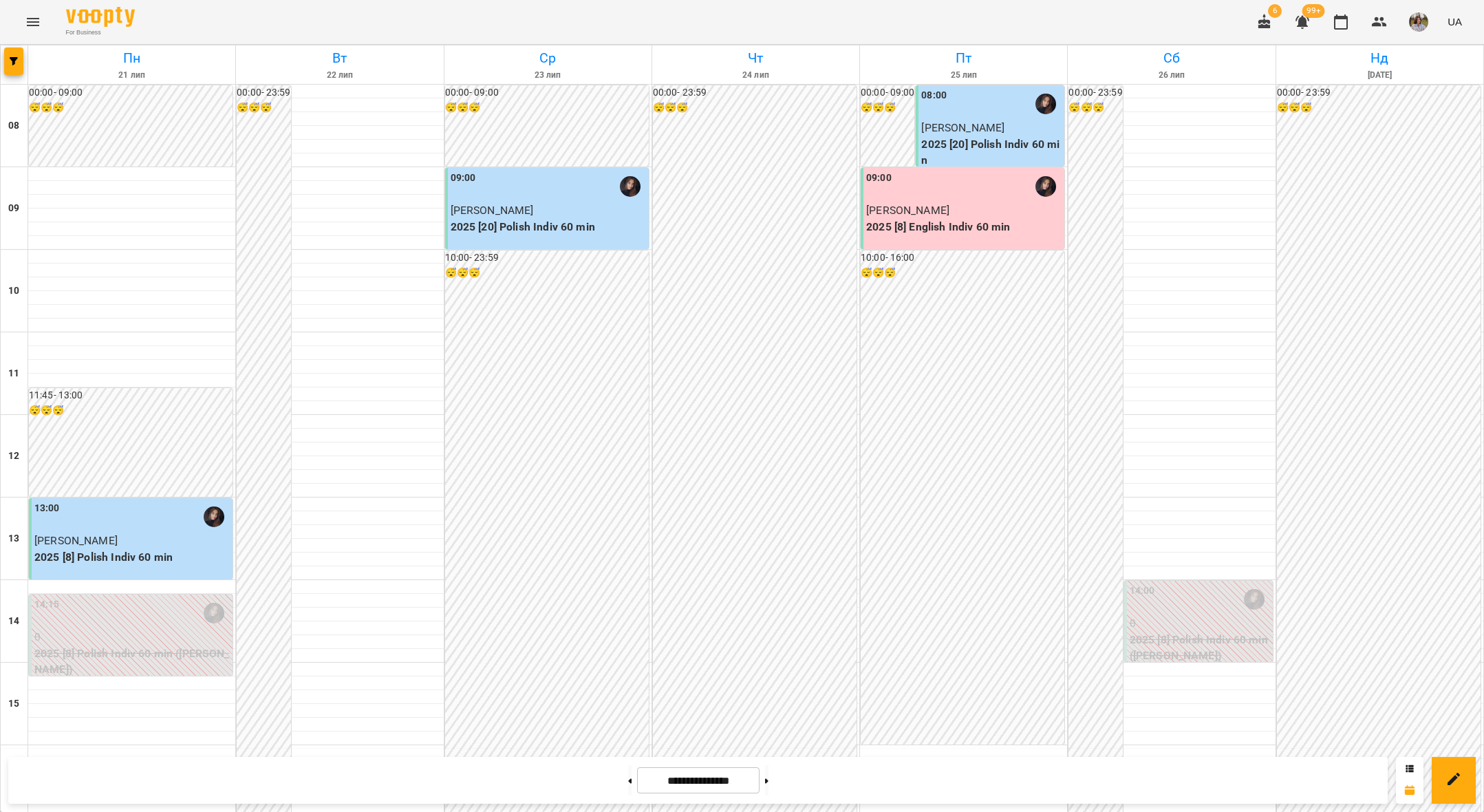
scroll to position [368, 0]
click at [769, 771] on button at bounding box center [766, 780] width 3 height 30
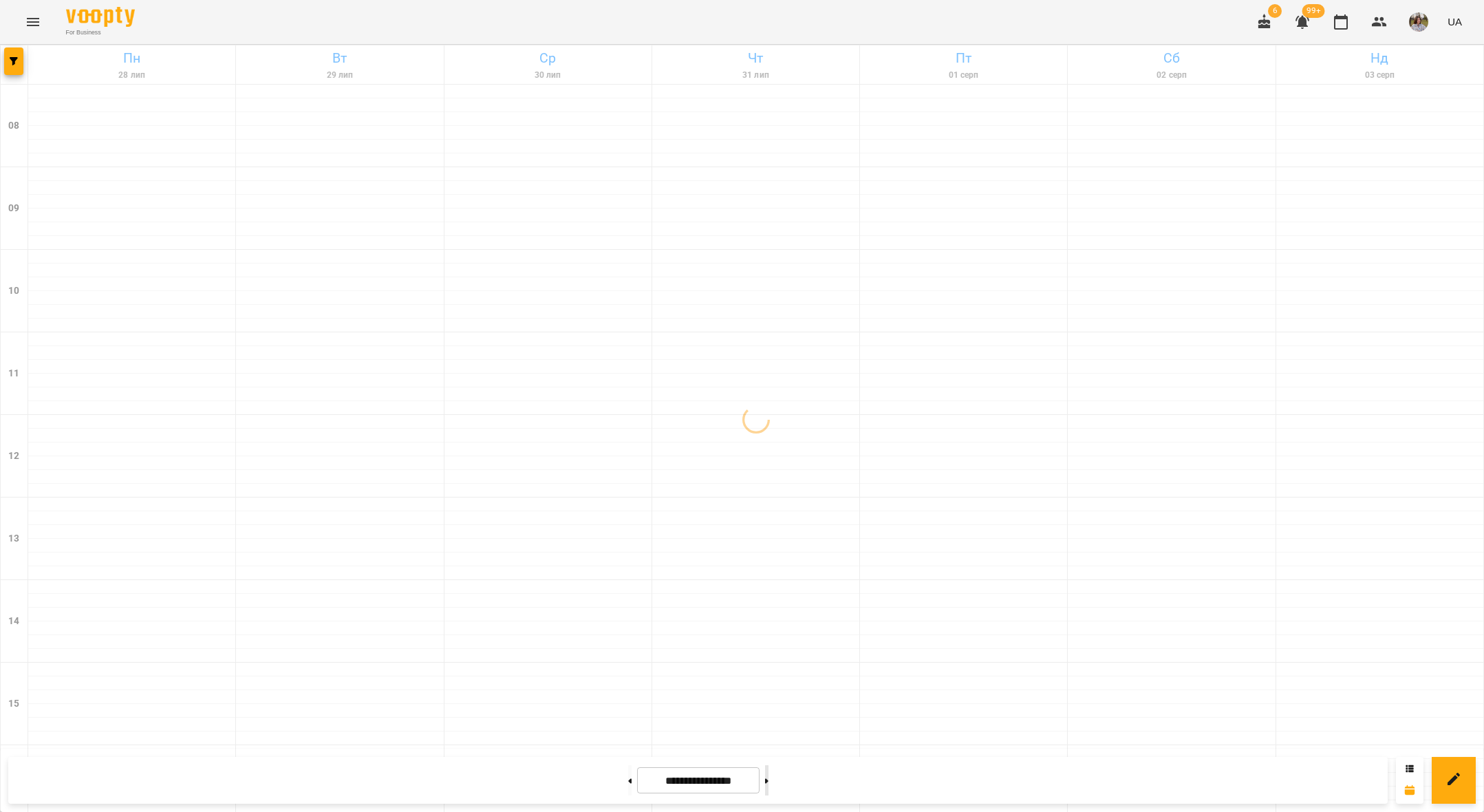
click at [769, 771] on button at bounding box center [766, 780] width 3 height 30
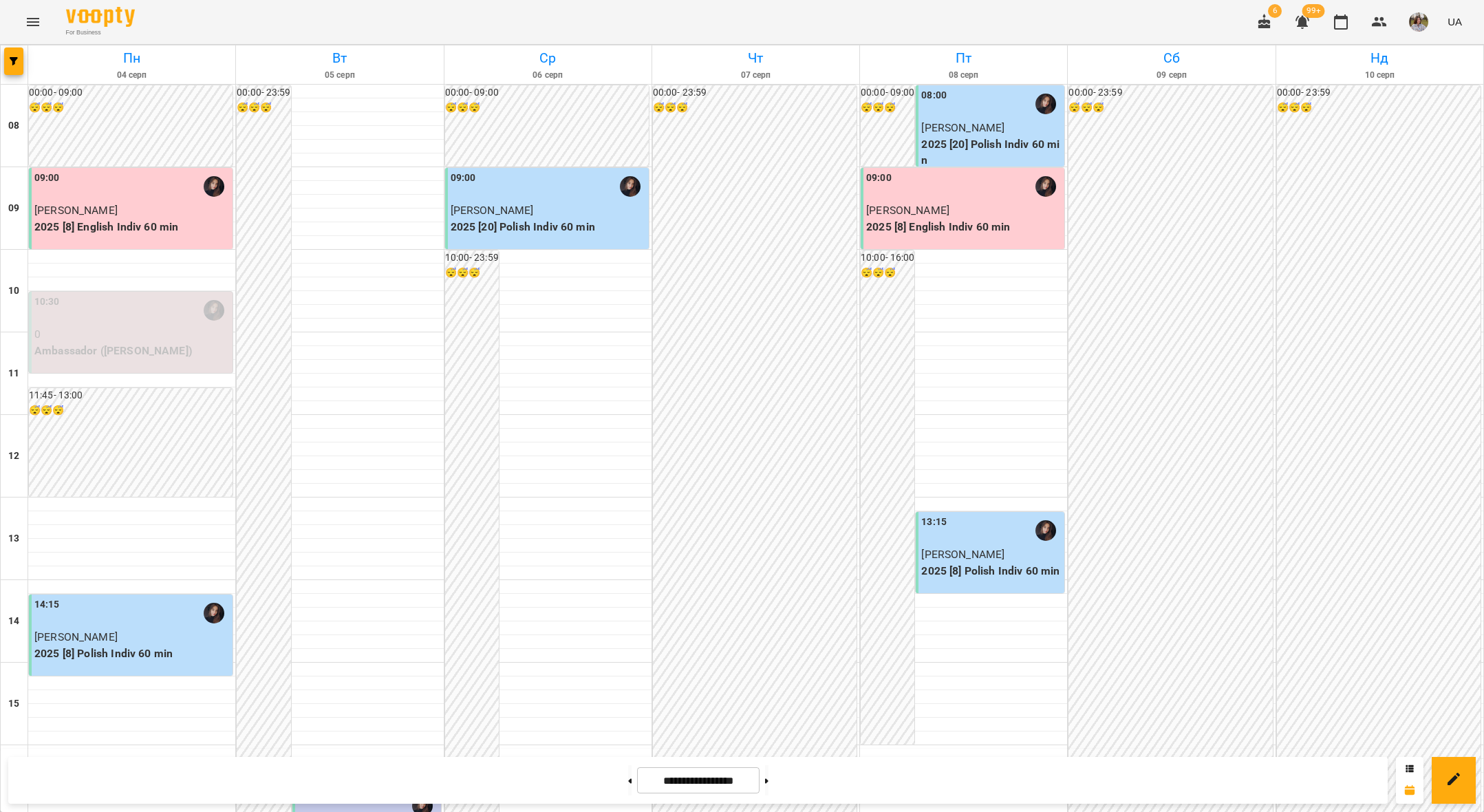
scroll to position [0, 0]
click at [769, 791] on button at bounding box center [766, 780] width 3 height 30
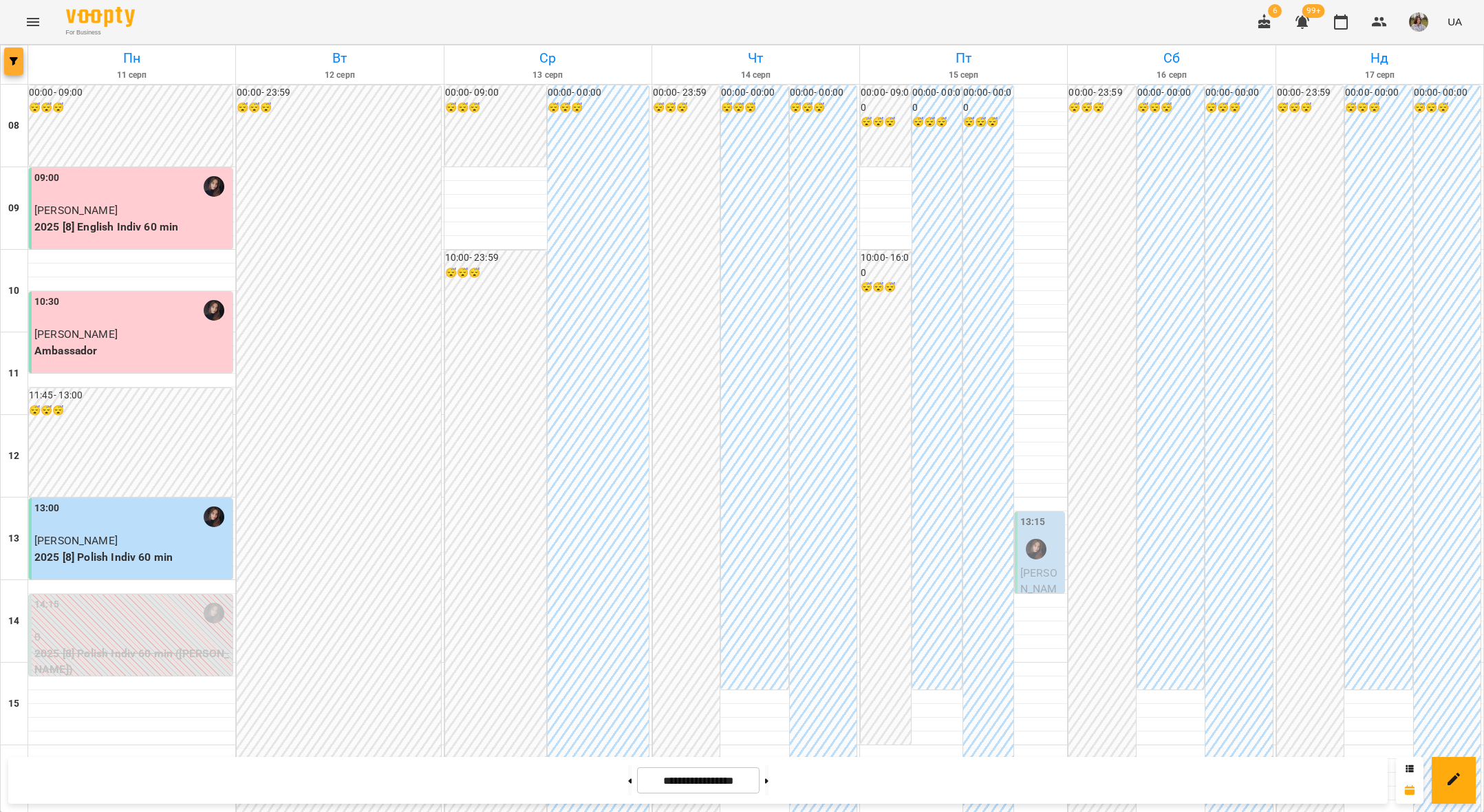
click at [17, 61] on icon "button" at bounding box center [14, 61] width 8 height 8
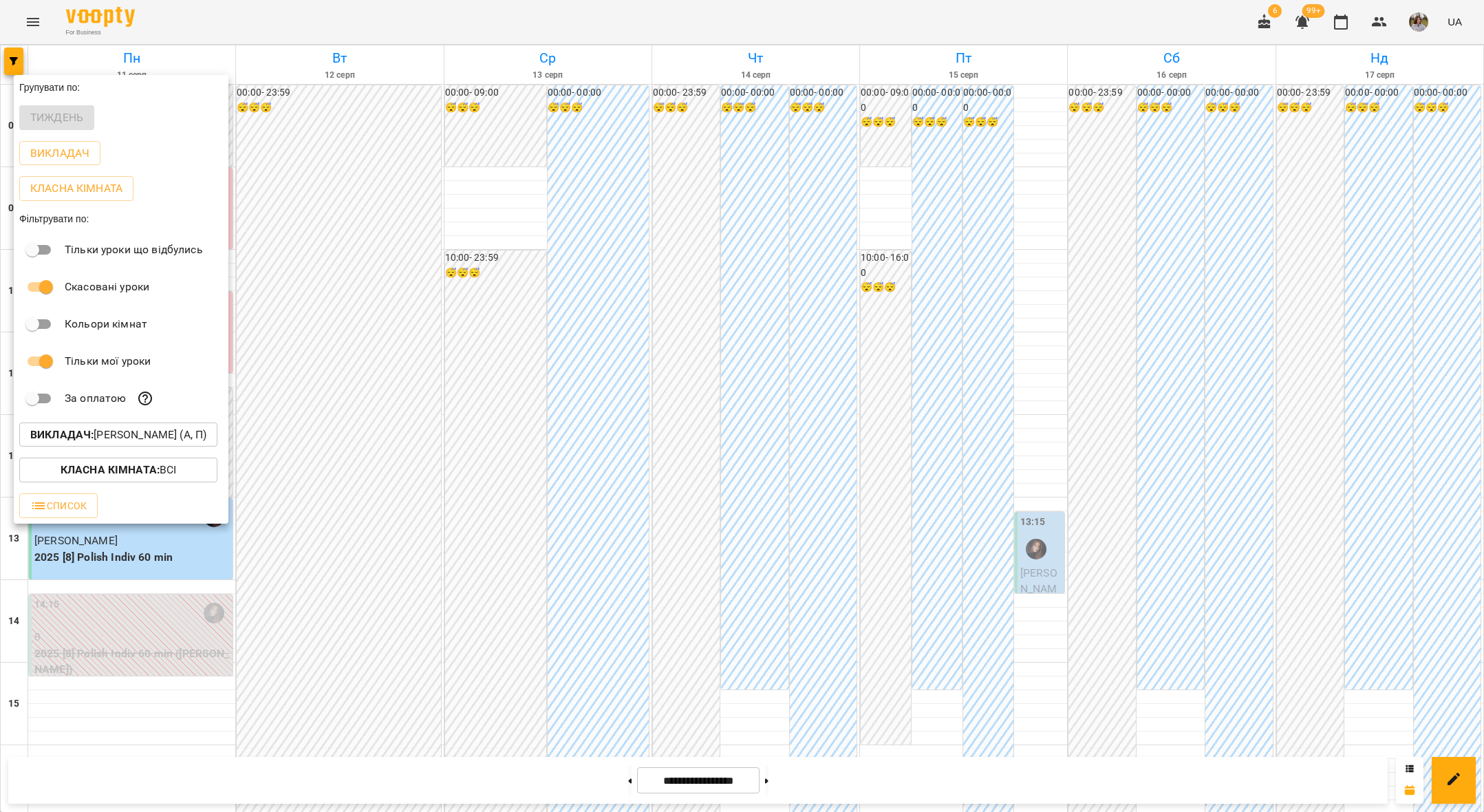
click at [128, 431] on p "Викладач : [PERSON_NAME] (а, п)" at bounding box center [118, 435] width 176 height 17
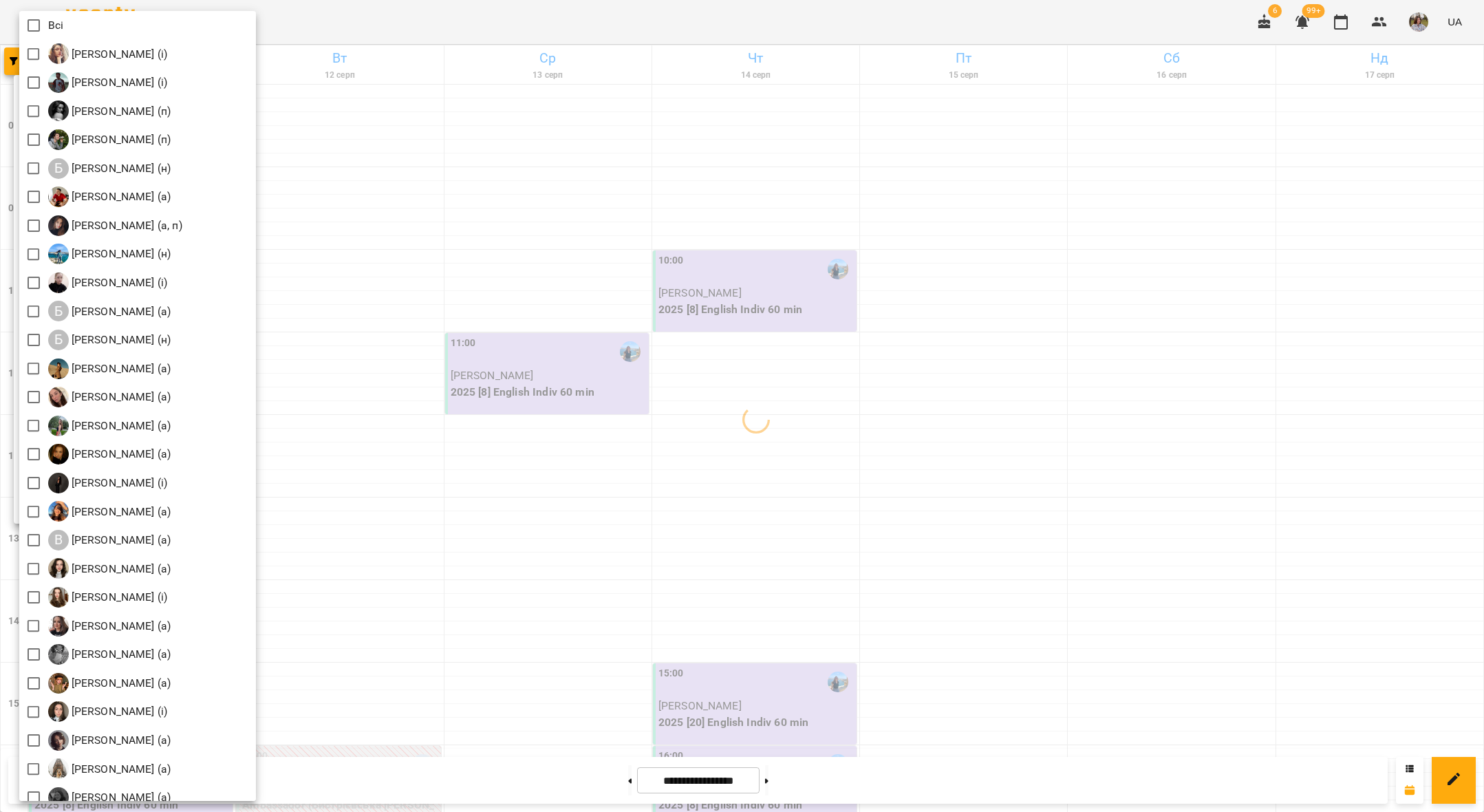
click at [412, 395] on div at bounding box center [742, 406] width 1484 height 812
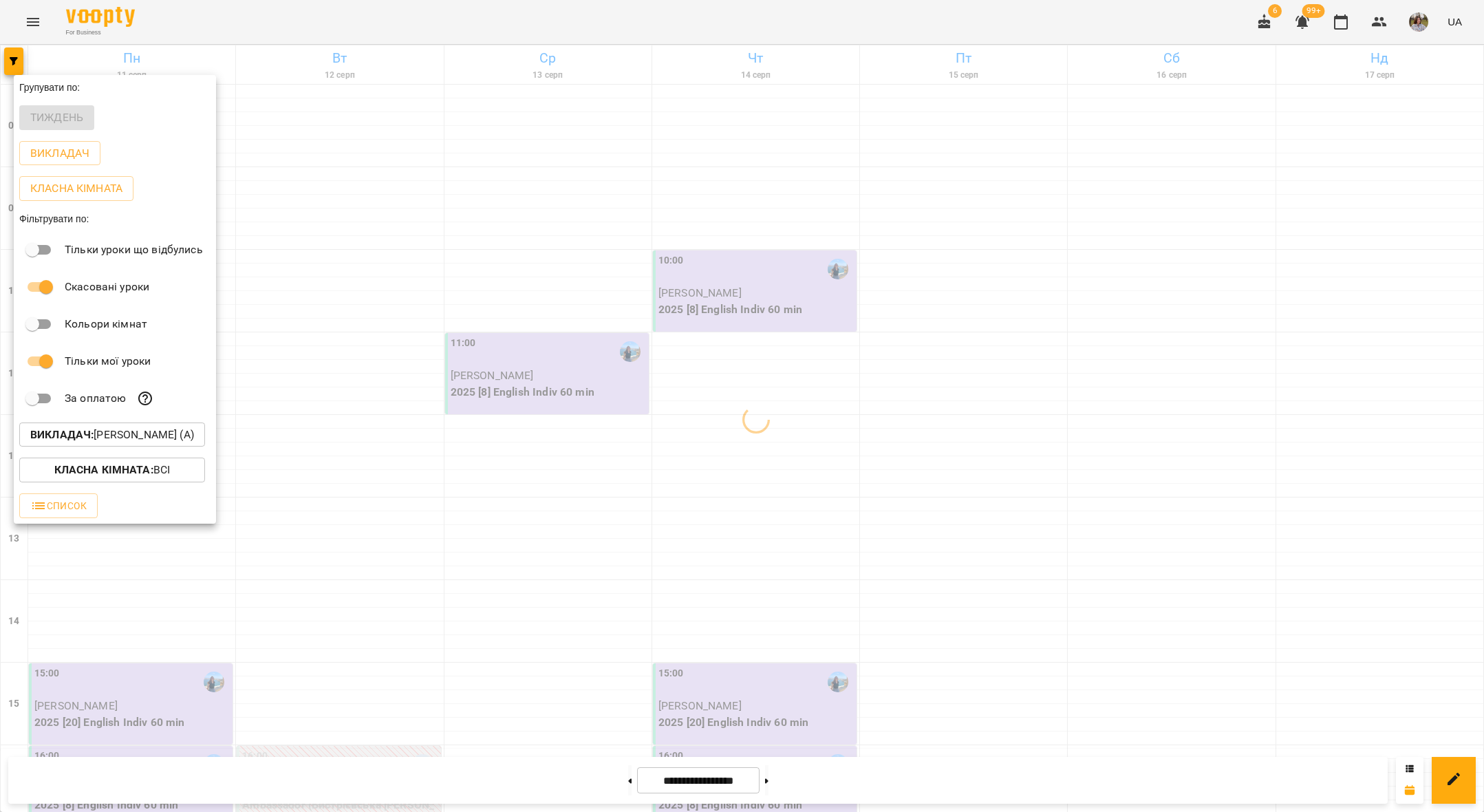
click at [412, 395] on div at bounding box center [742, 406] width 1484 height 812
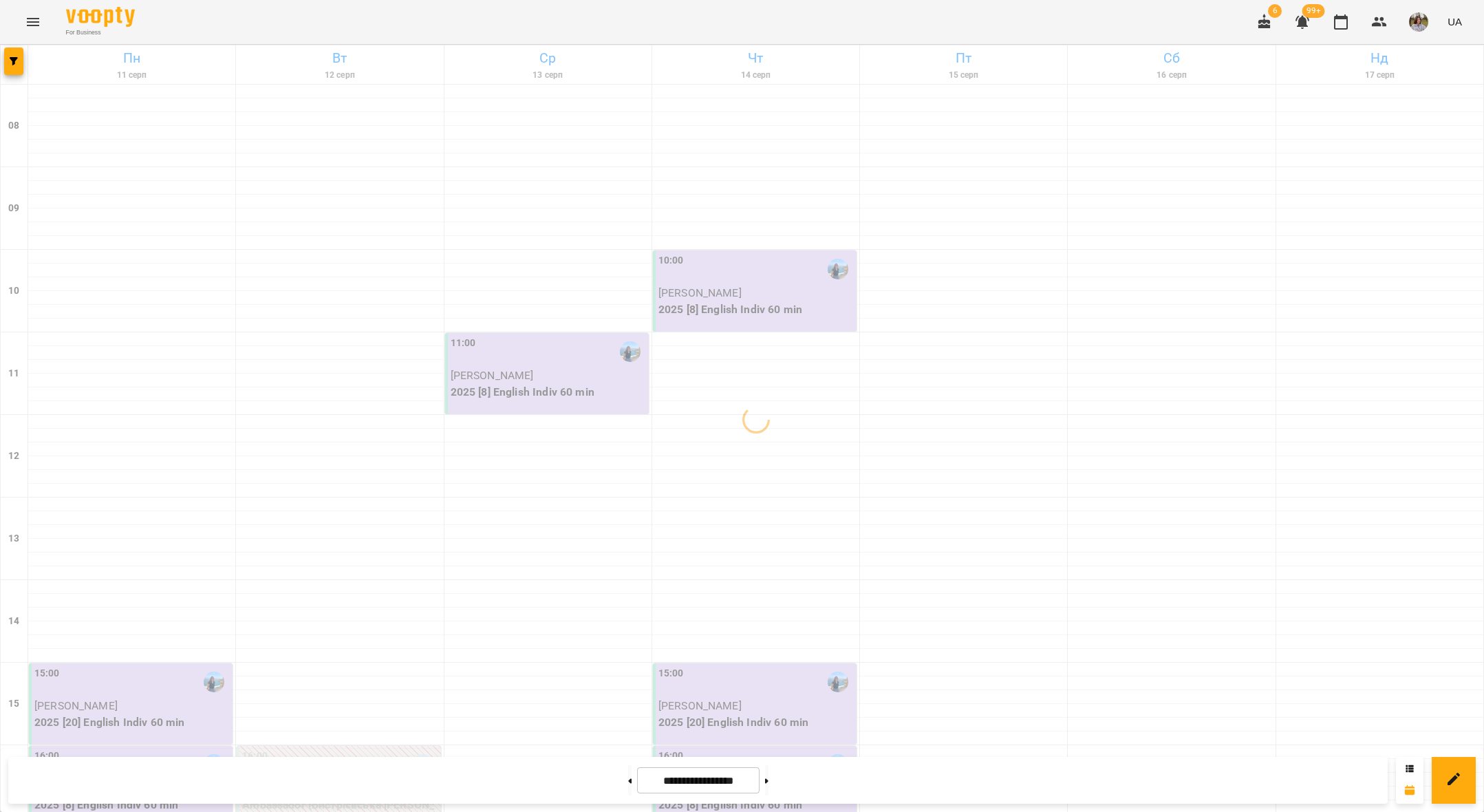
scroll to position [528, 0]
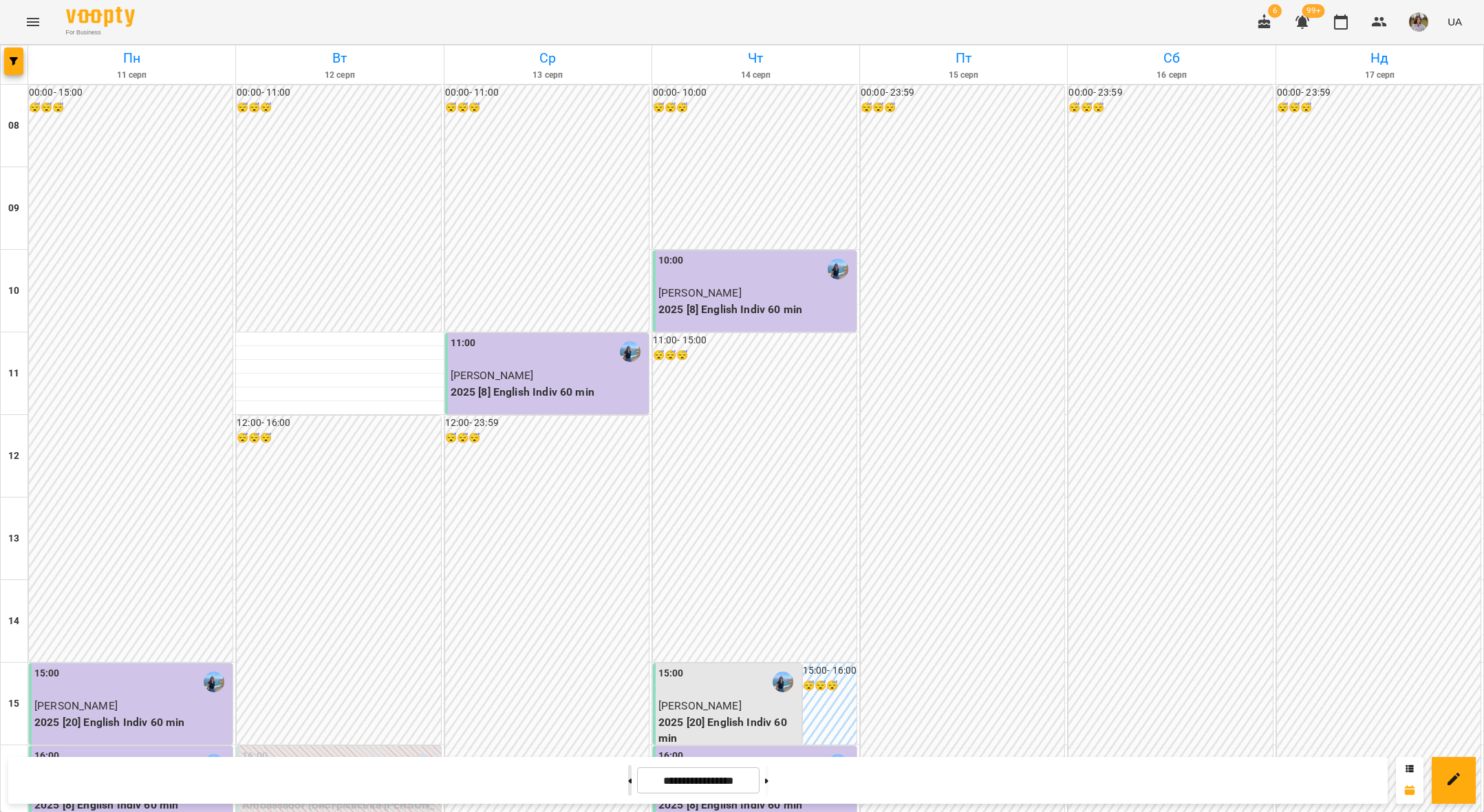
click at [628, 776] on button at bounding box center [629, 780] width 3 height 30
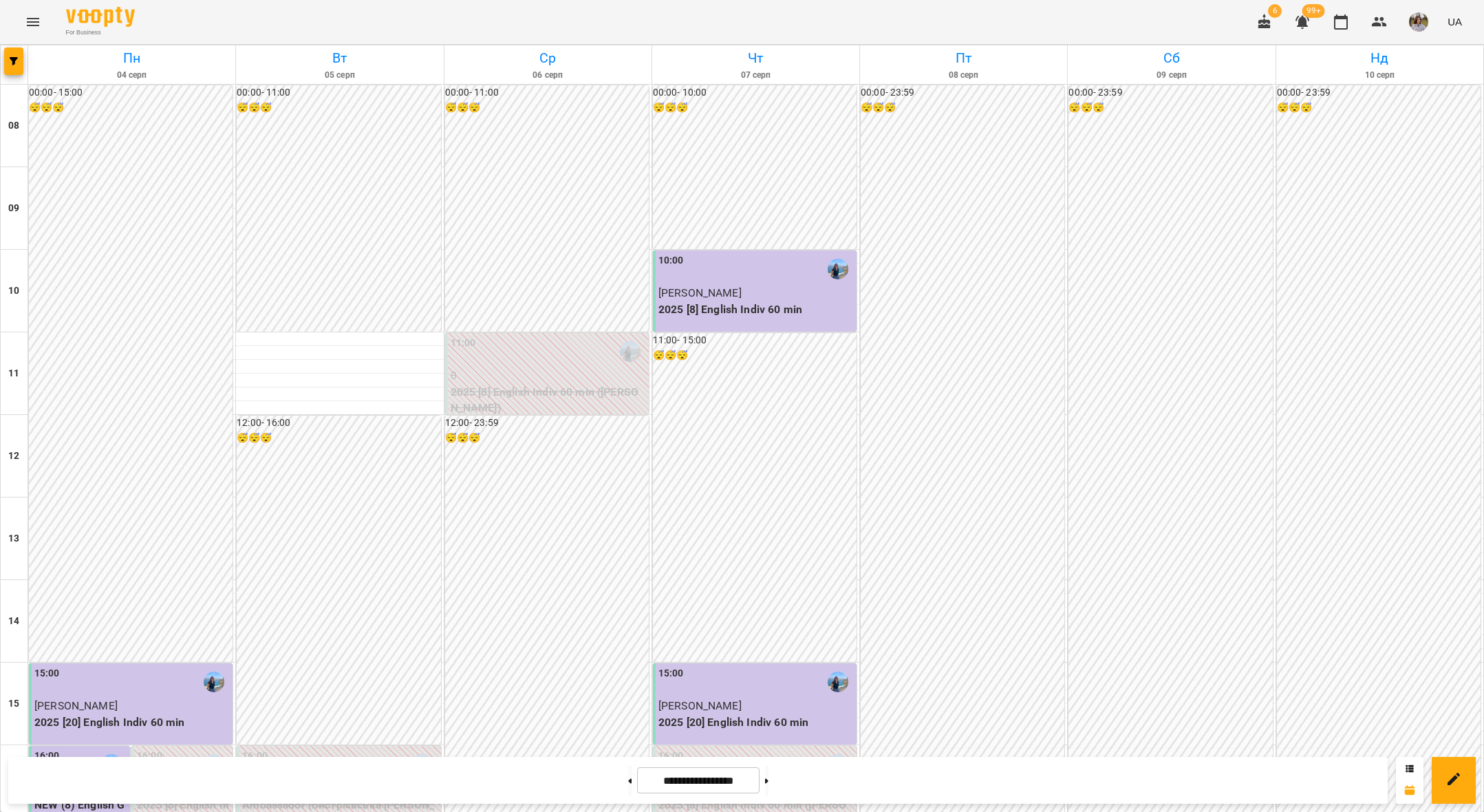
scroll to position [0, 0]
click at [769, 783] on button at bounding box center [766, 780] width 3 height 30
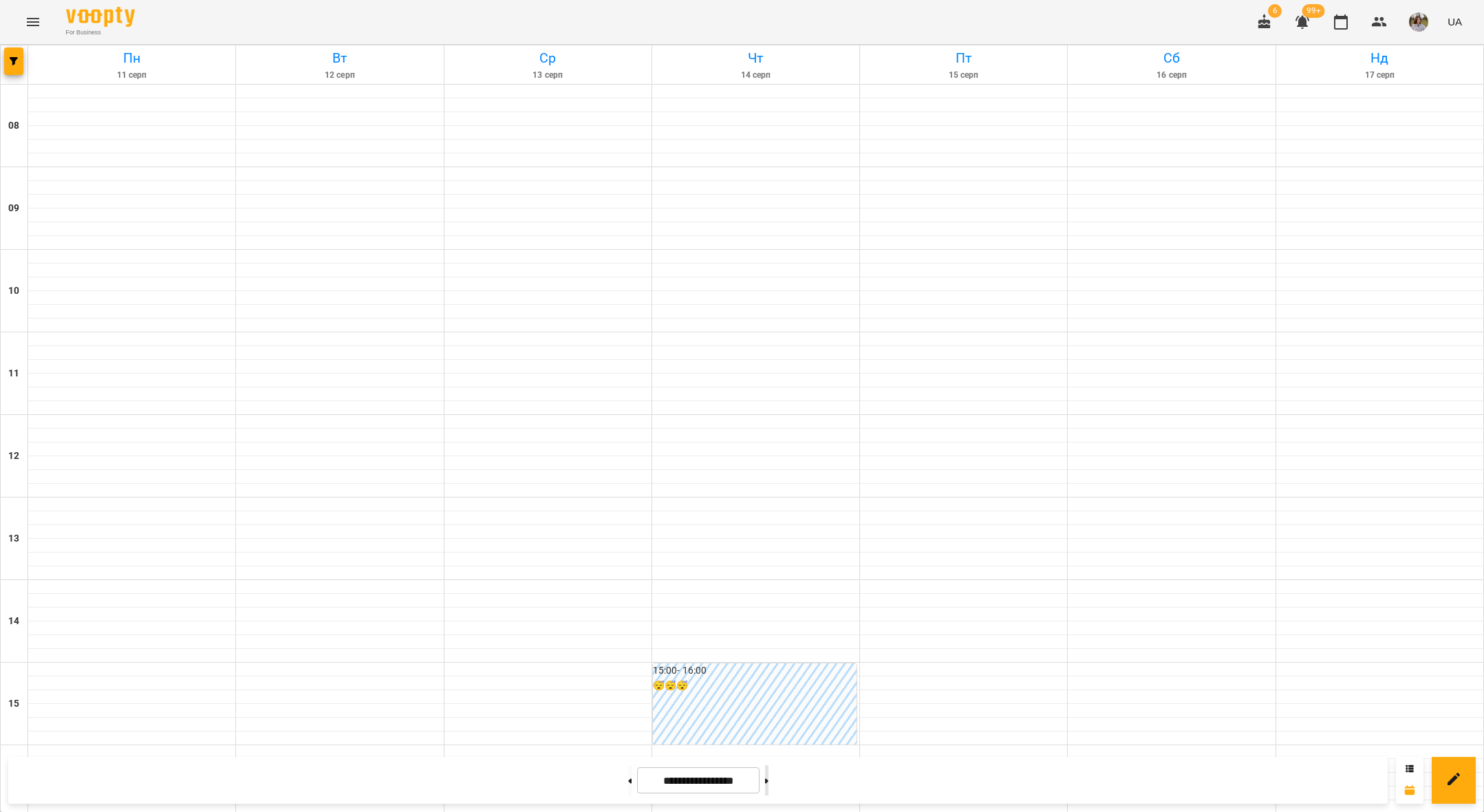
click at [769, 783] on button at bounding box center [766, 780] width 3 height 30
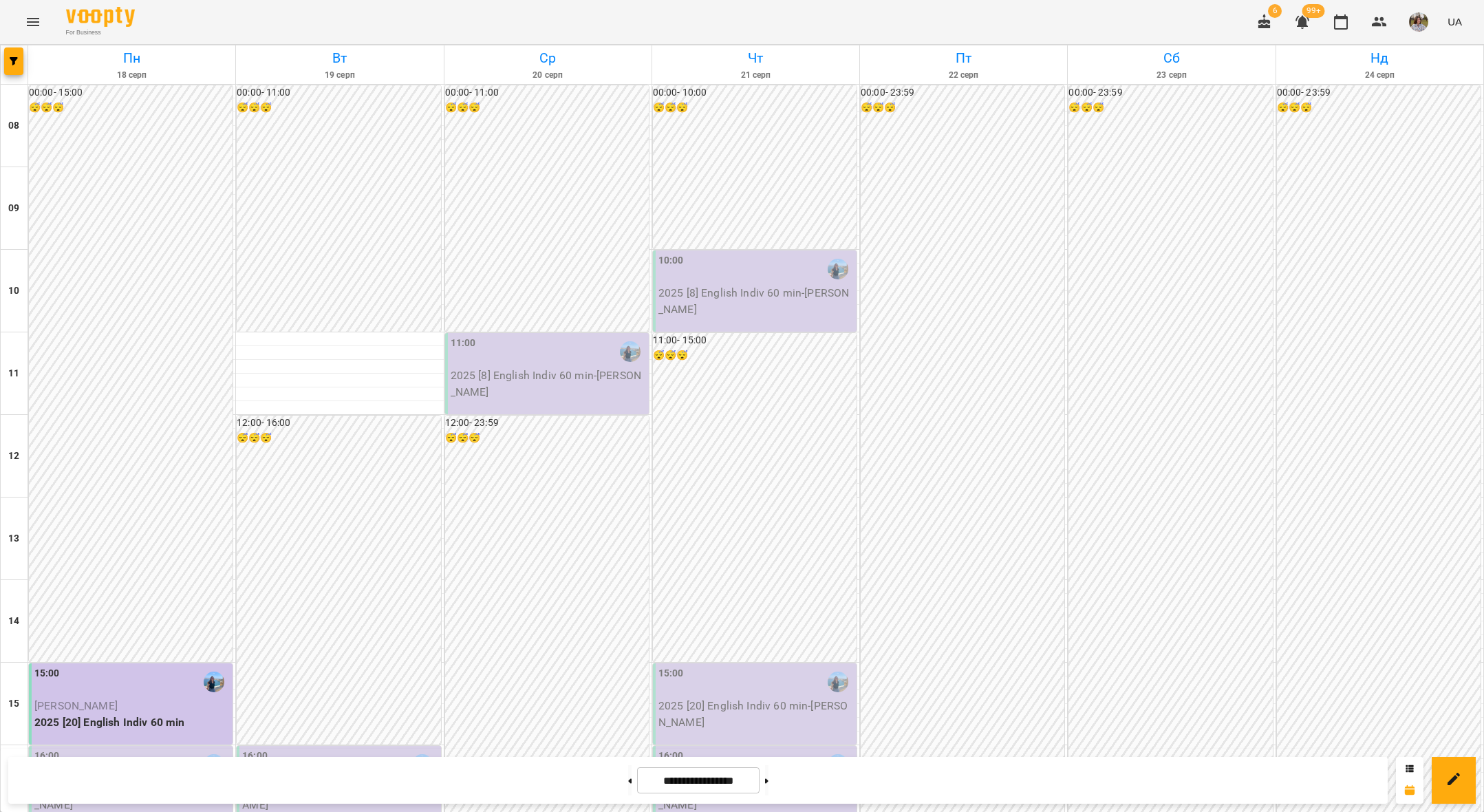
scroll to position [403, 0]
click at [769, 782] on button at bounding box center [766, 780] width 3 height 30
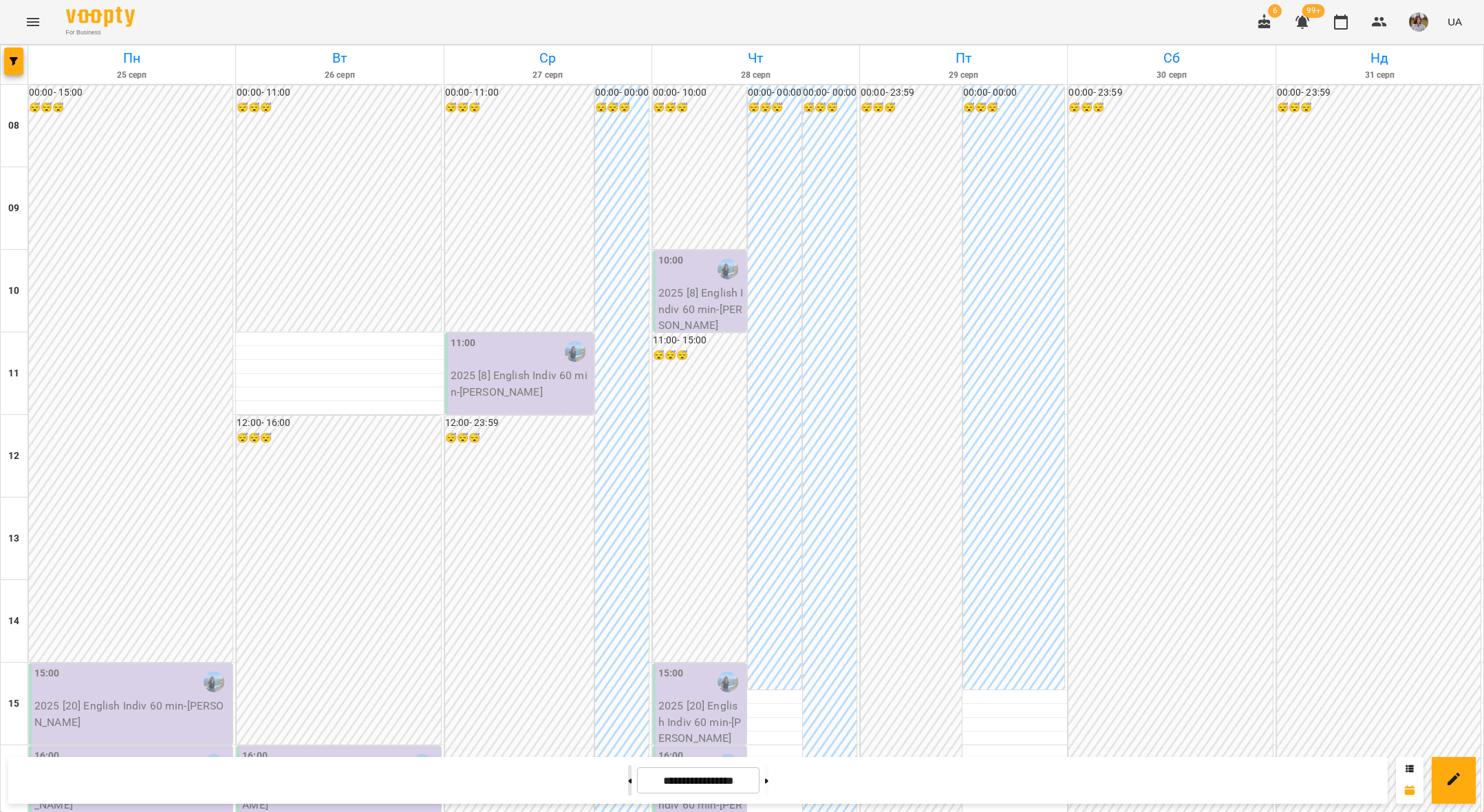
click at [628, 774] on button at bounding box center [629, 780] width 3 height 30
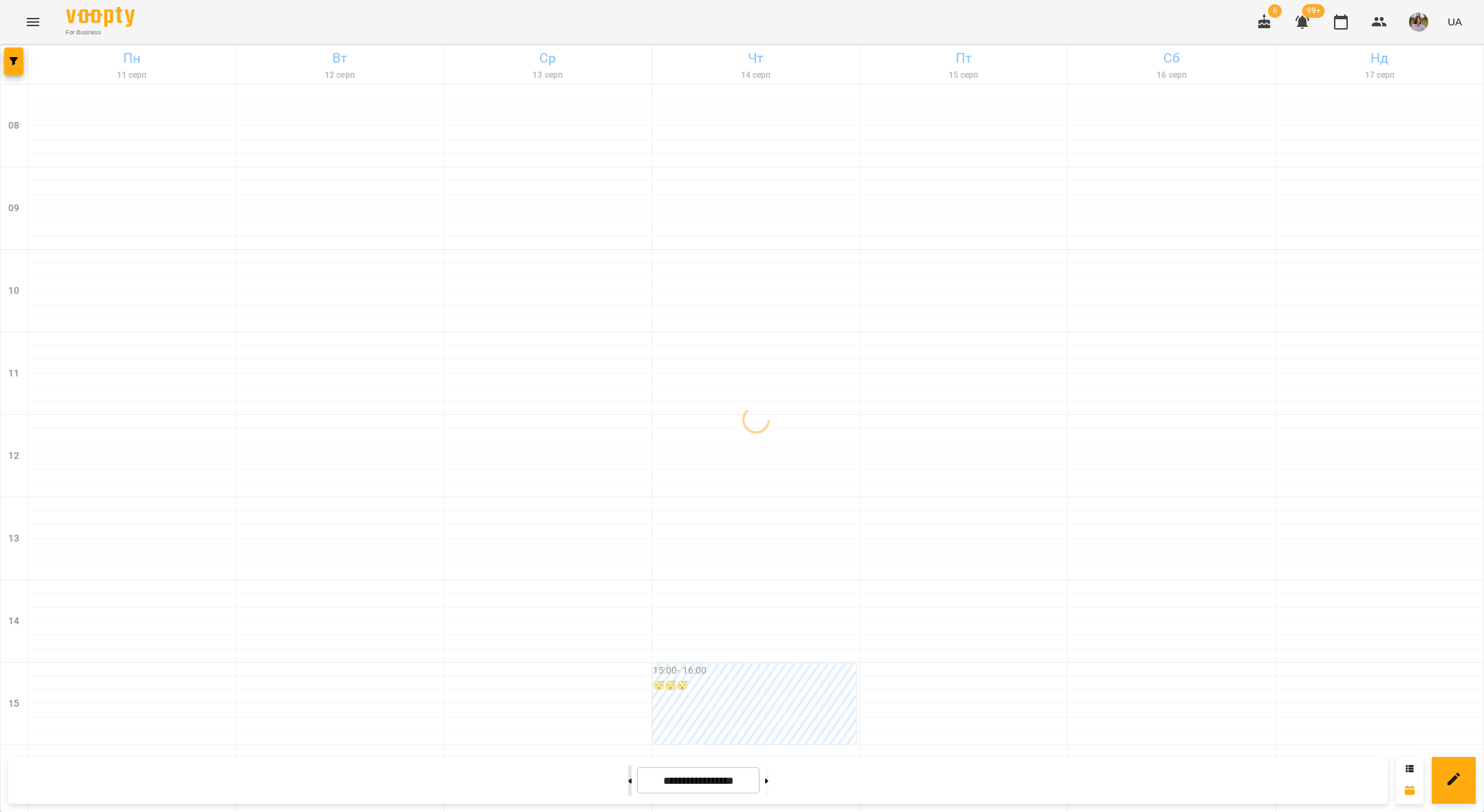
click at [628, 774] on button at bounding box center [629, 780] width 3 height 30
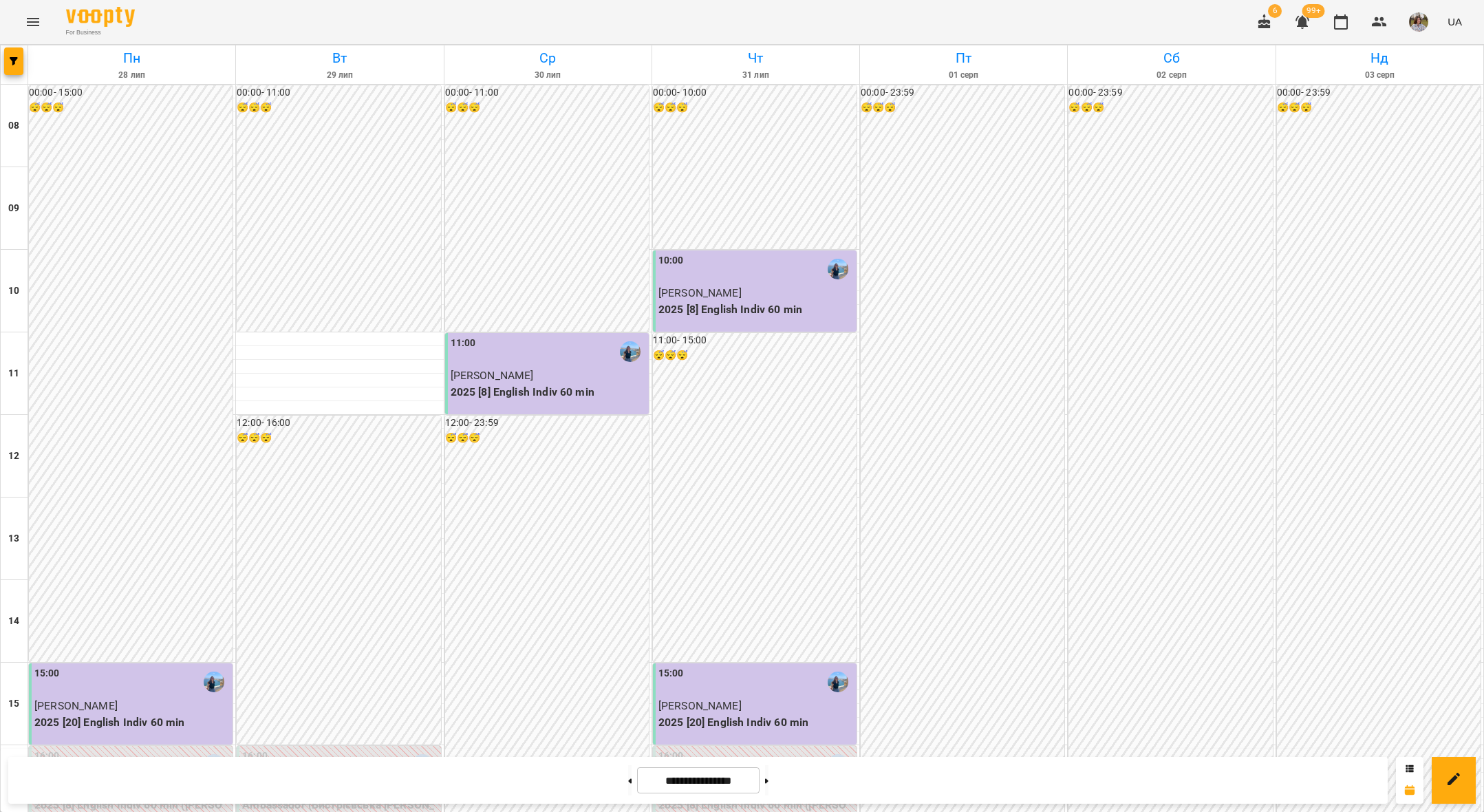
scroll to position [493, 0]
click at [769, 775] on button at bounding box center [766, 780] width 3 height 30
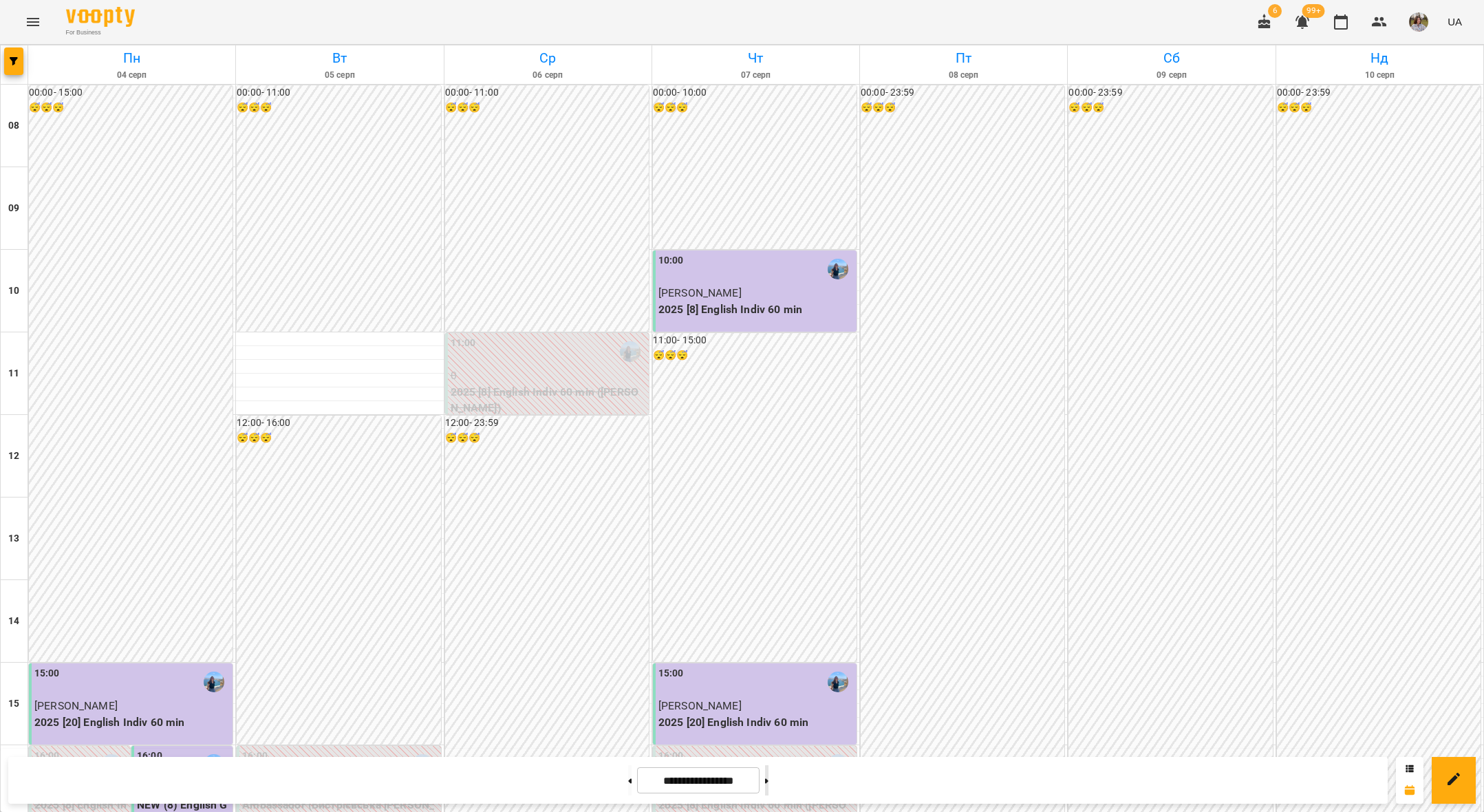
click at [769, 776] on button at bounding box center [766, 780] width 3 height 30
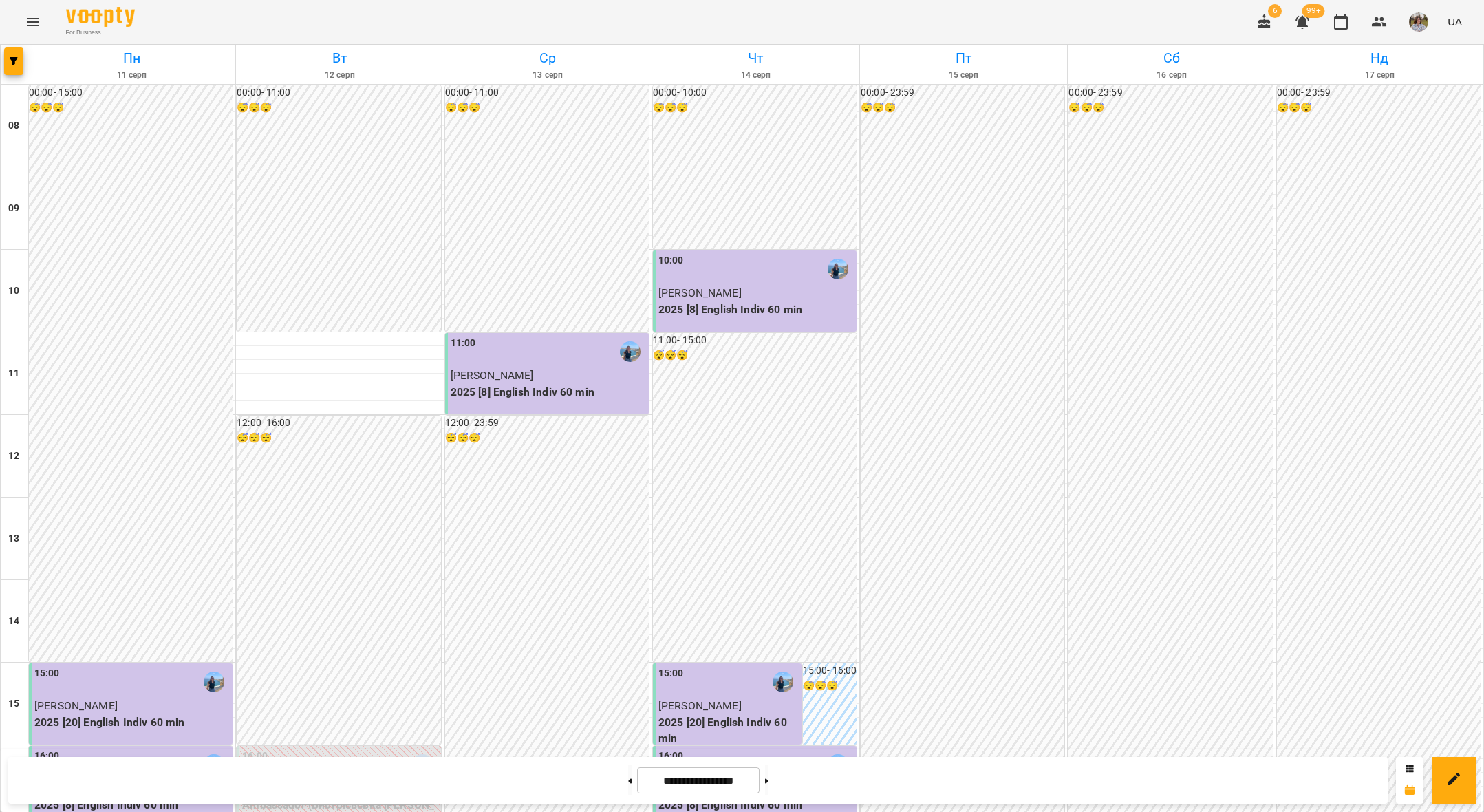
scroll to position [289, 0]
click at [19, 65] on span "button" at bounding box center [14, 61] width 19 height 8
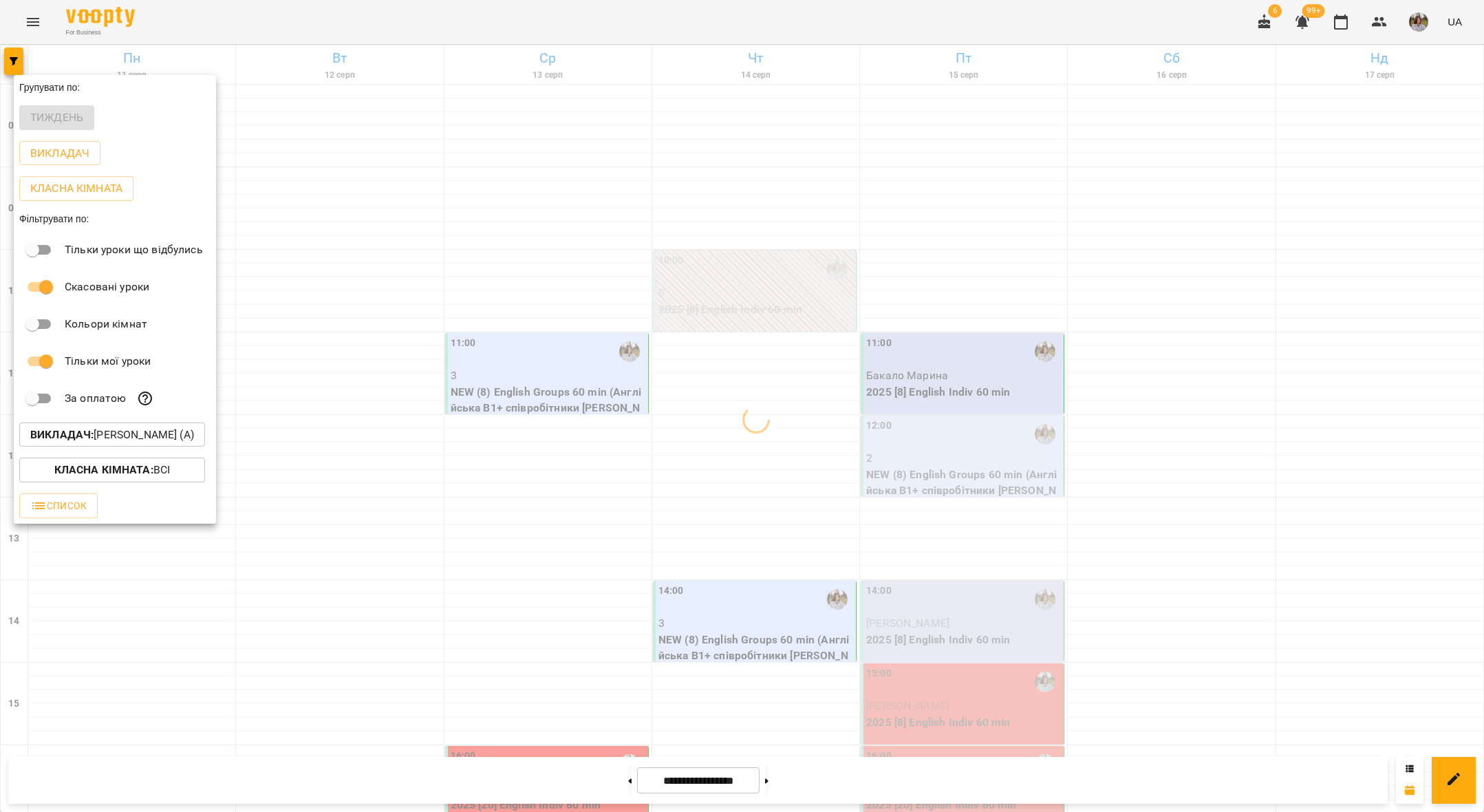
click at [771, 780] on div at bounding box center [742, 406] width 1484 height 812
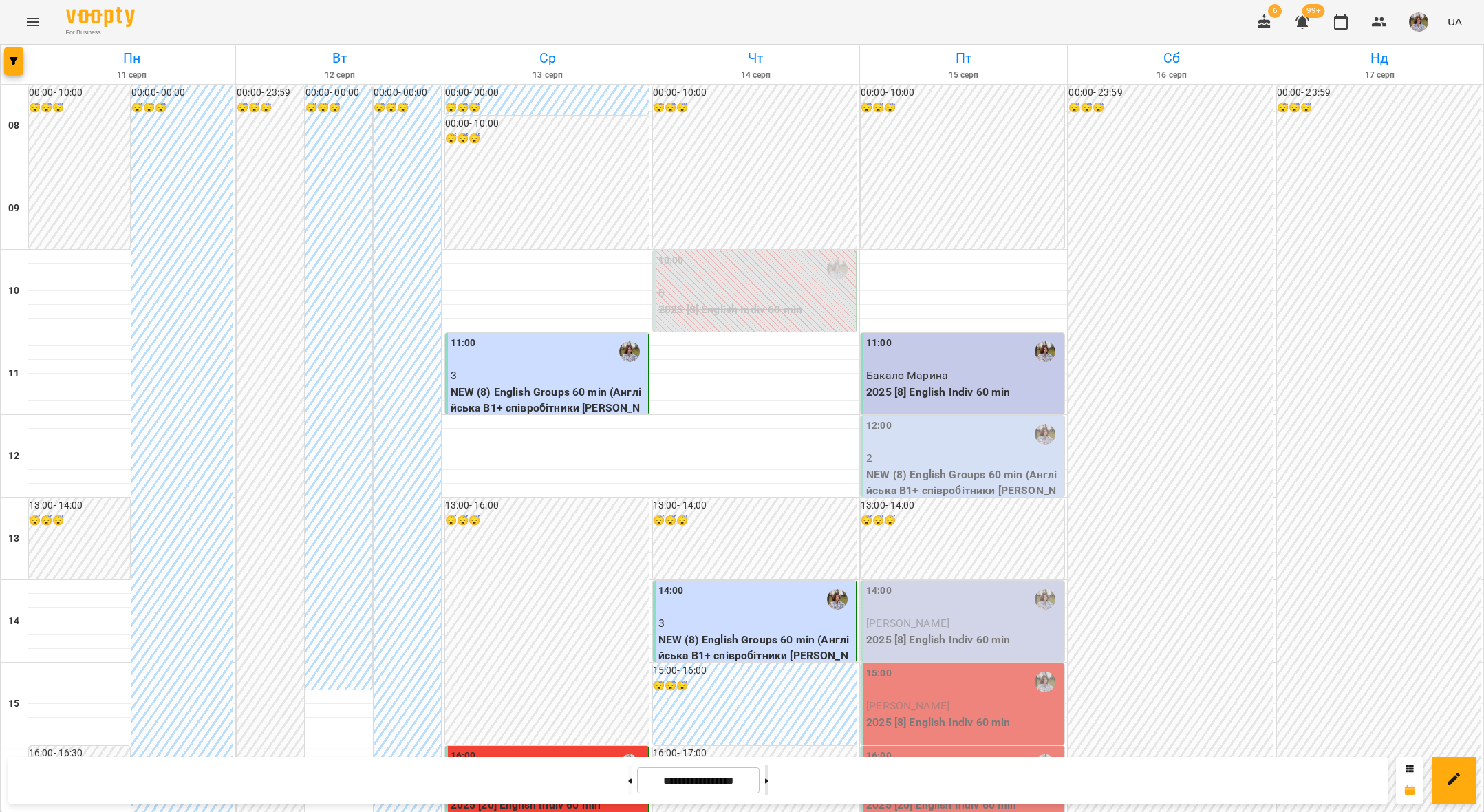
click at [769, 785] on button at bounding box center [766, 780] width 3 height 30
type input "**********"
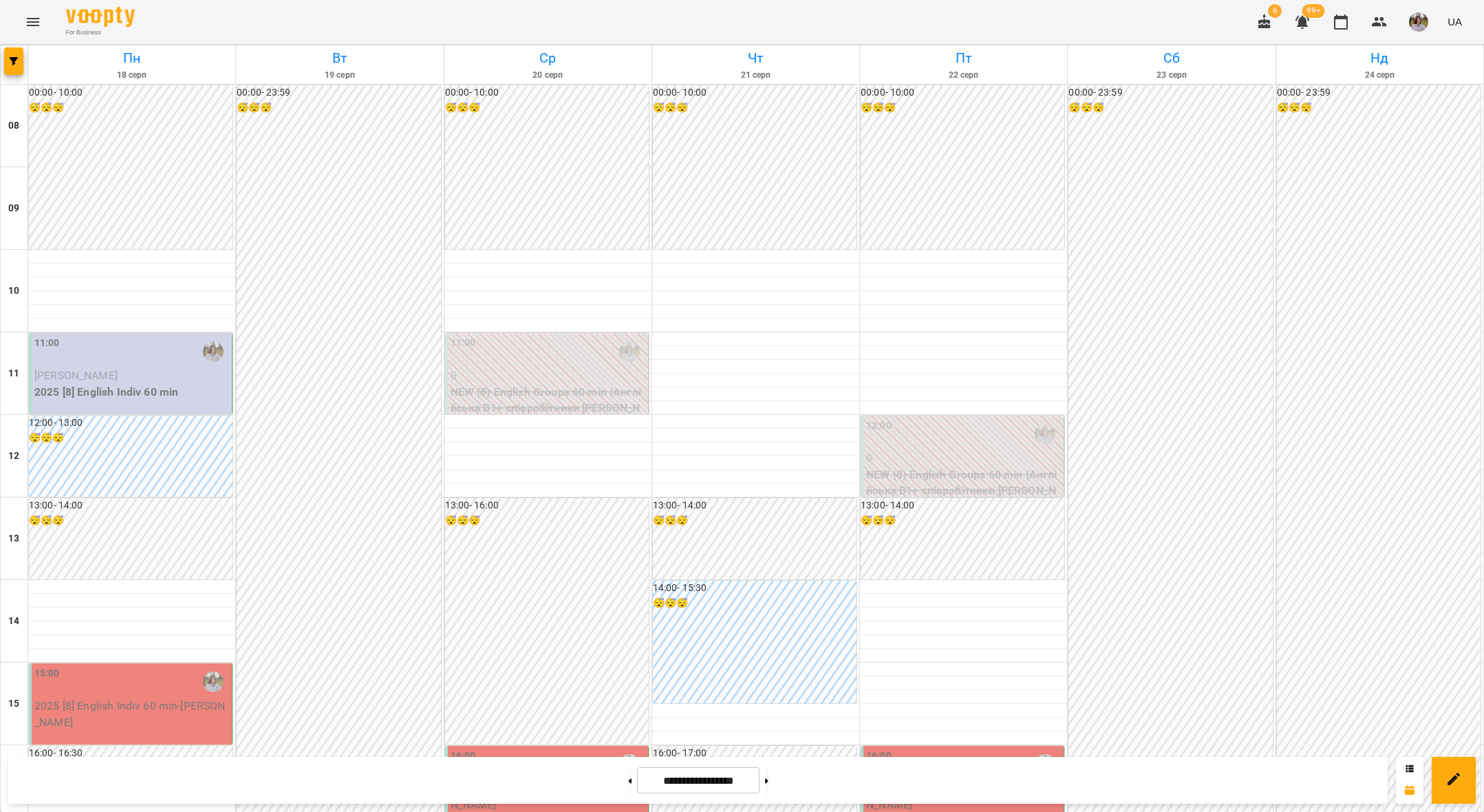
scroll to position [316, 0]
click at [1416, 28] on img "button" at bounding box center [1418, 22] width 19 height 19
click at [1411, 51] on span "[PERSON_NAME] (а)" at bounding box center [1405, 52] width 92 height 17
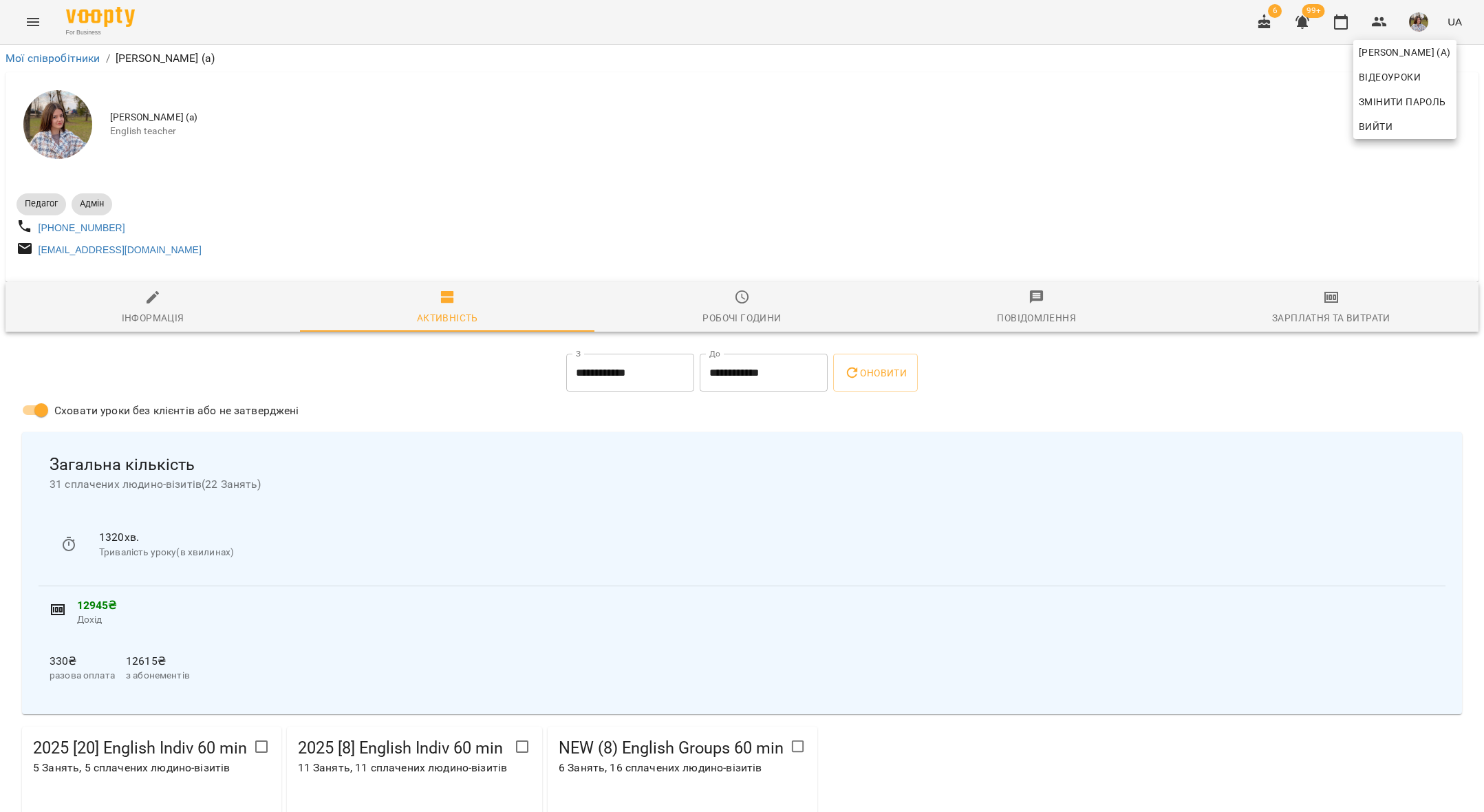
click at [753, 310] on div at bounding box center [742, 406] width 1484 height 812
click at [751, 310] on span "Робочі години" at bounding box center [742, 308] width 278 height 37
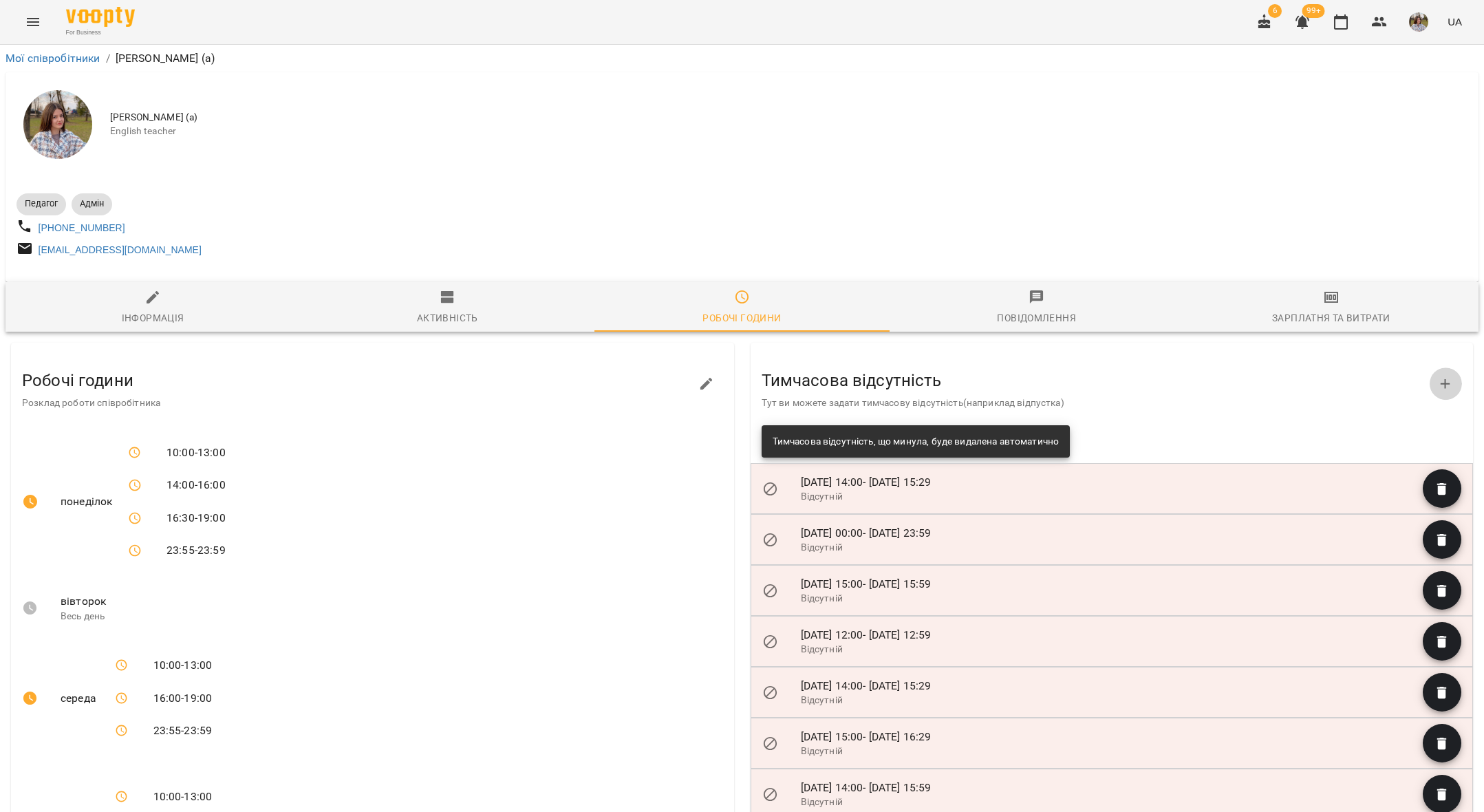
click at [1440, 390] on icon "button" at bounding box center [1445, 384] width 17 height 17
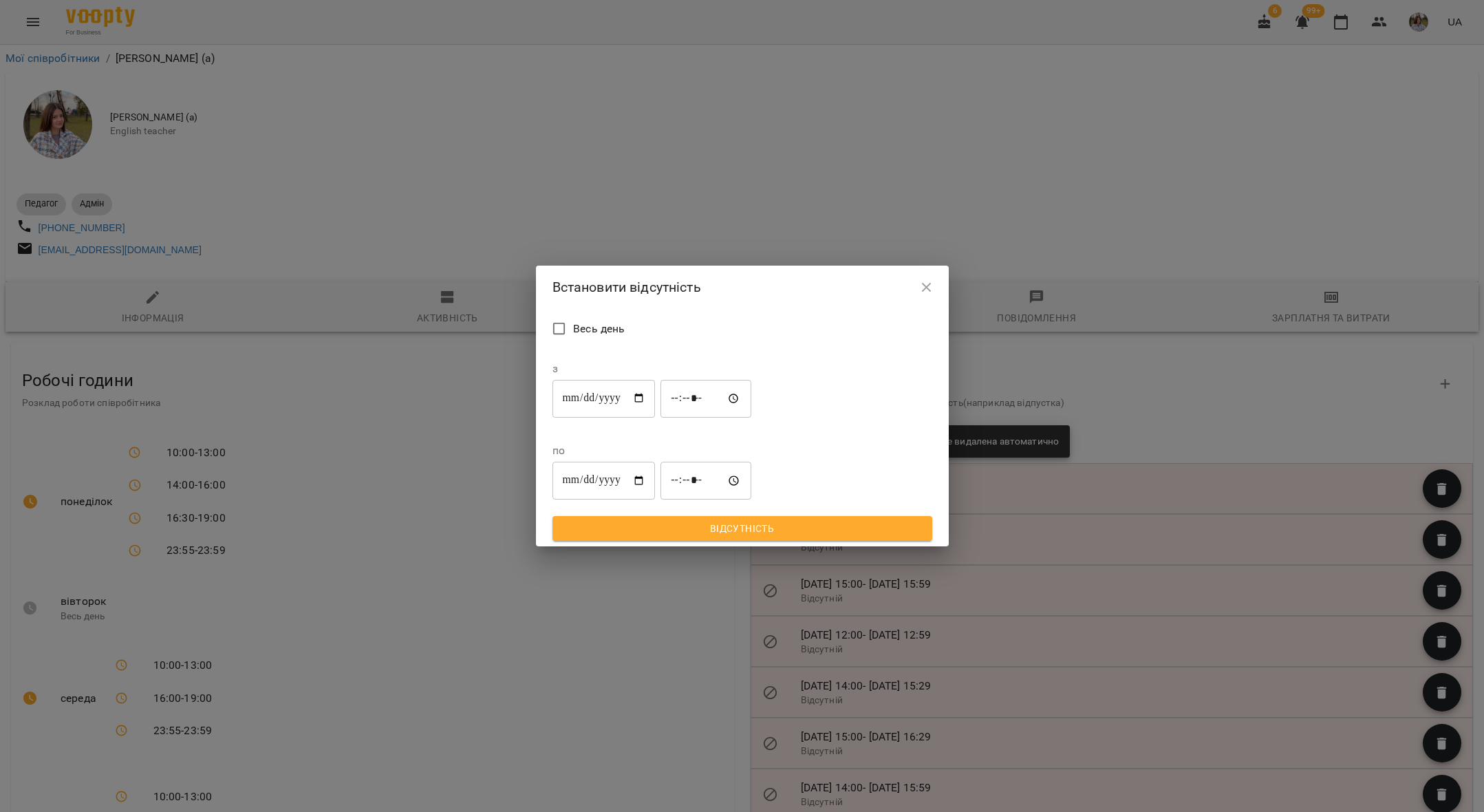
click at [645, 417] on input "**********" at bounding box center [604, 398] width 103 height 39
type input "**********"
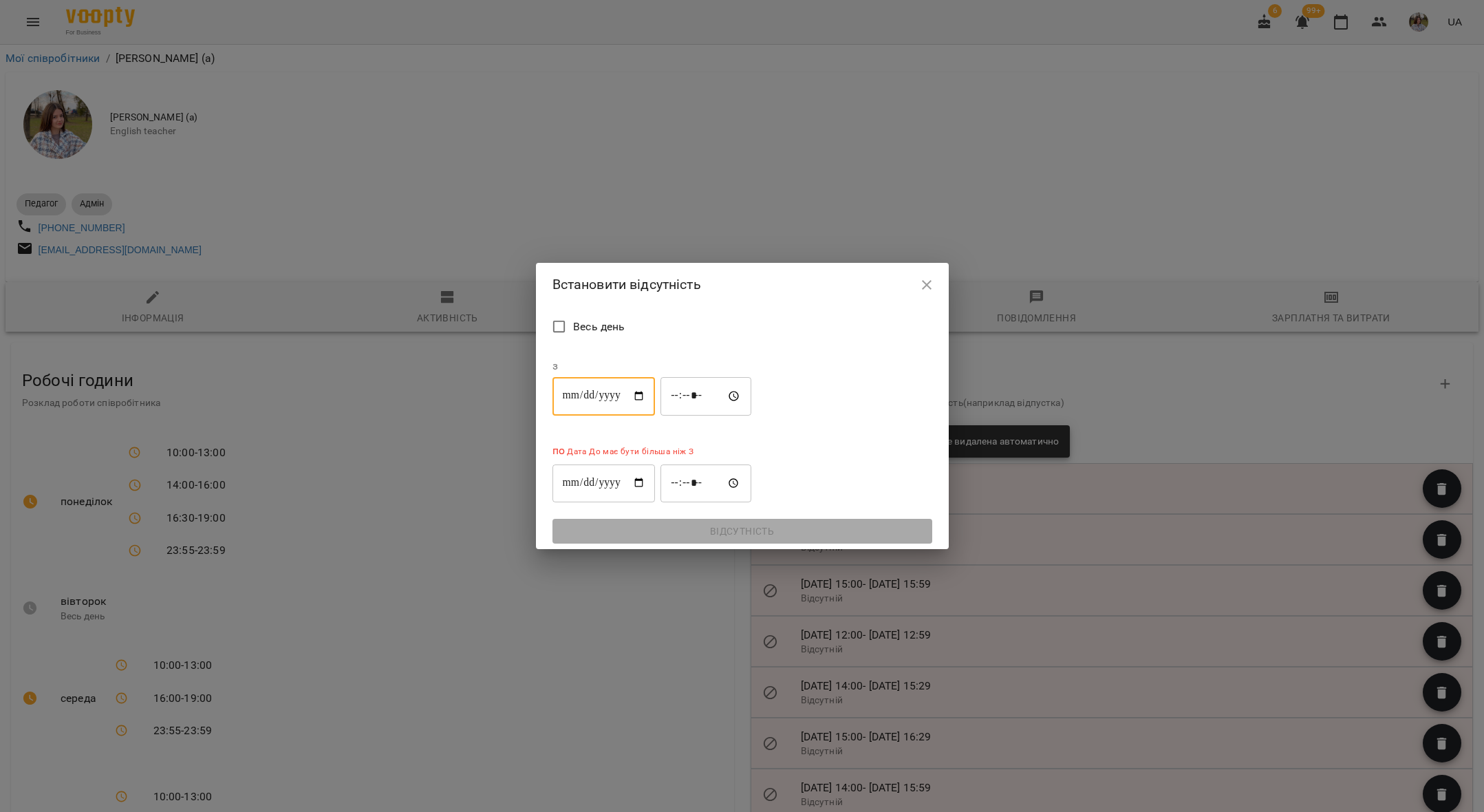
click at [655, 464] on input "**********" at bounding box center [604, 483] width 103 height 39
type input "**********"
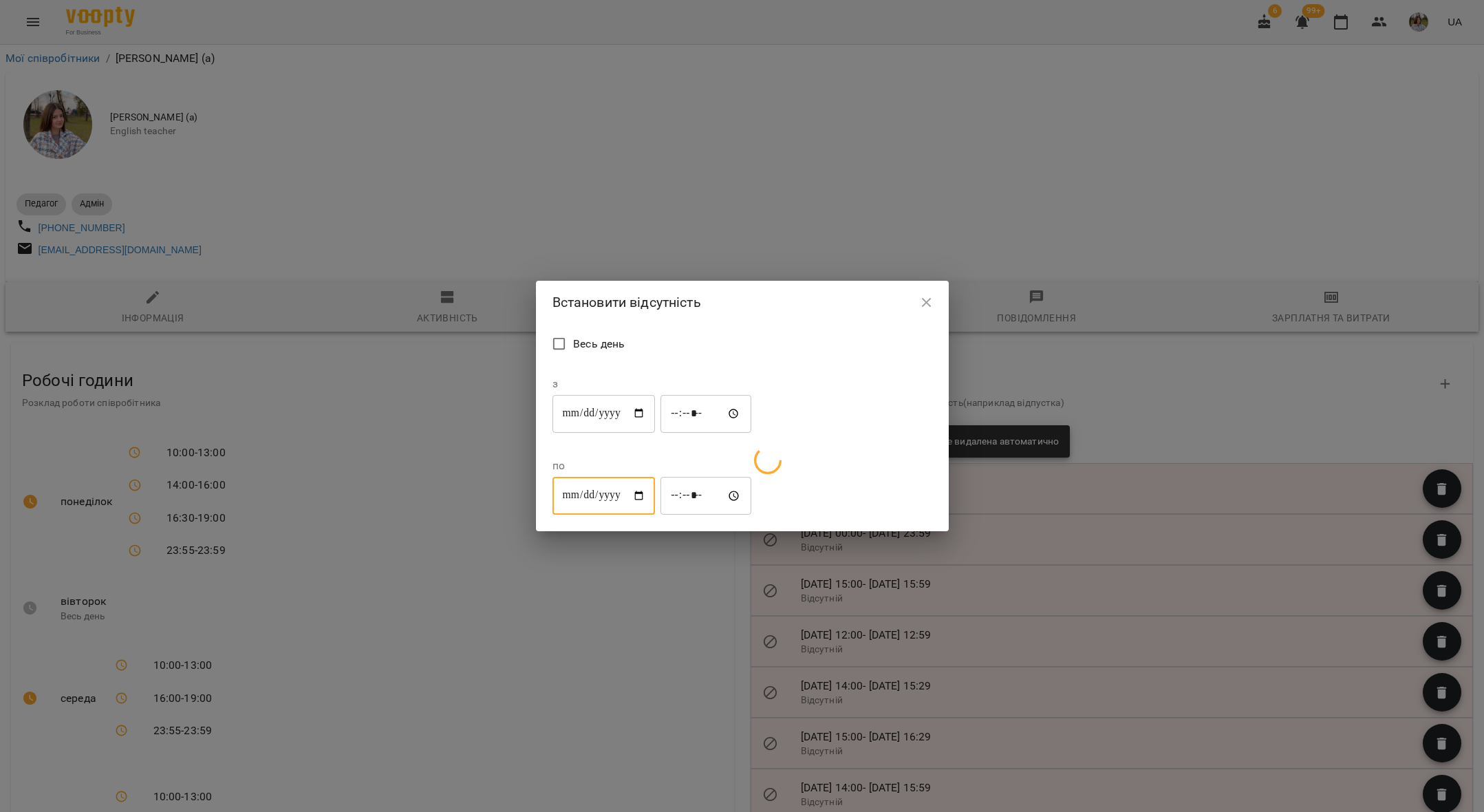
click at [678, 433] on input "*****" at bounding box center [706, 413] width 91 height 39
type input "*****"
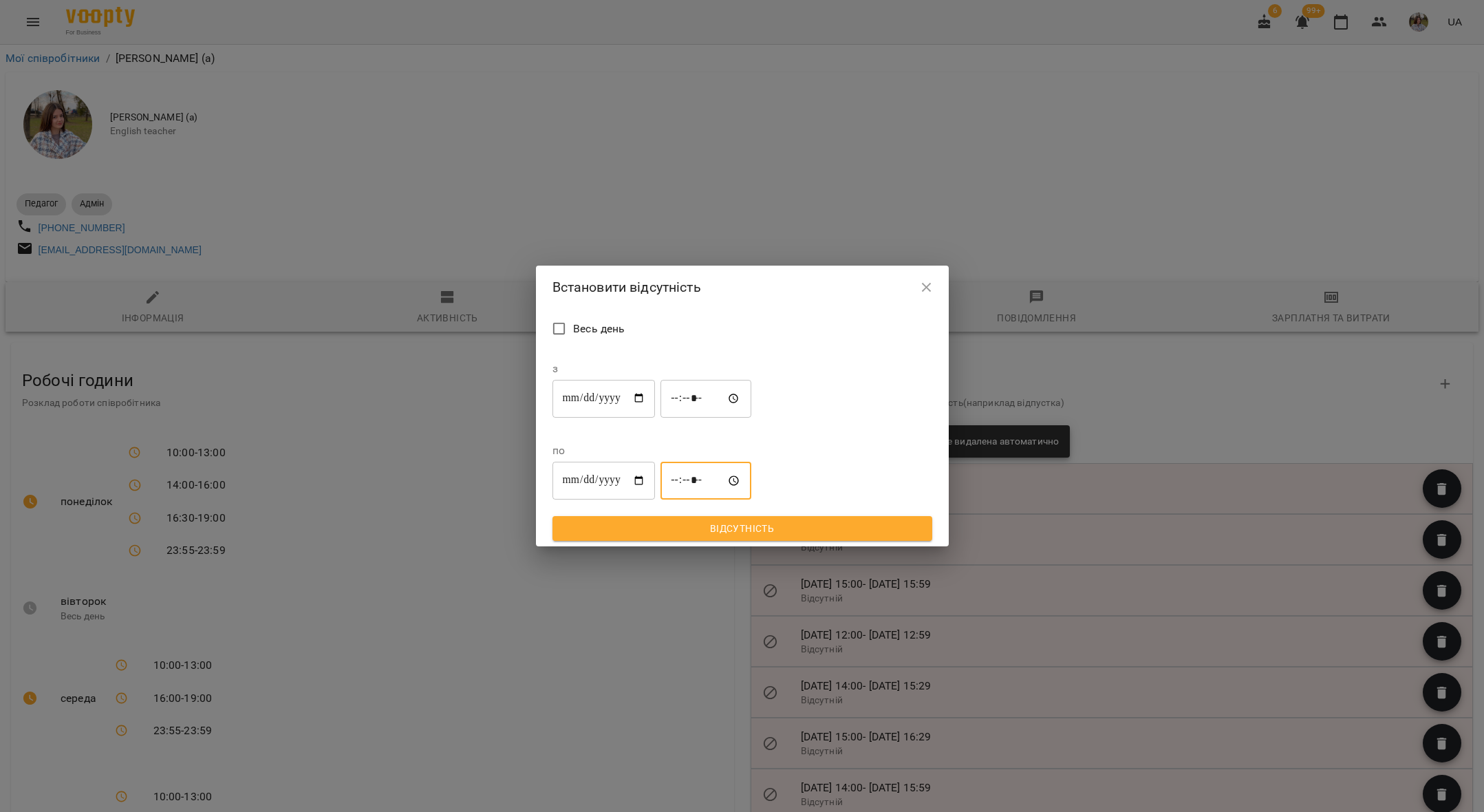
click at [751, 462] on input "*****" at bounding box center [706, 481] width 91 height 39
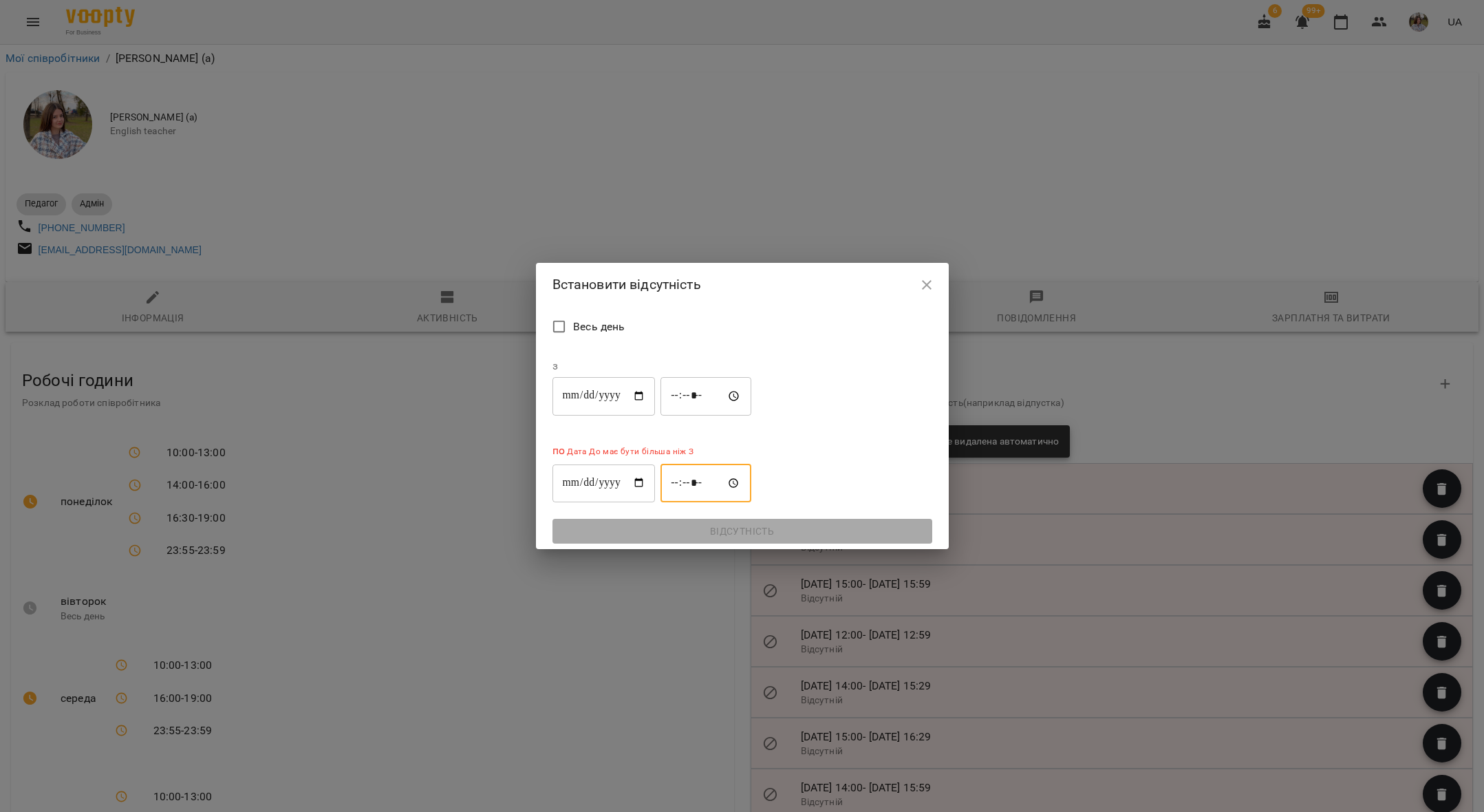
type input "*****"
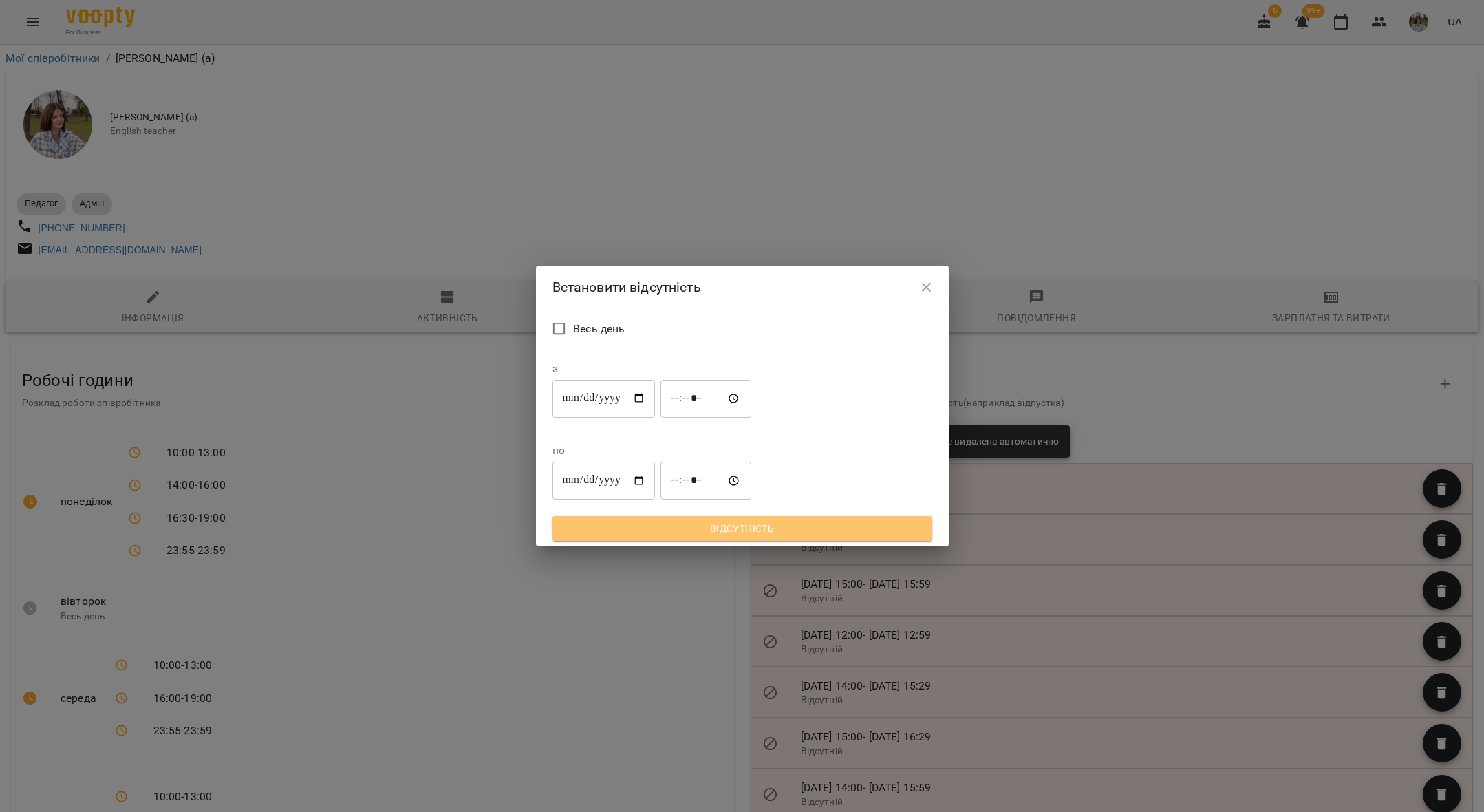
click at [771, 520] on span "Відсутність" at bounding box center [742, 528] width 358 height 17
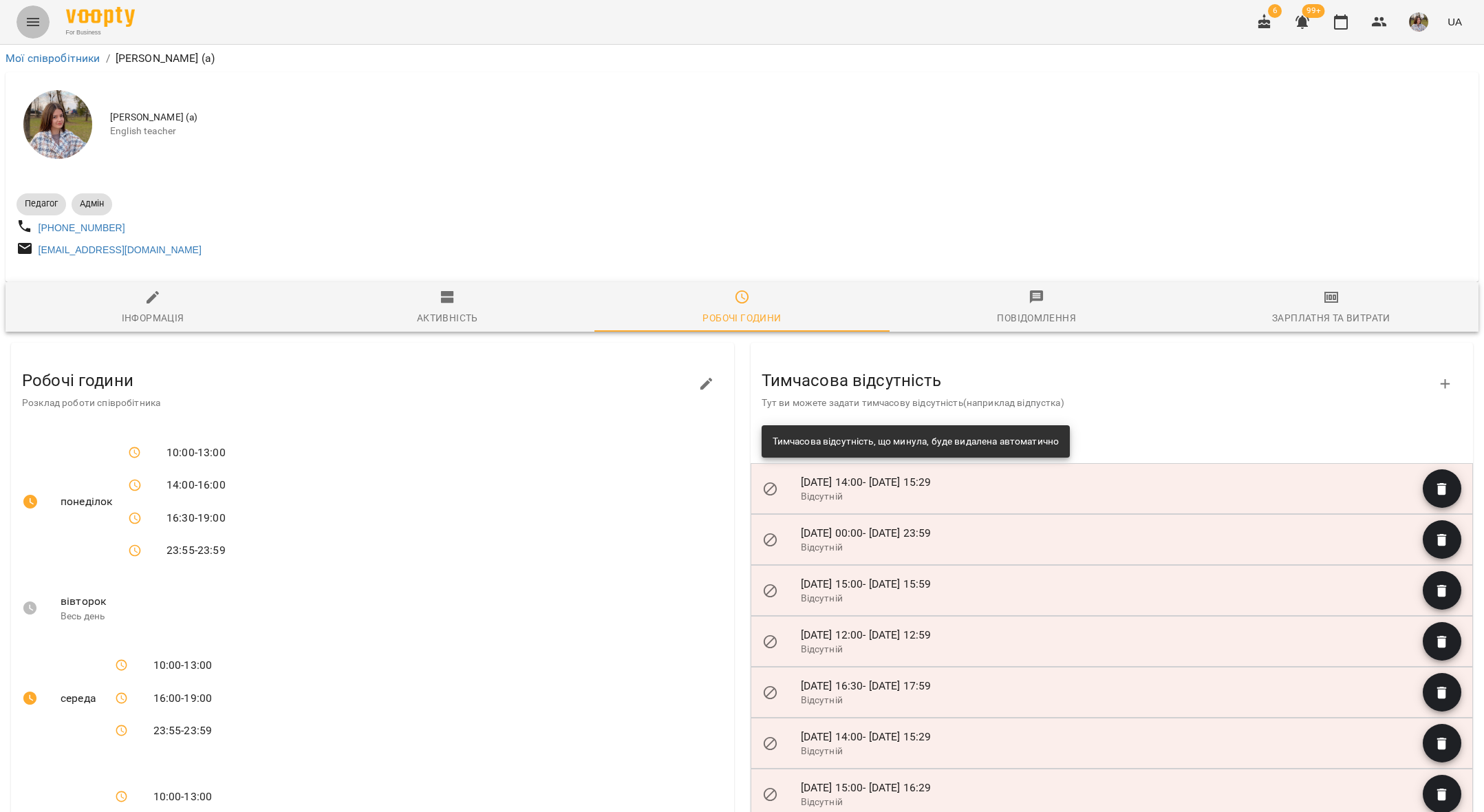
click at [38, 21] on icon "Menu" at bounding box center [33, 22] width 17 height 17
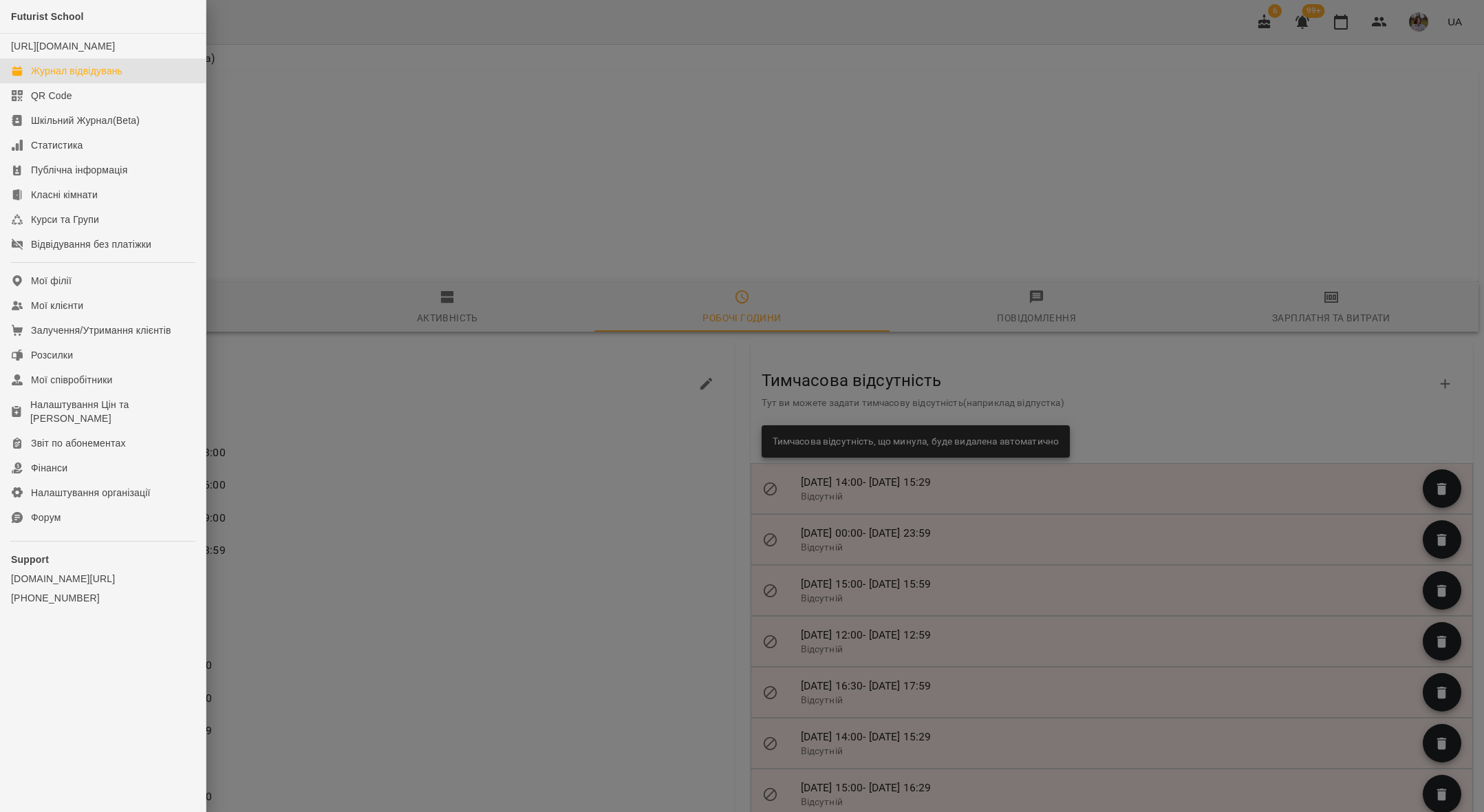
click at [41, 78] on div "Журнал відвідувань" at bounding box center [77, 71] width 92 height 14
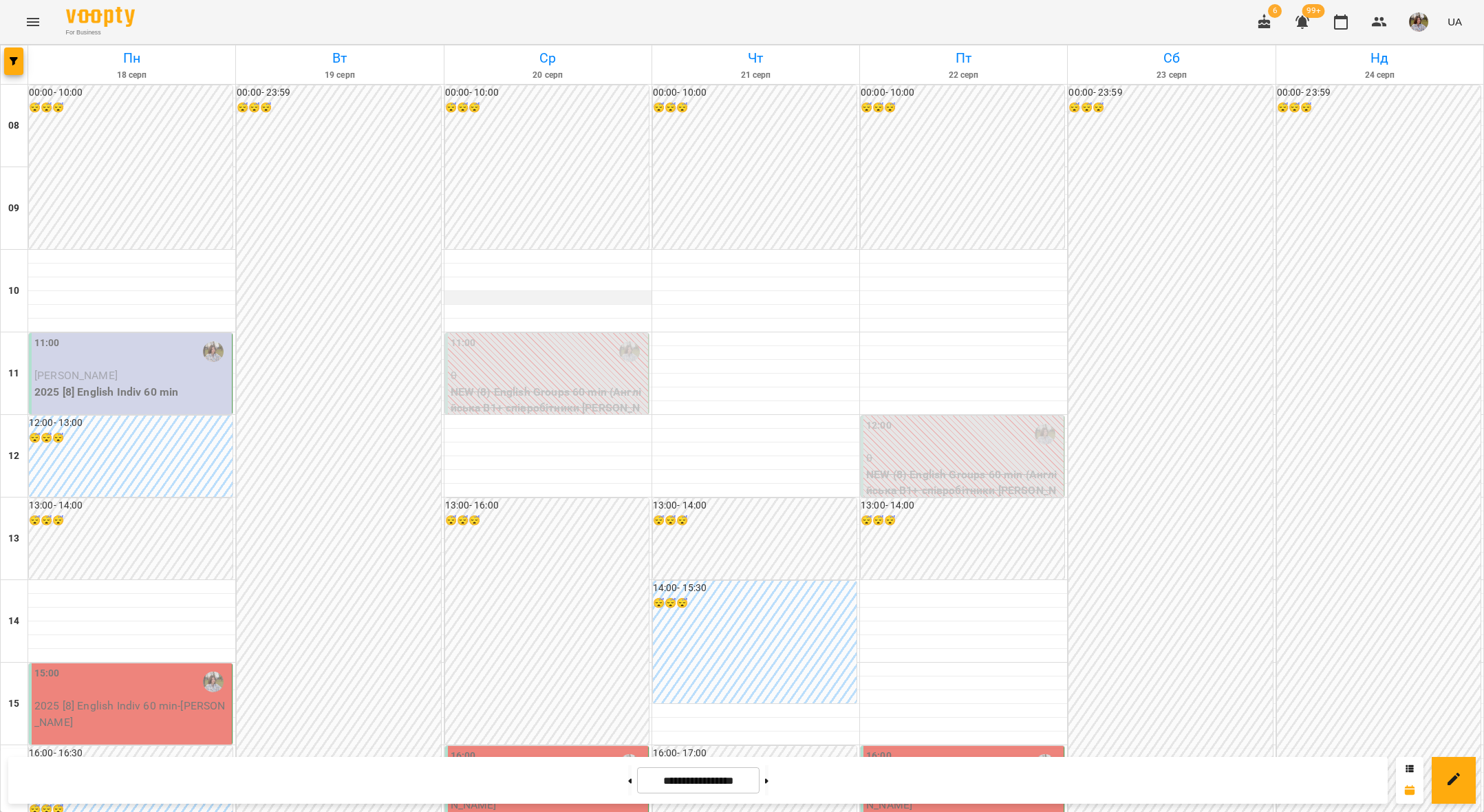
scroll to position [48, 0]
click at [628, 784] on button at bounding box center [629, 780] width 3 height 30
type input "**********"
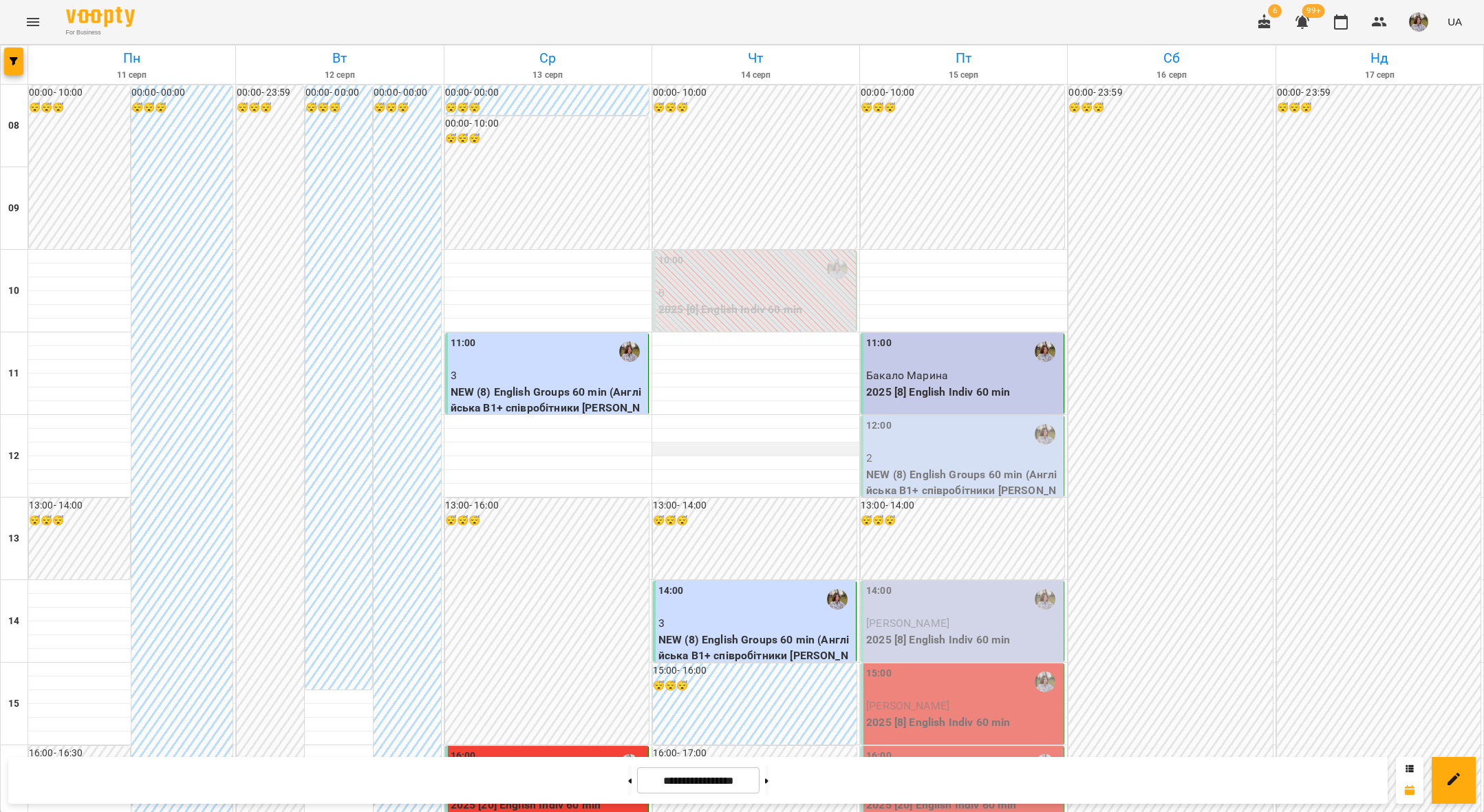
scroll to position [141, 0]
click at [930, 418] on div "12:00" at bounding box center [963, 434] width 195 height 32
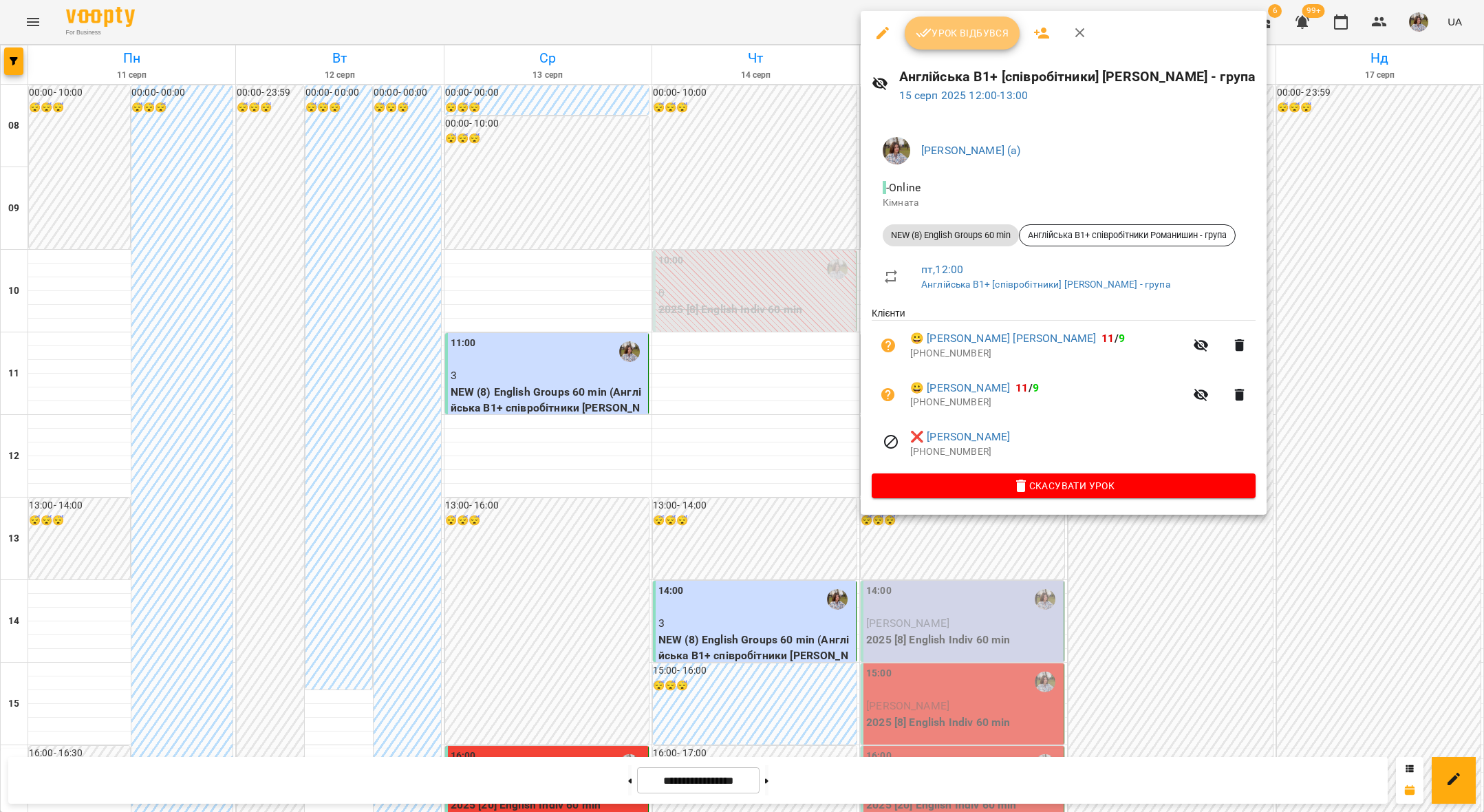
click at [956, 46] on button "Урок відбувся" at bounding box center [962, 33] width 116 height 33
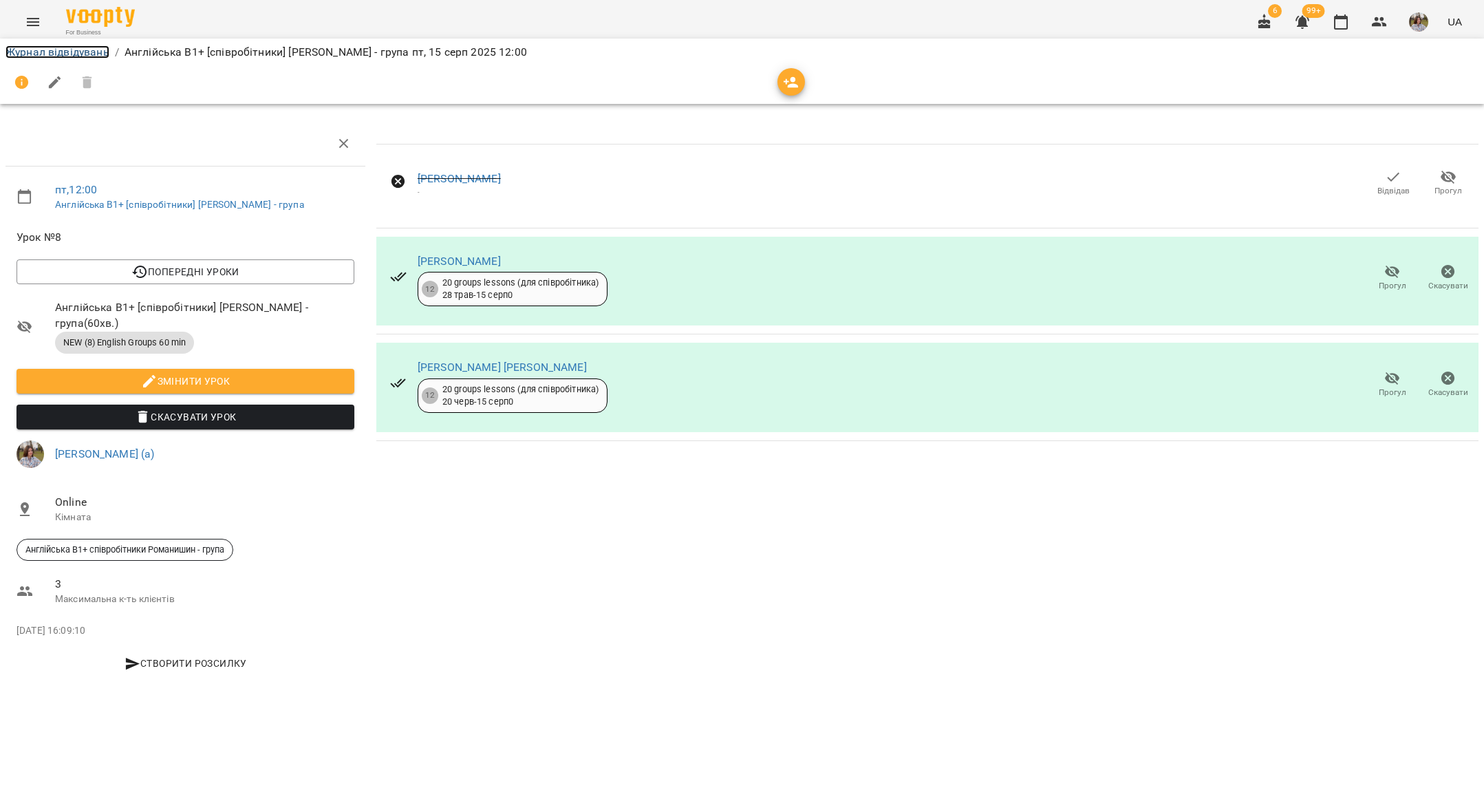
click at [60, 51] on link "Журнал відвідувань" at bounding box center [57, 52] width 104 height 13
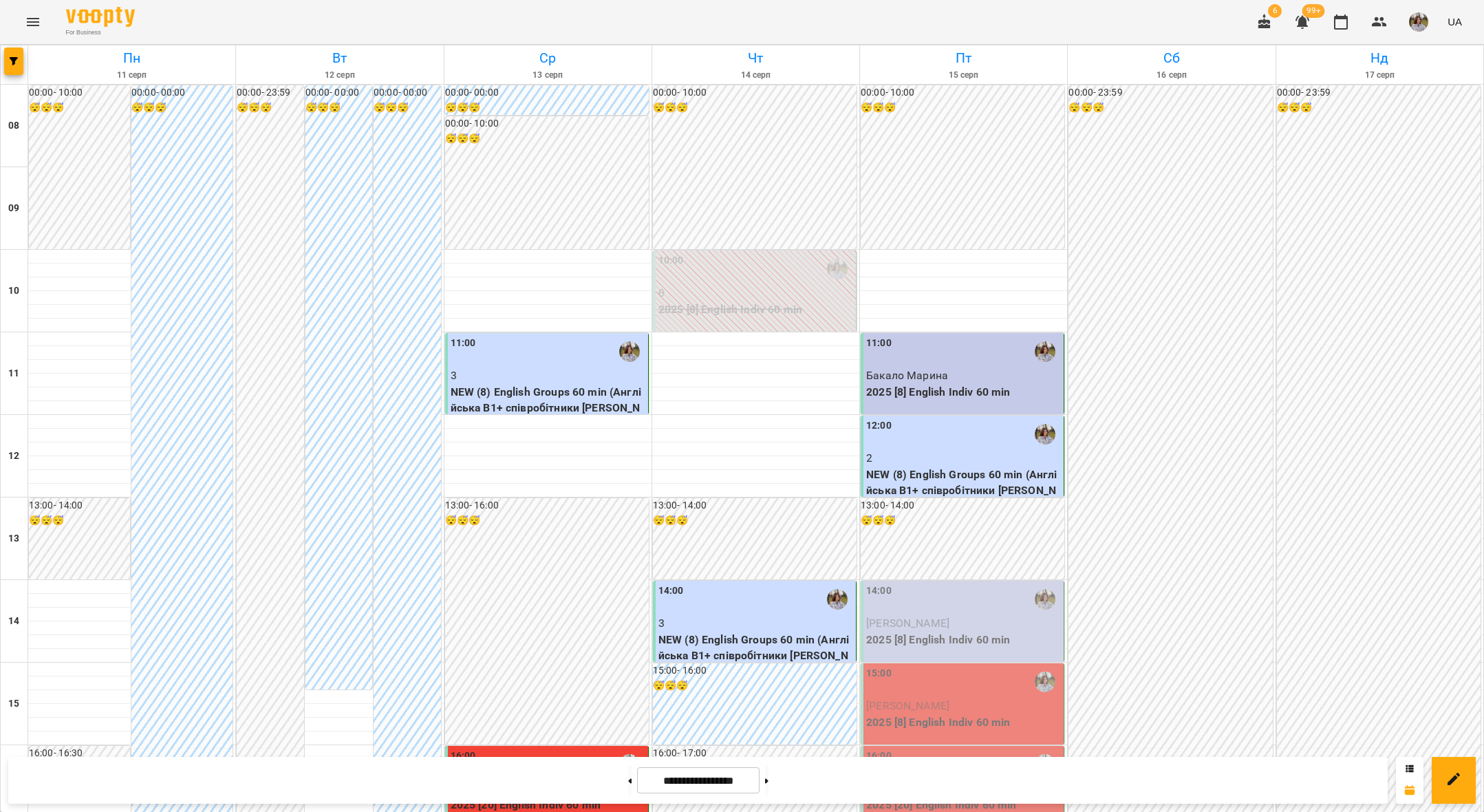
scroll to position [444, 0]
click at [769, 782] on button at bounding box center [766, 780] width 3 height 30
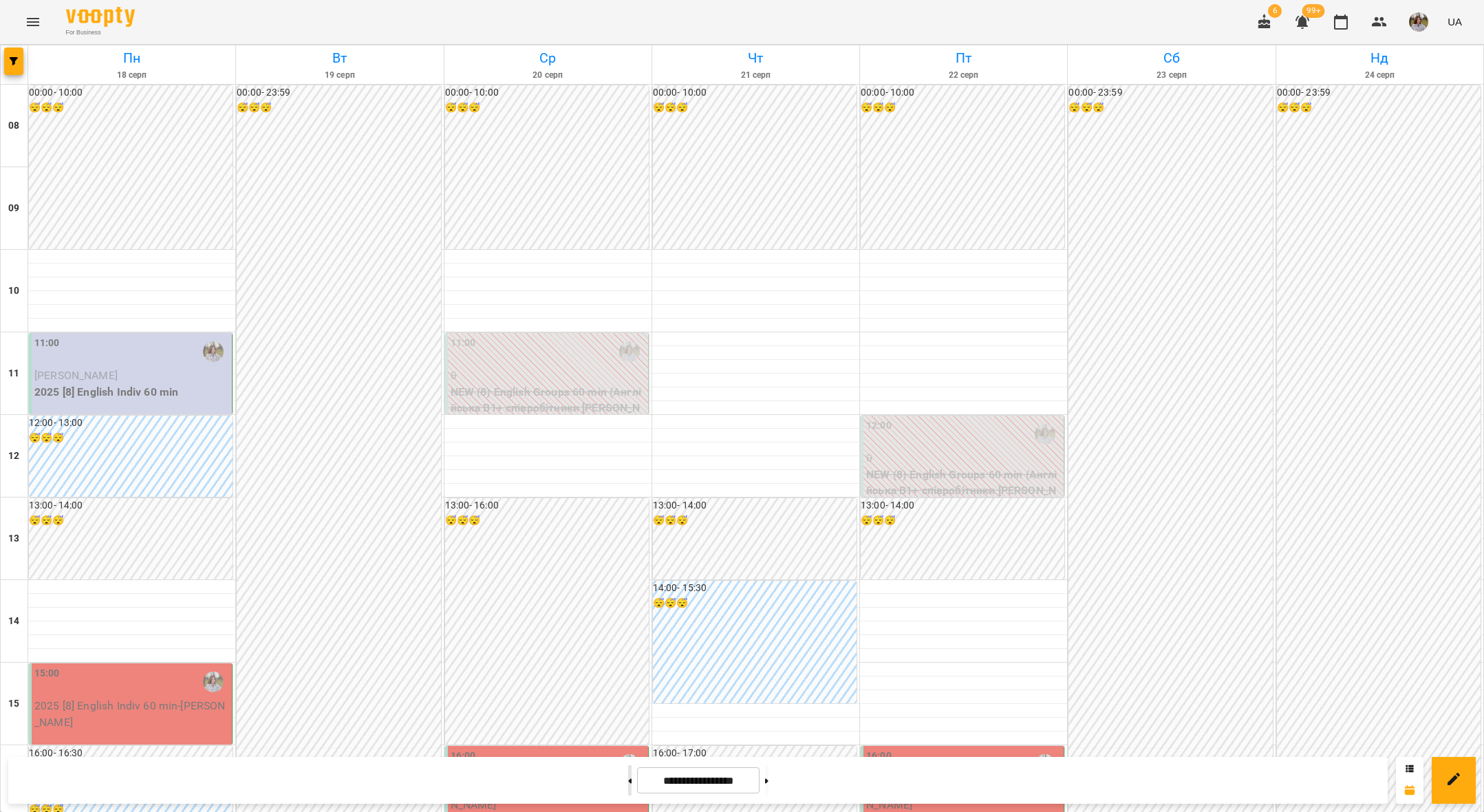
click at [628, 779] on button at bounding box center [629, 780] width 3 height 30
type input "**********"
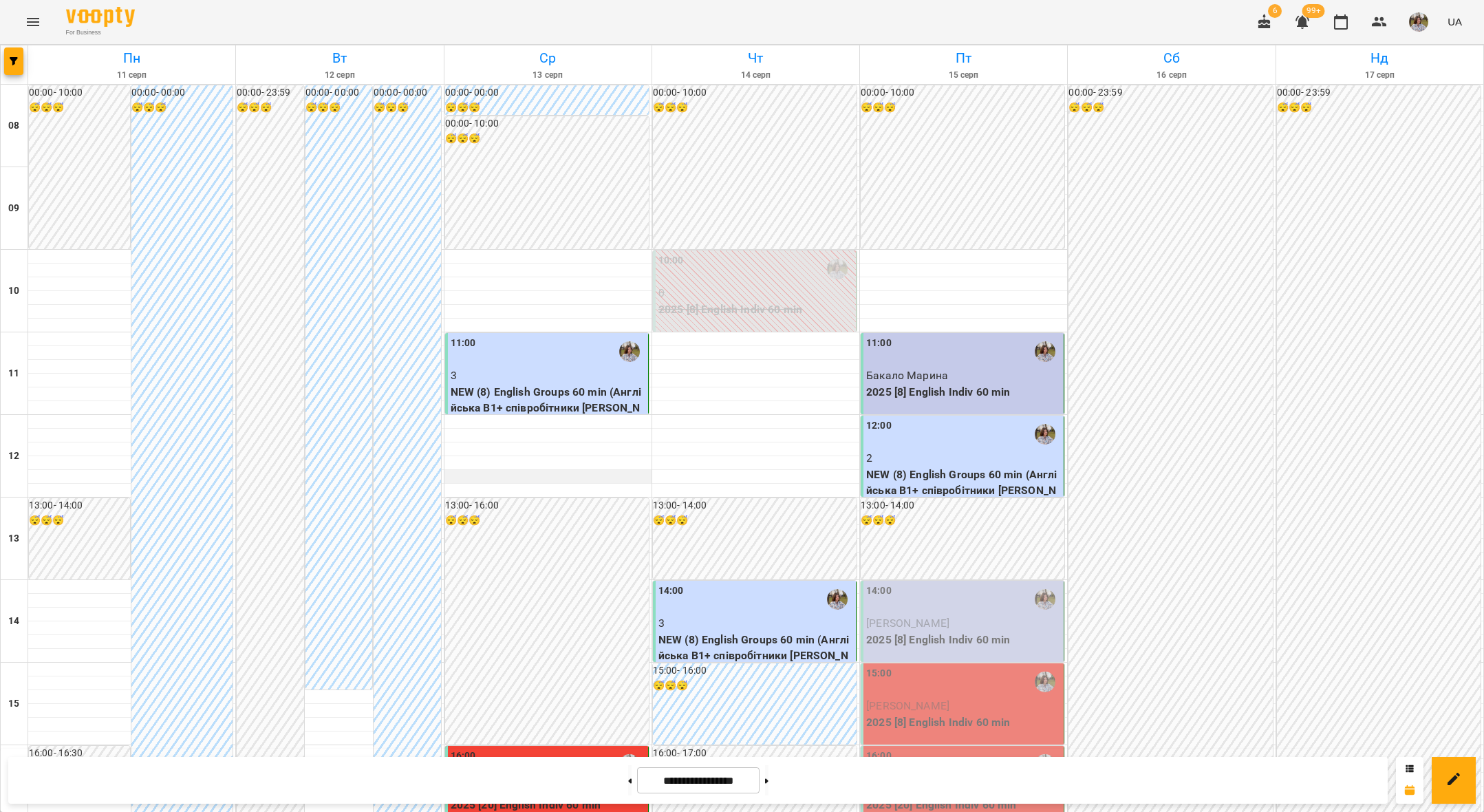
scroll to position [151, 0]
